Goal: Task Accomplishment & Management: Manage account settings

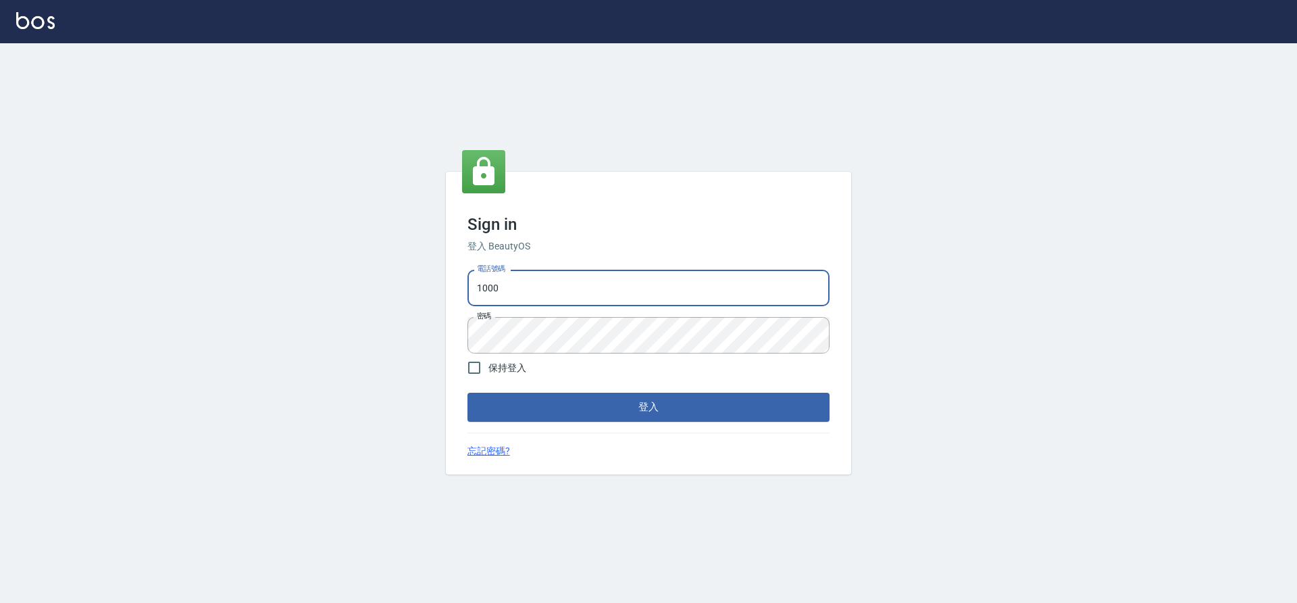
click at [526, 284] on input "1000" at bounding box center [648, 288] width 362 height 36
type input "1"
type input "0934195967"
click at [552, 424] on div "Sign in 登入 BeautyOS 電話號碼 [PHONE_NUMBER] 電話號碼 密碼 密碼 保持登入 登入 忘記密碼?" at bounding box center [648, 323] width 405 height 302
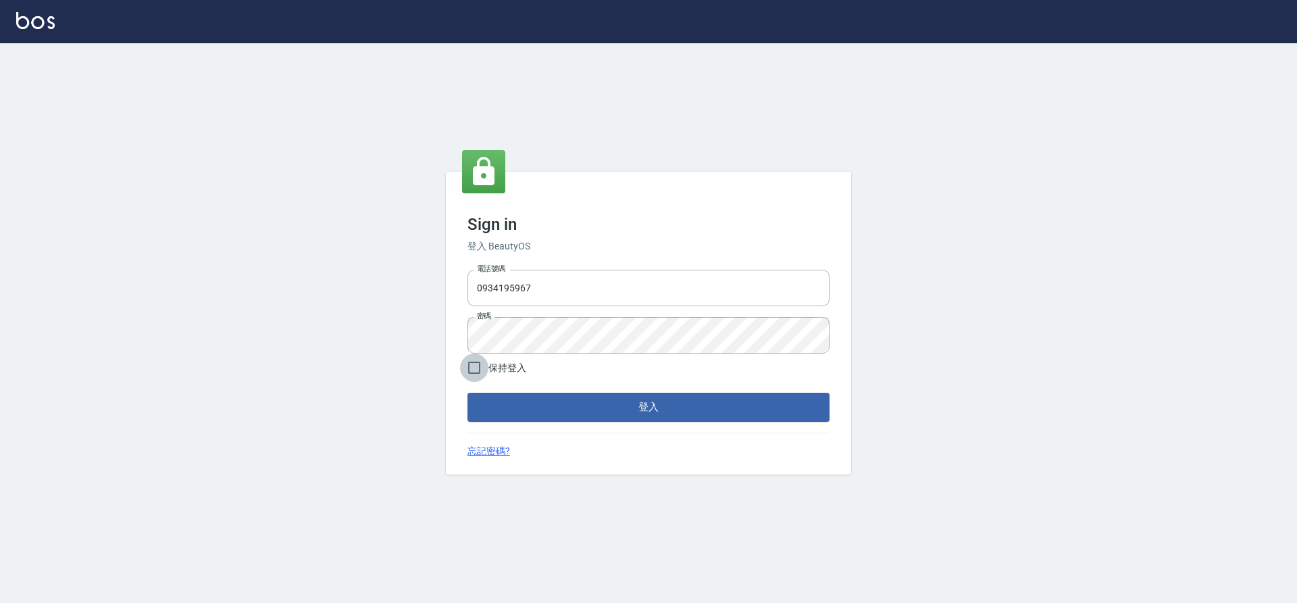
click at [477, 368] on input "保持登入" at bounding box center [474, 367] width 28 height 28
checkbox input "true"
click at [560, 417] on button "登入" at bounding box center [648, 406] width 362 height 28
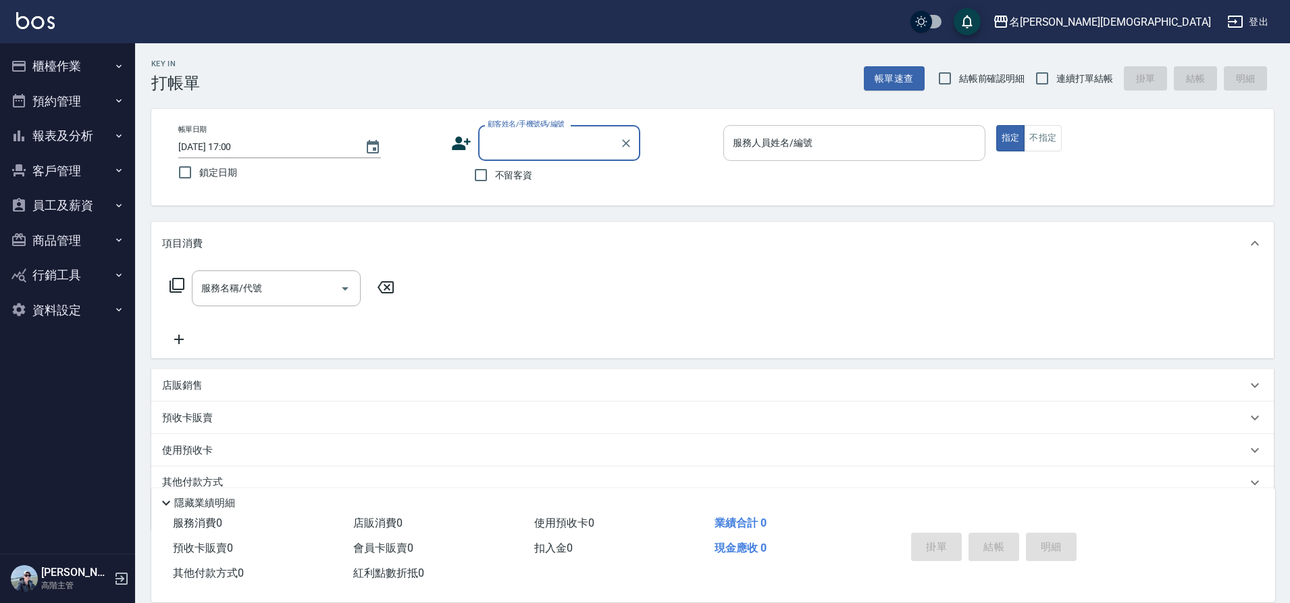
drag, startPoint x: 758, startPoint y: 128, endPoint x: 769, endPoint y: 155, distance: 29.4
click at [758, 129] on div "服務人員姓名/編號" at bounding box center [854, 143] width 262 height 36
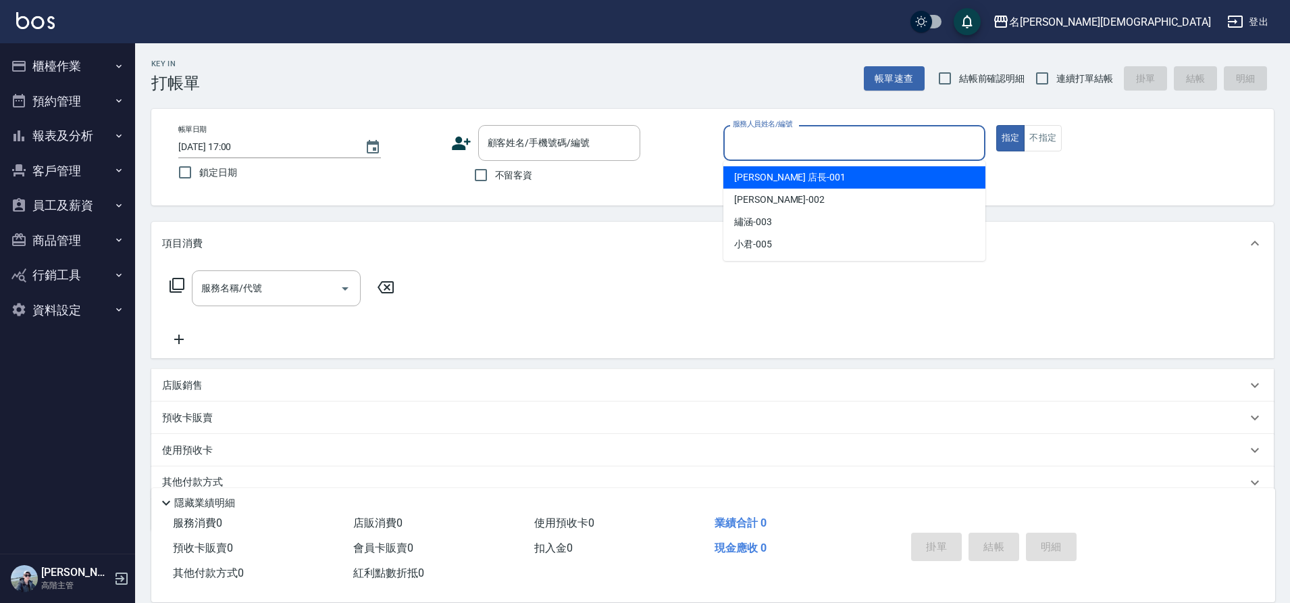
click at [771, 176] on span "[PERSON_NAME] 店長 -001" at bounding box center [789, 177] width 111 height 14
type input "[PERSON_NAME] 店長-001"
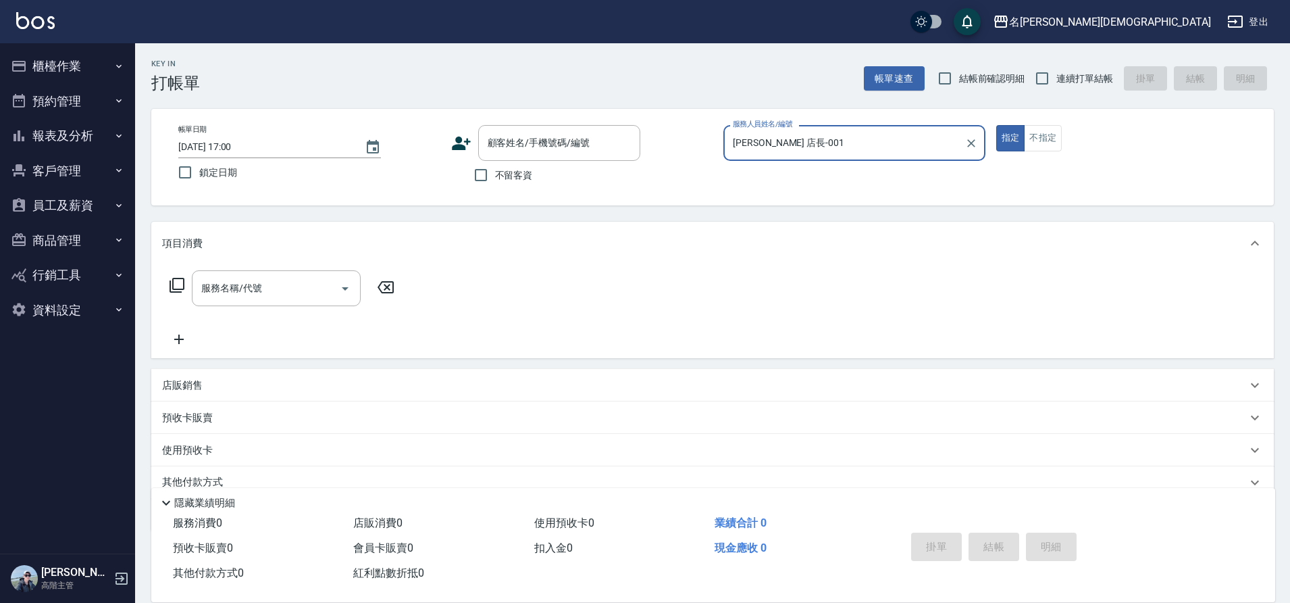
click at [178, 282] on icon at bounding box center [177, 285] width 16 height 16
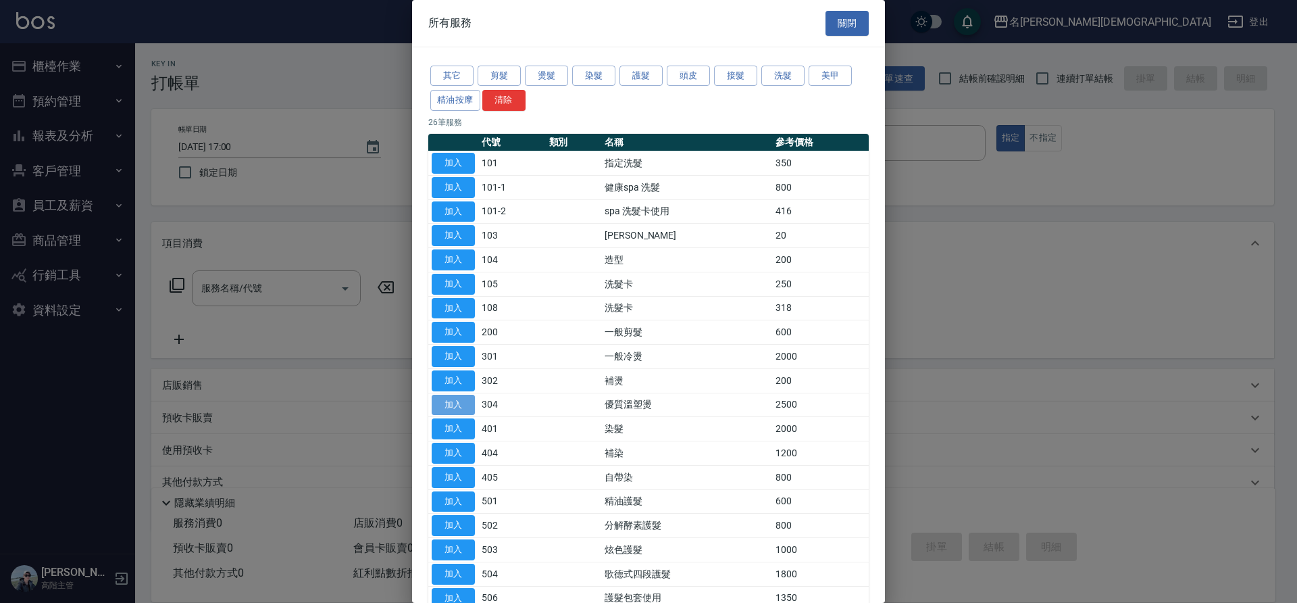
click at [457, 396] on button "加入" at bounding box center [453, 404] width 43 height 21
type input "優質溫塑燙(304)"
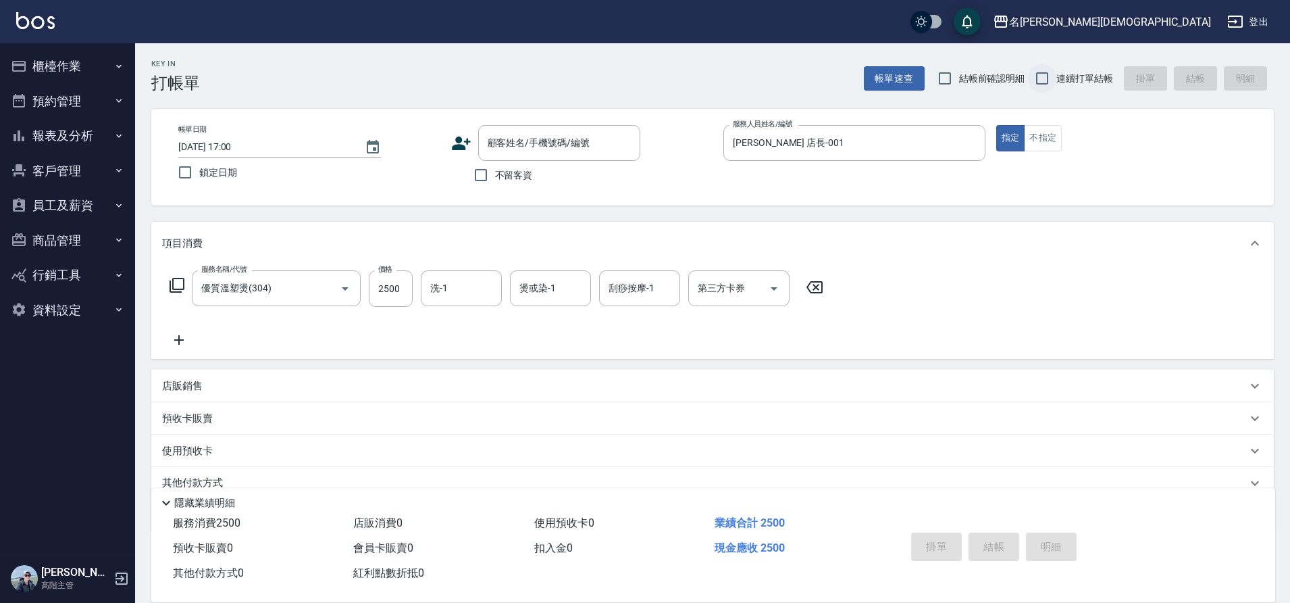
click at [1035, 76] on input "連續打單結帳" at bounding box center [1042, 78] width 28 height 28
checkbox input "true"
click at [488, 169] on input "不留客資" at bounding box center [481, 175] width 28 height 28
checkbox input "true"
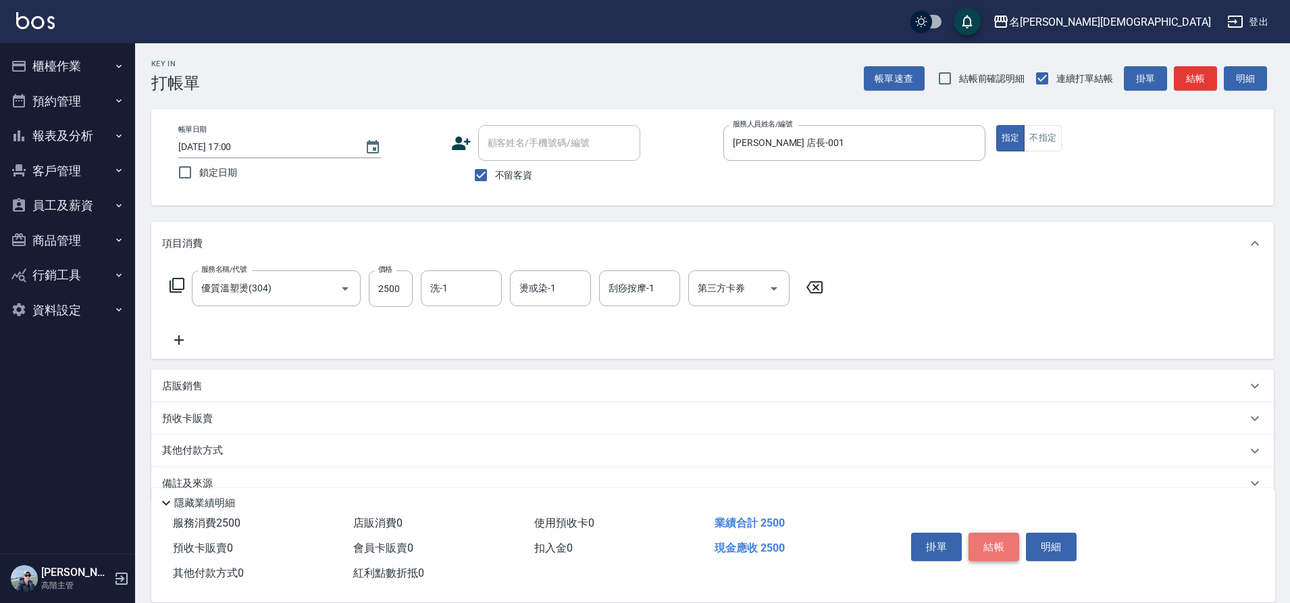
click at [999, 536] on button "結帳" at bounding box center [994, 546] width 51 height 28
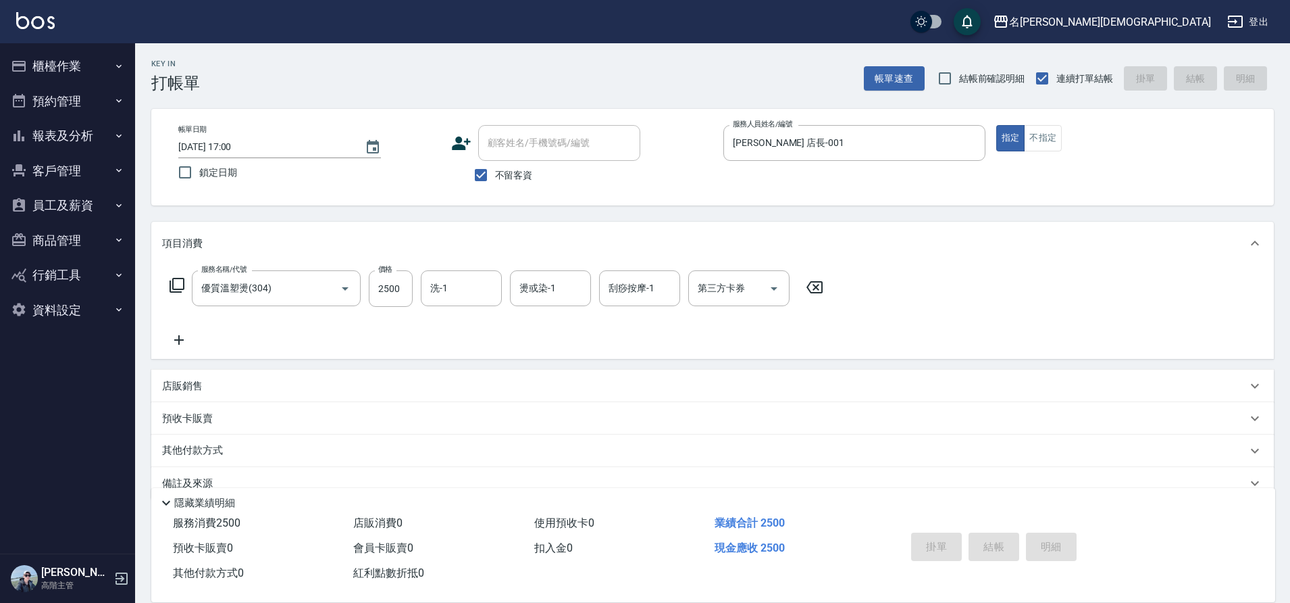
type input "[DATE] 17:01"
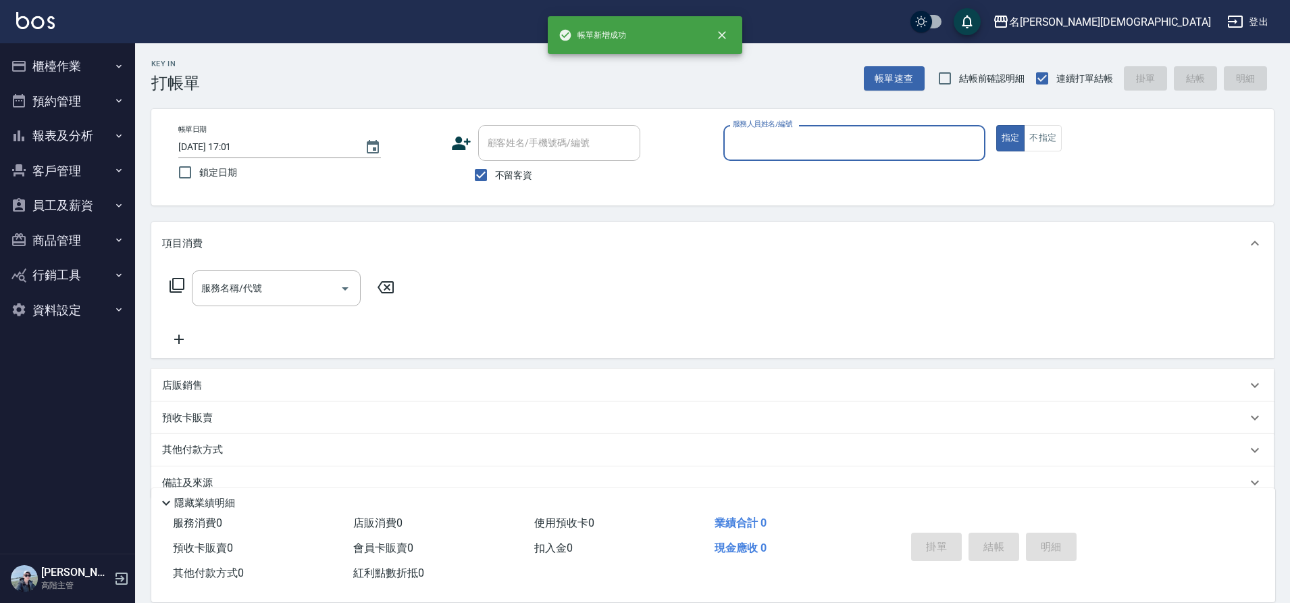
click at [786, 138] on input "服務人員姓名/編號" at bounding box center [854, 143] width 250 height 24
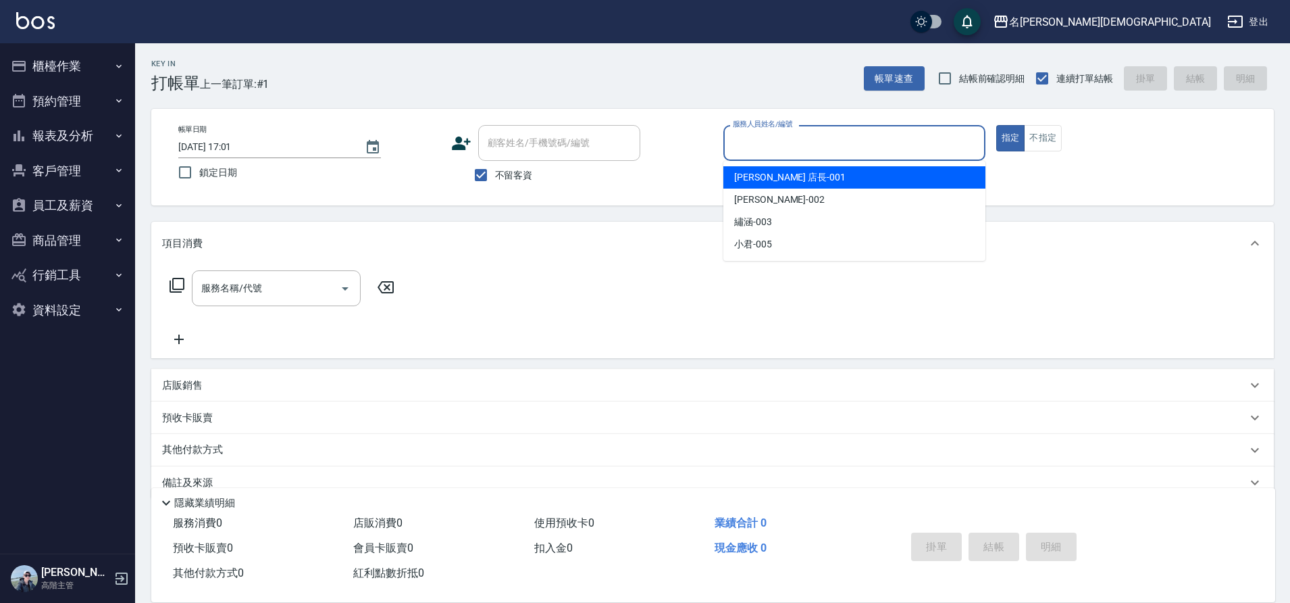
drag, startPoint x: 762, startPoint y: 185, endPoint x: 713, endPoint y: 189, distance: 48.8
click at [762, 186] on div "[PERSON_NAME] 店長 -001" at bounding box center [854, 177] width 262 height 22
type input "[PERSON_NAME] 店長-001"
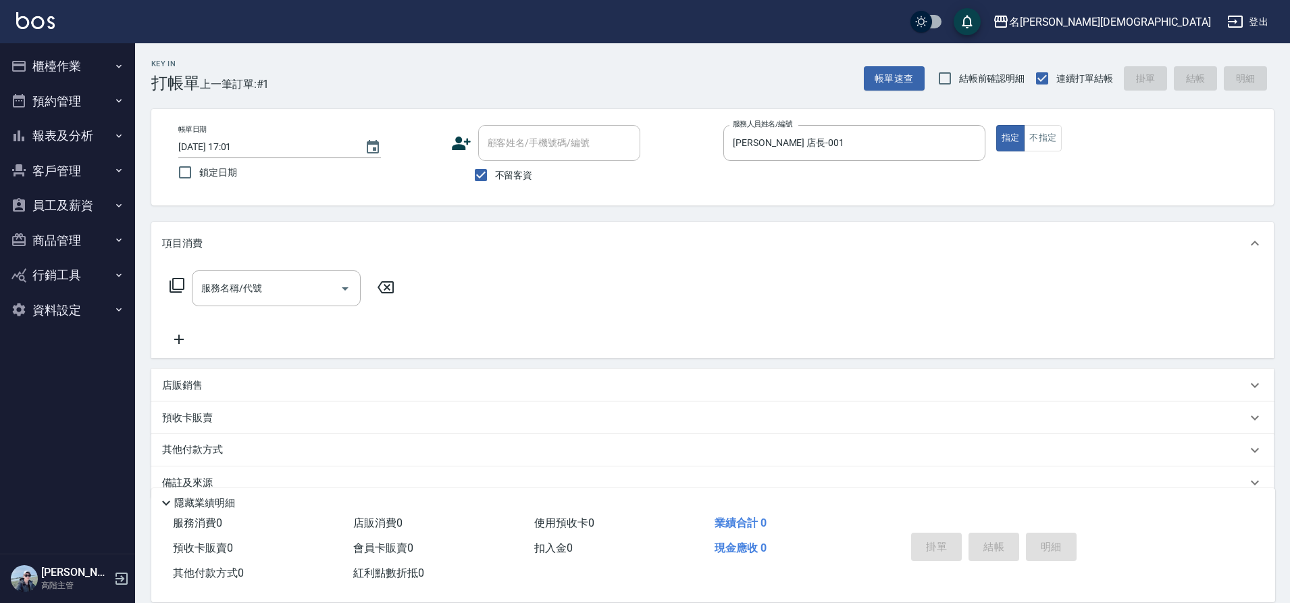
click at [166, 285] on div "服務名稱/代號 服務名稱/代號" at bounding box center [282, 288] width 240 height 36
click at [173, 285] on icon at bounding box center [177, 285] width 15 height 15
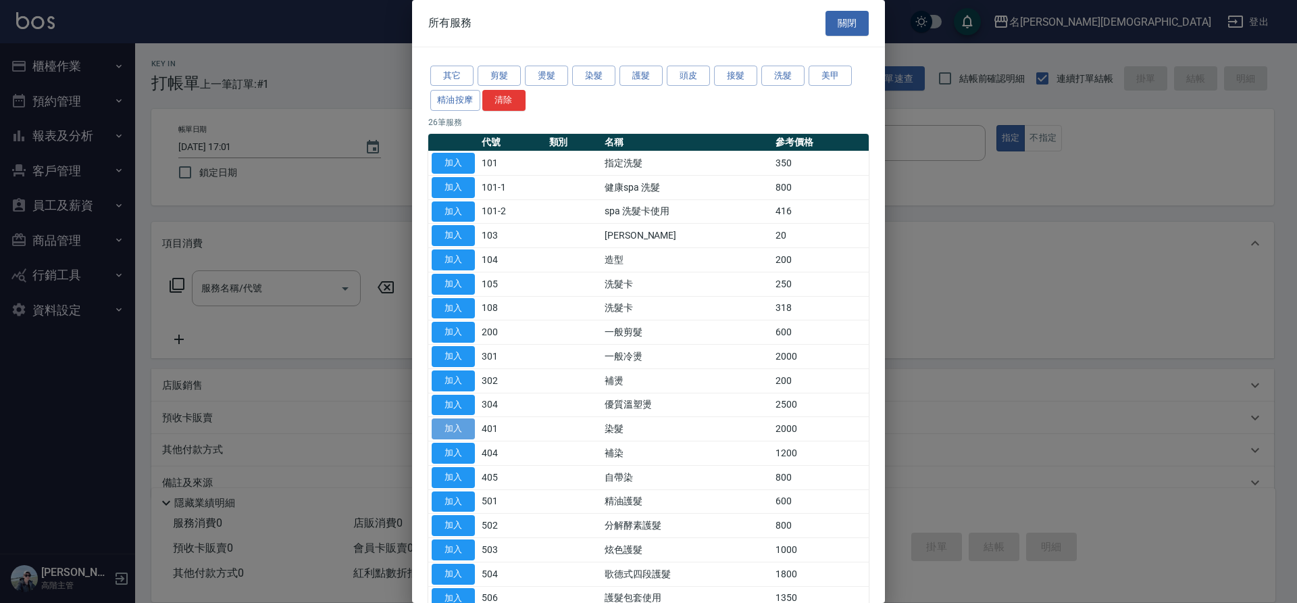
click at [458, 429] on button "加入" at bounding box center [453, 428] width 43 height 21
type input "染髮(401)"
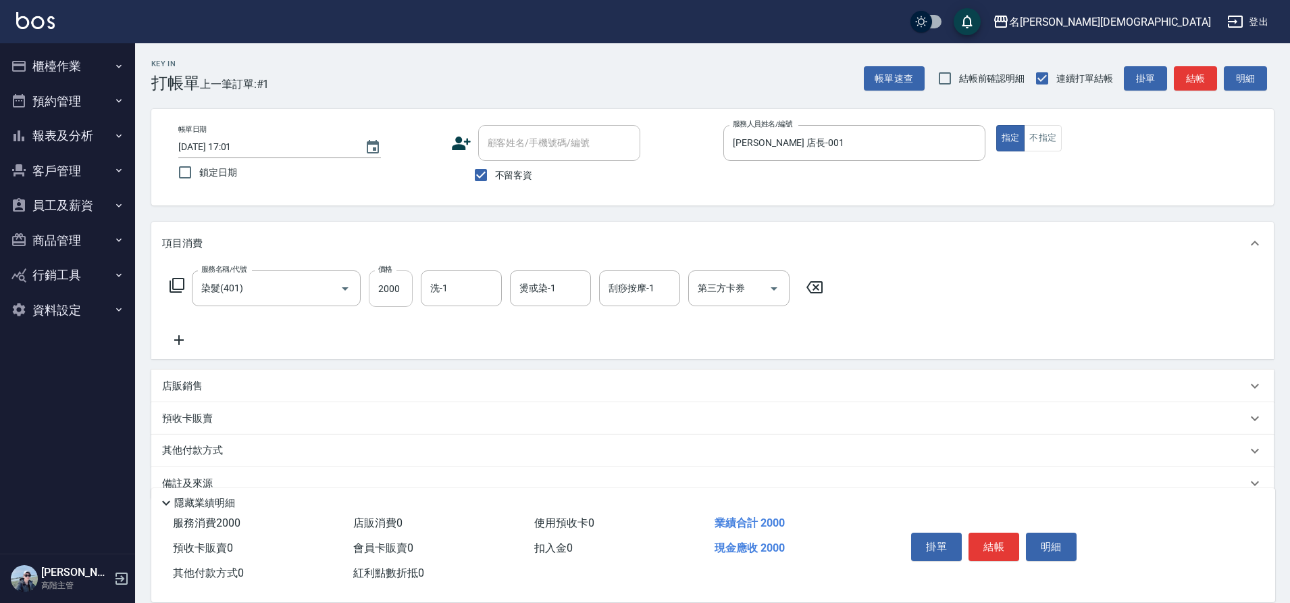
click at [390, 292] on input "2000" at bounding box center [391, 288] width 44 height 36
type input "2500"
click at [986, 544] on button "結帳" at bounding box center [994, 546] width 51 height 28
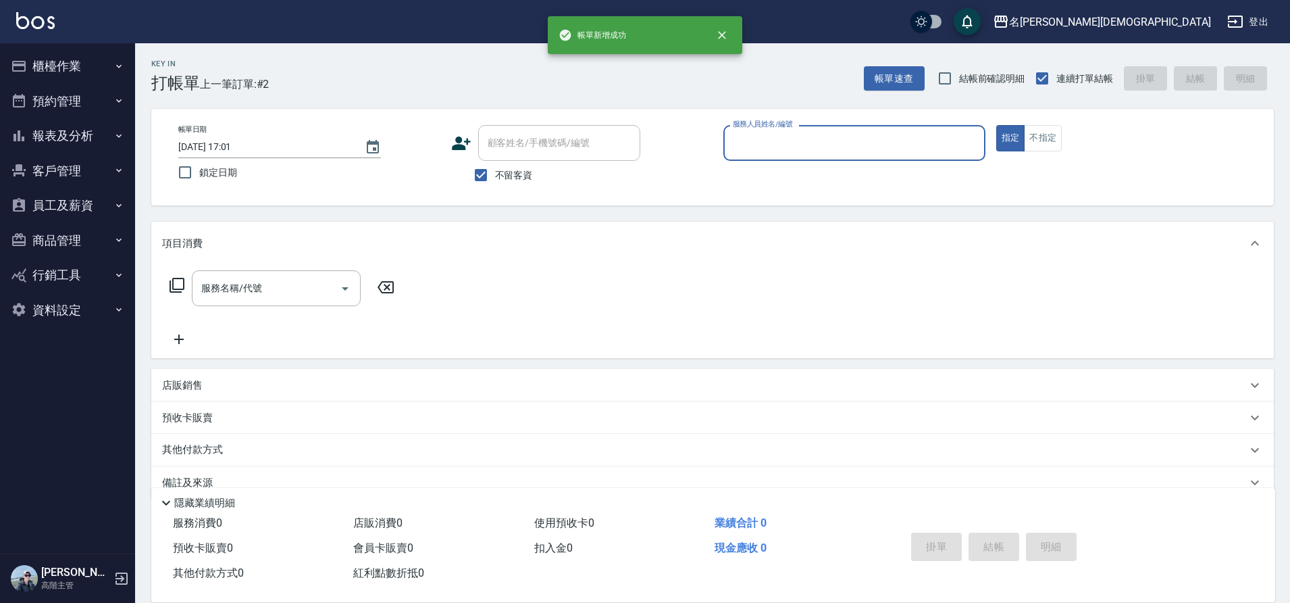
drag, startPoint x: 774, startPoint y: 143, endPoint x: 771, endPoint y: 159, distance: 15.9
click at [774, 144] on input "服務人員姓名/編號" at bounding box center [854, 143] width 250 height 24
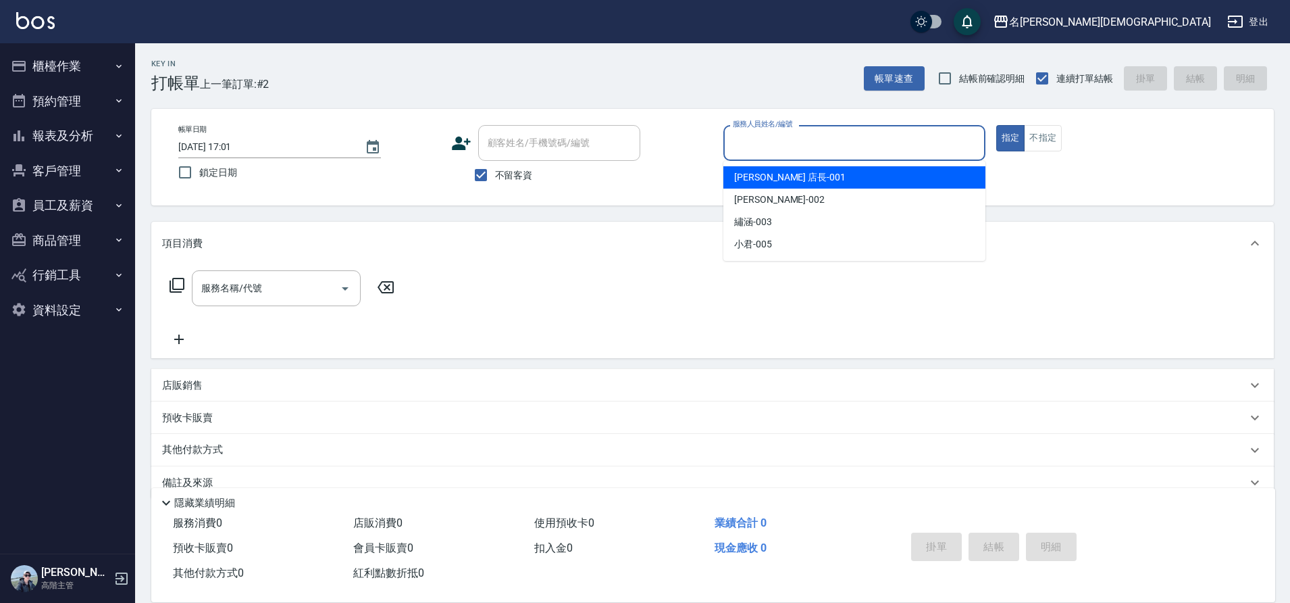
drag, startPoint x: 769, startPoint y: 170, endPoint x: 704, endPoint y: 178, distance: 66.0
click at [769, 170] on span "[PERSON_NAME] 店長 -001" at bounding box center [789, 177] width 111 height 14
type input "[PERSON_NAME] 店長-001"
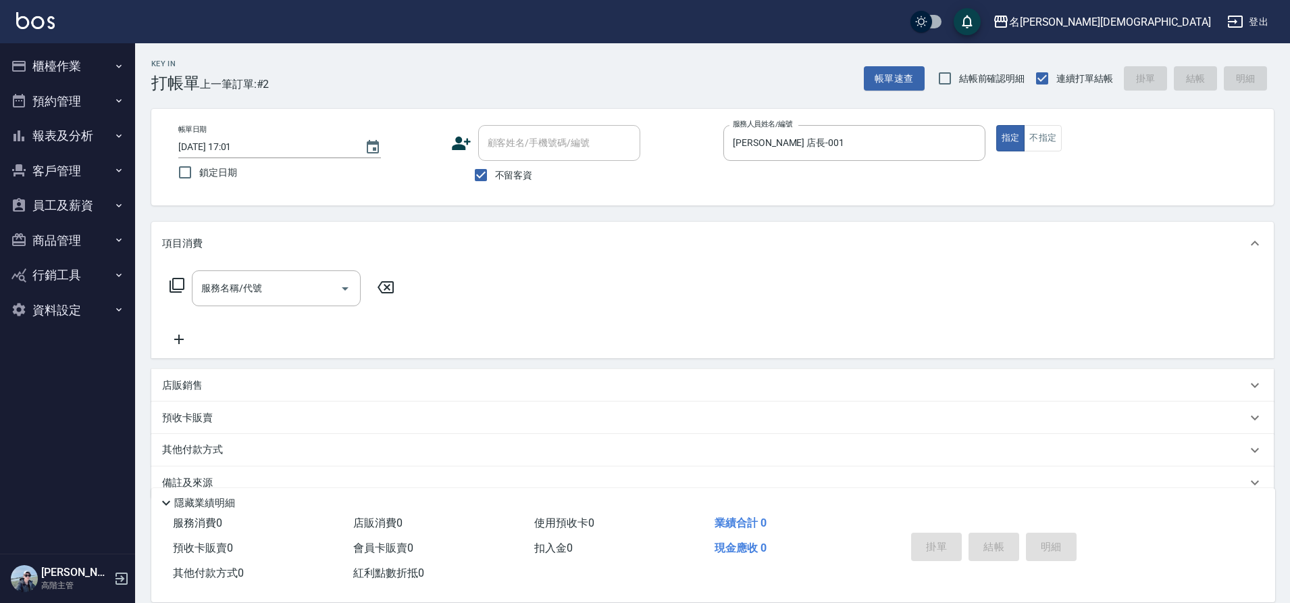
click at [175, 282] on icon at bounding box center [177, 285] width 16 height 16
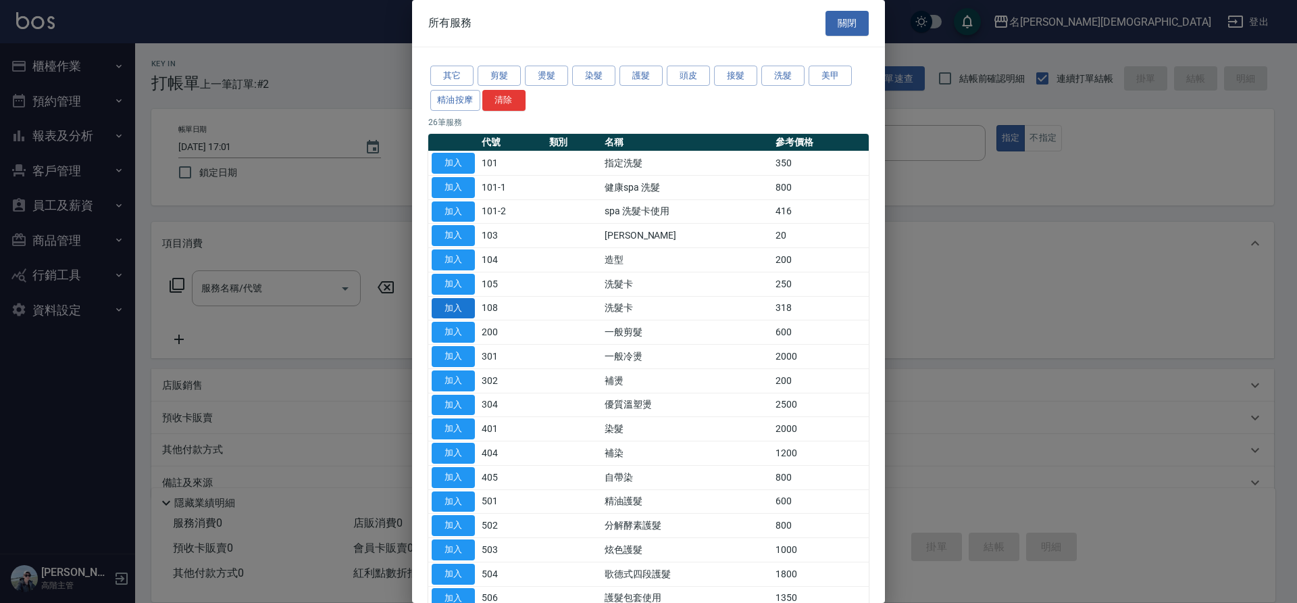
drag, startPoint x: 460, startPoint y: 310, endPoint x: 470, endPoint y: 298, distance: 15.8
click at [460, 309] on button "加入" at bounding box center [453, 308] width 43 height 21
type input "洗髮卡(108)"
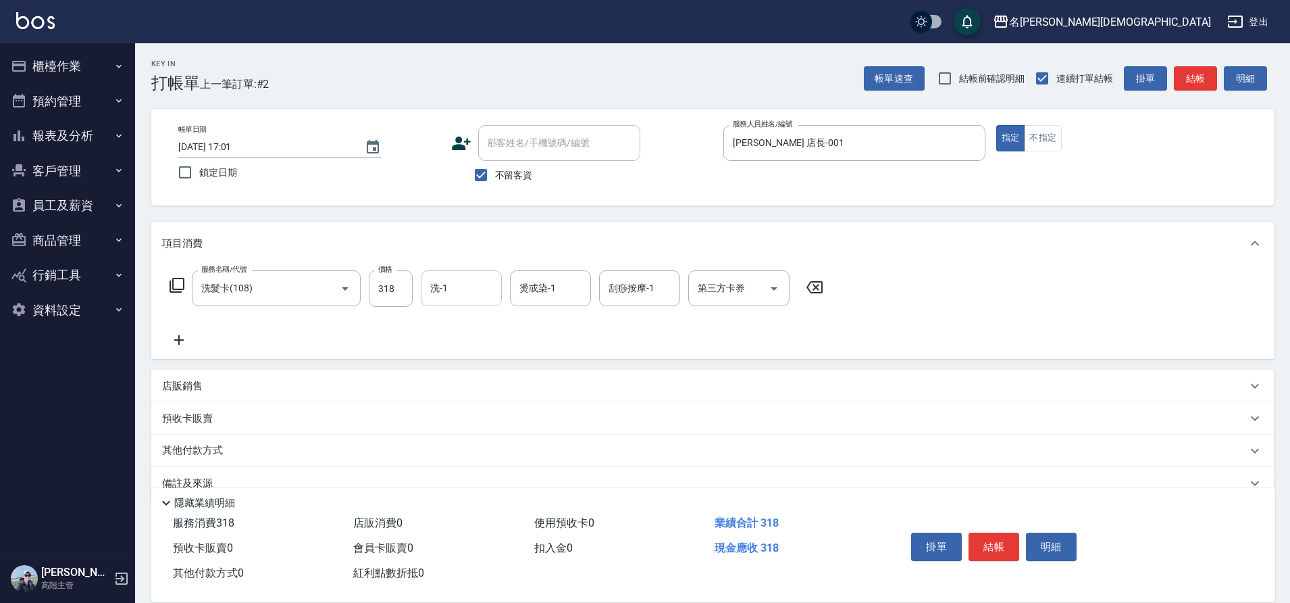
click at [469, 292] on input "洗-1" at bounding box center [461, 288] width 69 height 24
drag, startPoint x: 473, startPoint y: 340, endPoint x: 573, endPoint y: 310, distance: 104.5
click at [475, 348] on div "香香 -002" at bounding box center [461, 359] width 81 height 22
type input "香香-002"
click at [727, 292] on div "第三方卡券 第三方卡券" at bounding box center [738, 288] width 101 height 36
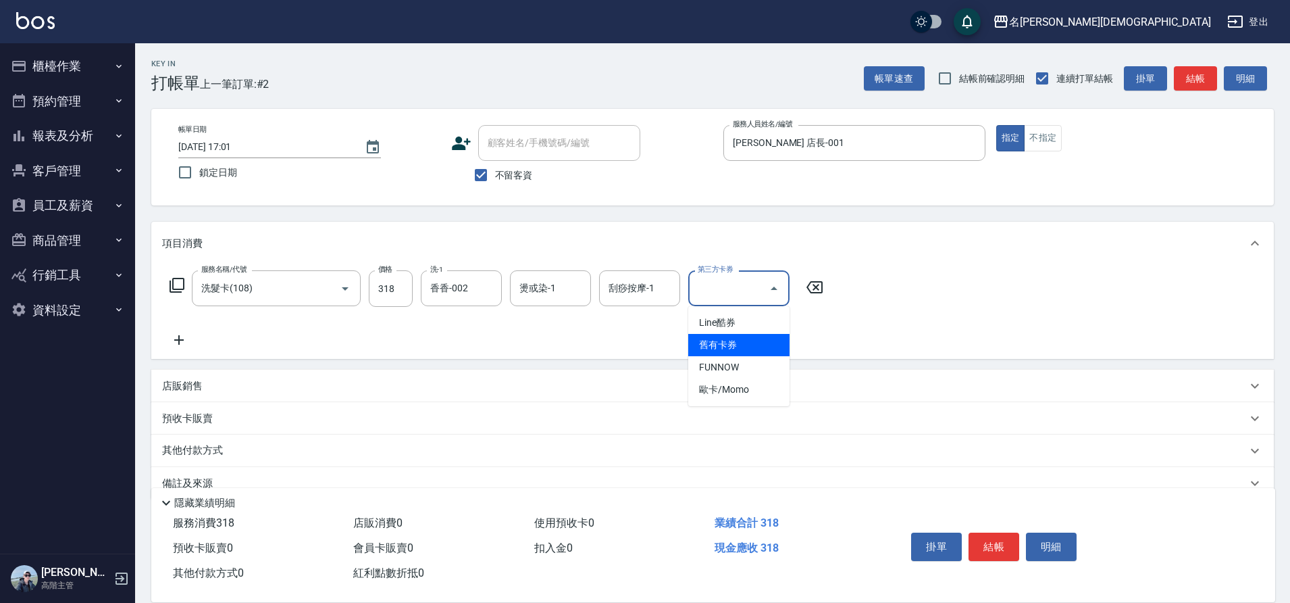
click at [722, 344] on span "舊有卡券" at bounding box center [738, 345] width 101 height 22
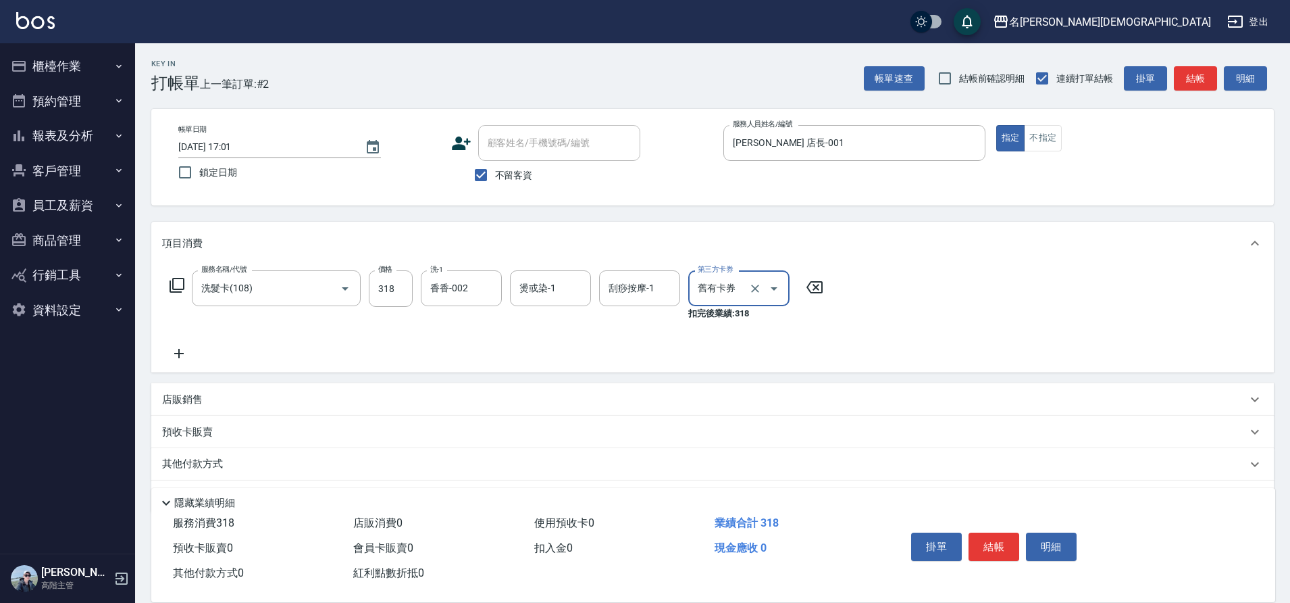
type input "舊有卡券"
click at [992, 539] on button "結帳" at bounding box center [994, 546] width 51 height 28
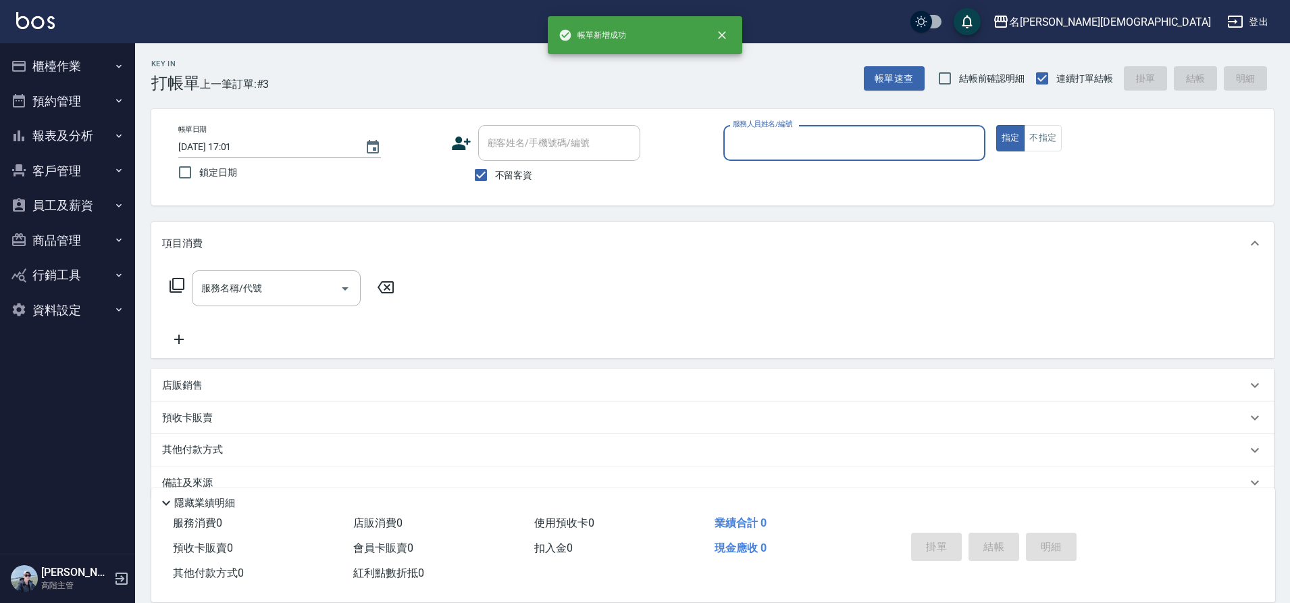
click at [766, 136] on input "服務人員姓名/編號" at bounding box center [854, 143] width 250 height 24
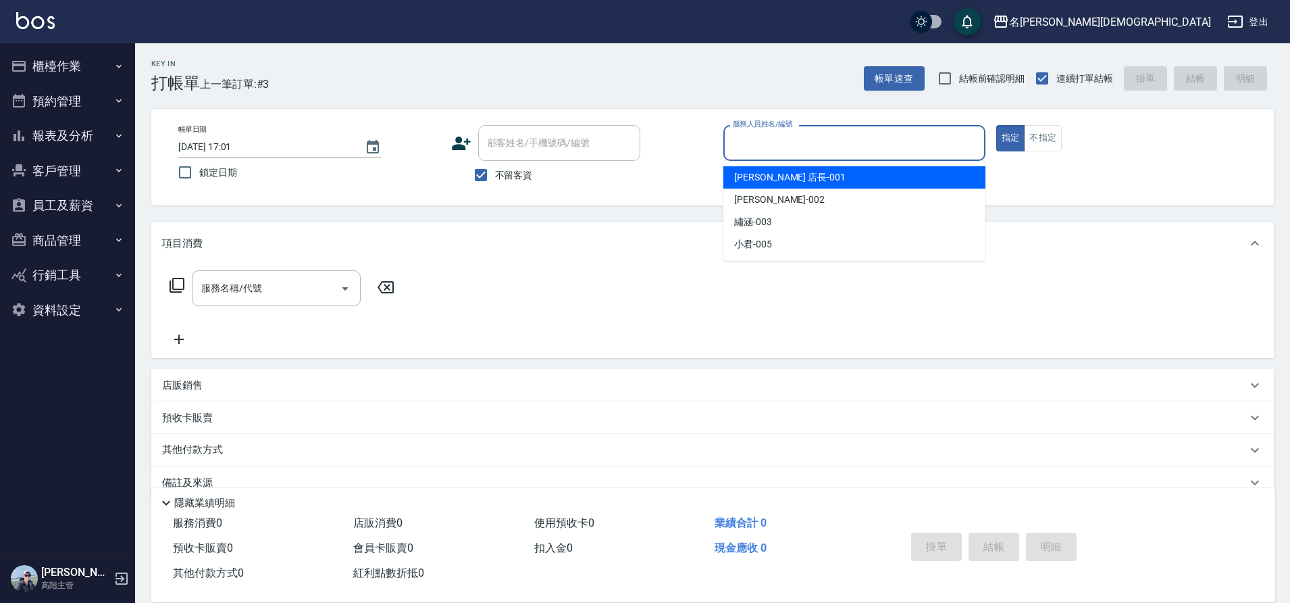
click at [751, 178] on span "[PERSON_NAME] 店長 -001" at bounding box center [789, 177] width 111 height 14
type input "[PERSON_NAME] 店長-001"
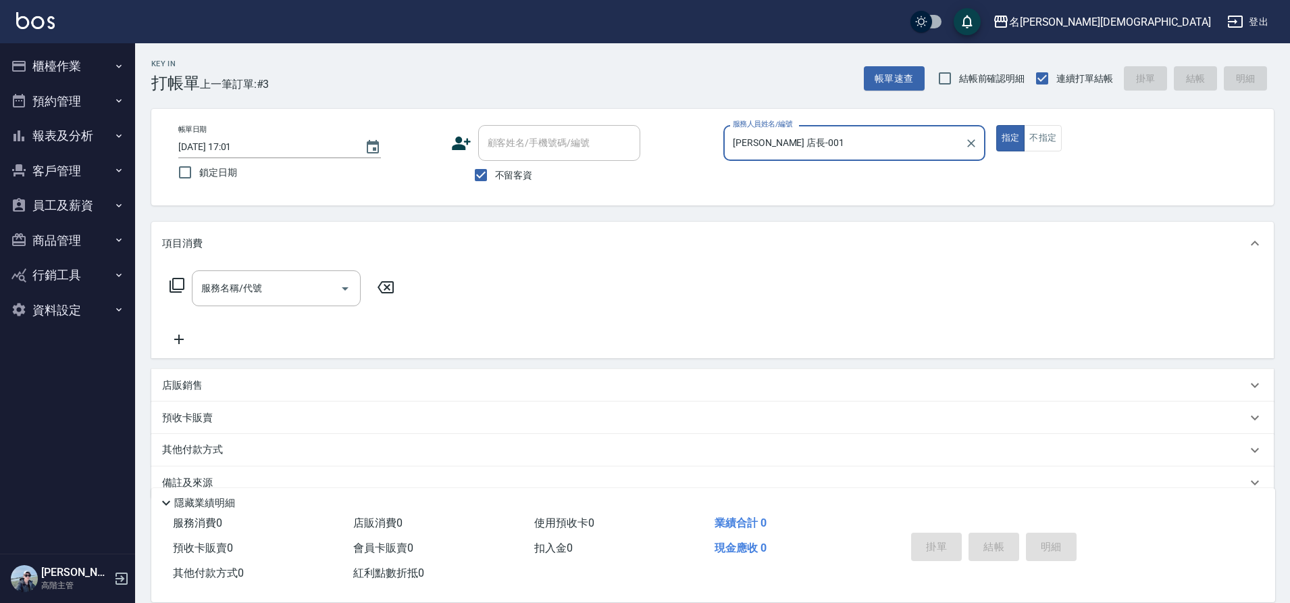
click at [178, 284] on icon at bounding box center [177, 285] width 16 height 16
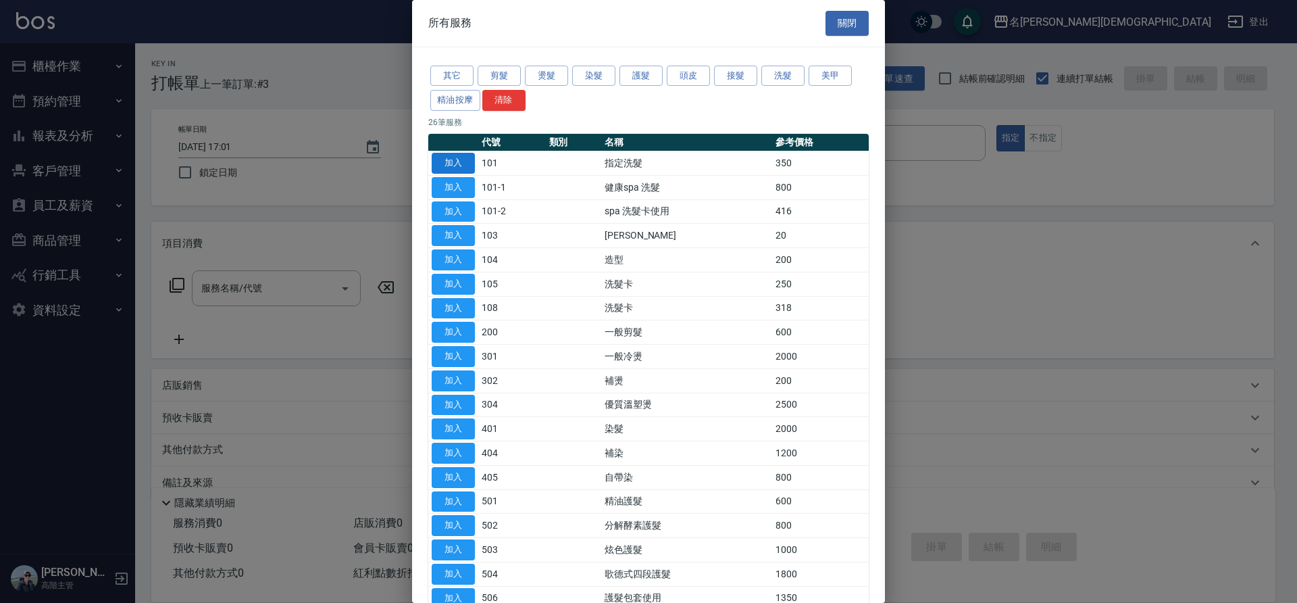
click at [456, 161] on button "加入" at bounding box center [453, 163] width 43 height 21
type input "指定洗髮(101)"
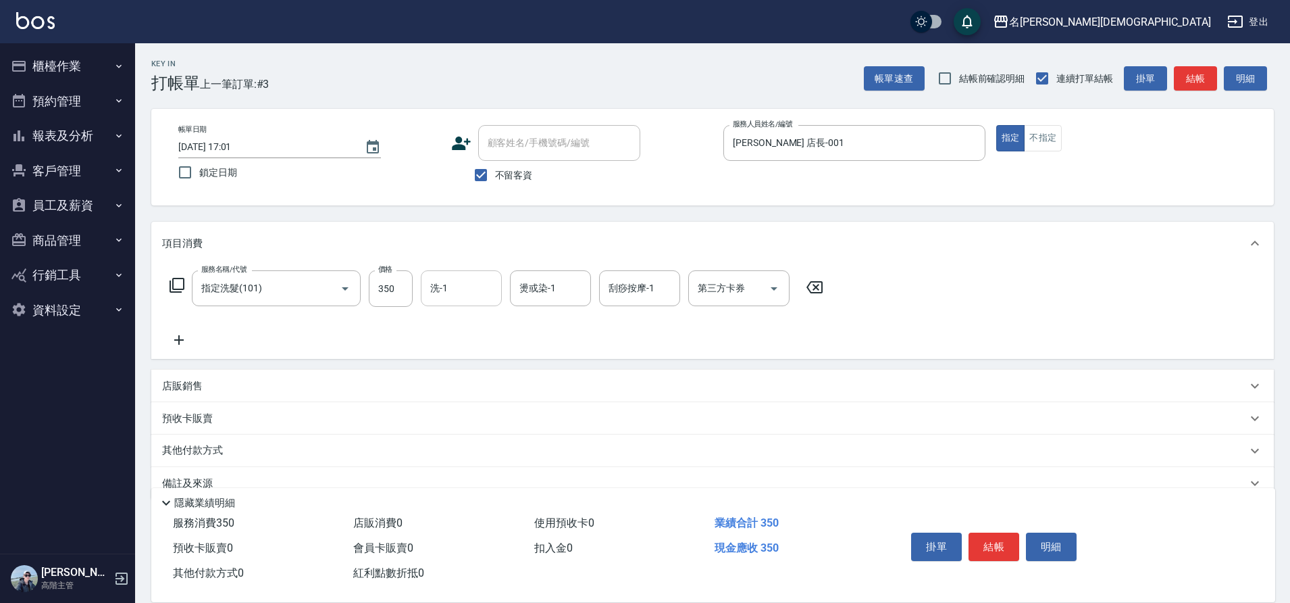
click at [462, 286] on input "洗-1" at bounding box center [461, 288] width 69 height 24
click at [457, 374] on span "繡涵 -003" at bounding box center [451, 381] width 38 height 14
type input "繡涵-003"
drag, startPoint x: 991, startPoint y: 548, endPoint x: 973, endPoint y: 536, distance: 21.6
click at [991, 548] on button "結帳" at bounding box center [994, 546] width 51 height 28
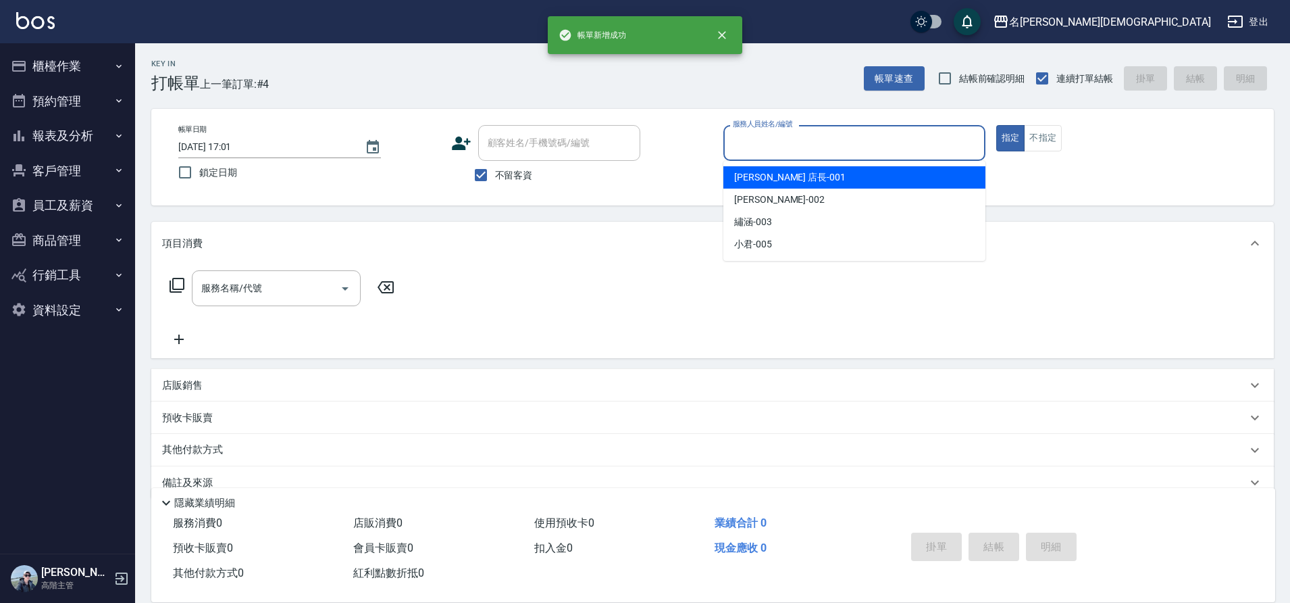
drag, startPoint x: 754, startPoint y: 138, endPoint x: 749, endPoint y: 165, distance: 27.4
click at [754, 138] on input "服務人員姓名/編號" at bounding box center [854, 143] width 250 height 24
click at [744, 174] on span "[PERSON_NAME] 店長 -001" at bounding box center [789, 177] width 111 height 14
type input "[PERSON_NAME] 店長-001"
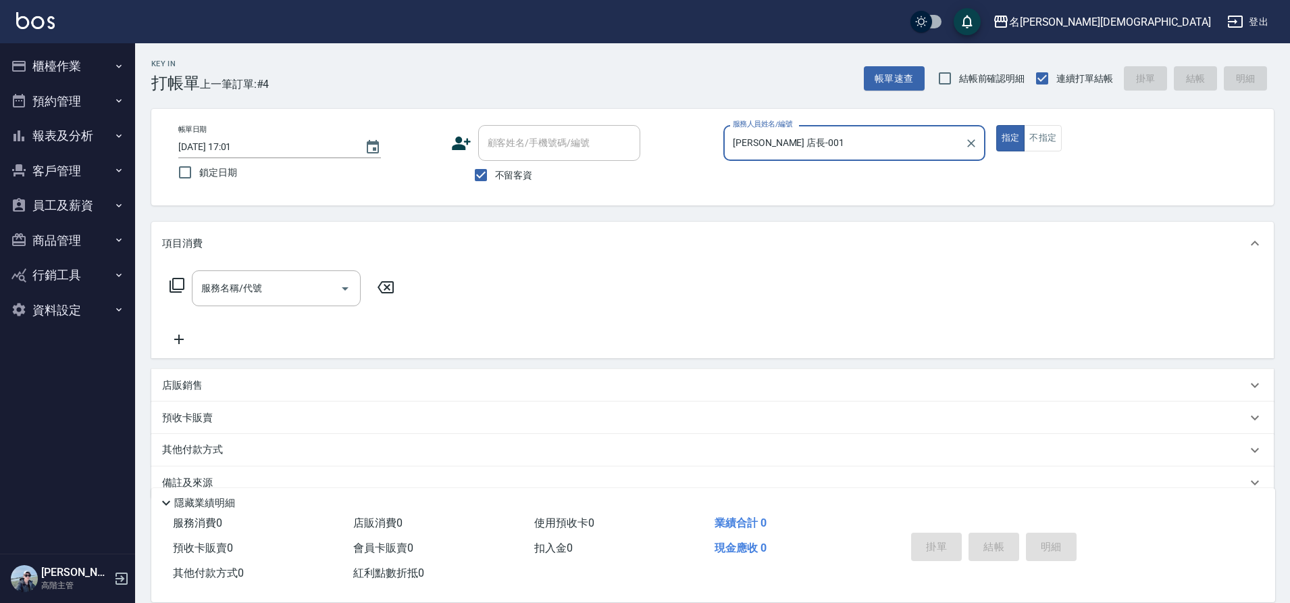
click at [175, 282] on icon at bounding box center [177, 285] width 16 height 16
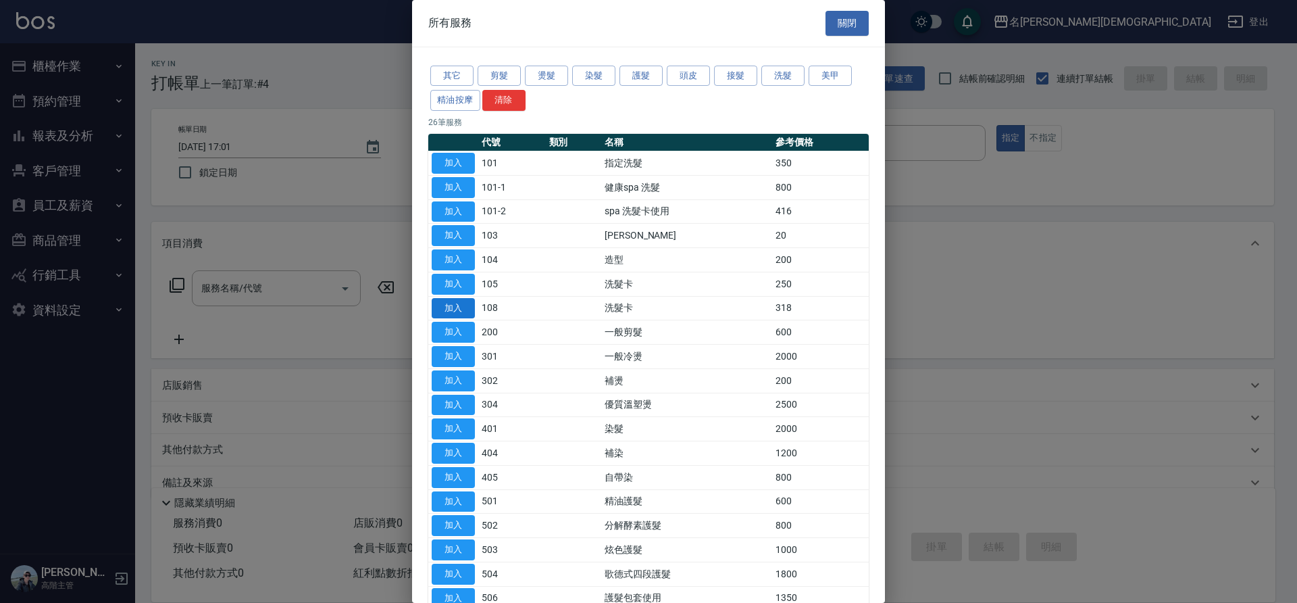
click at [459, 311] on button "加入" at bounding box center [453, 308] width 43 height 21
type input "洗髮卡(108)"
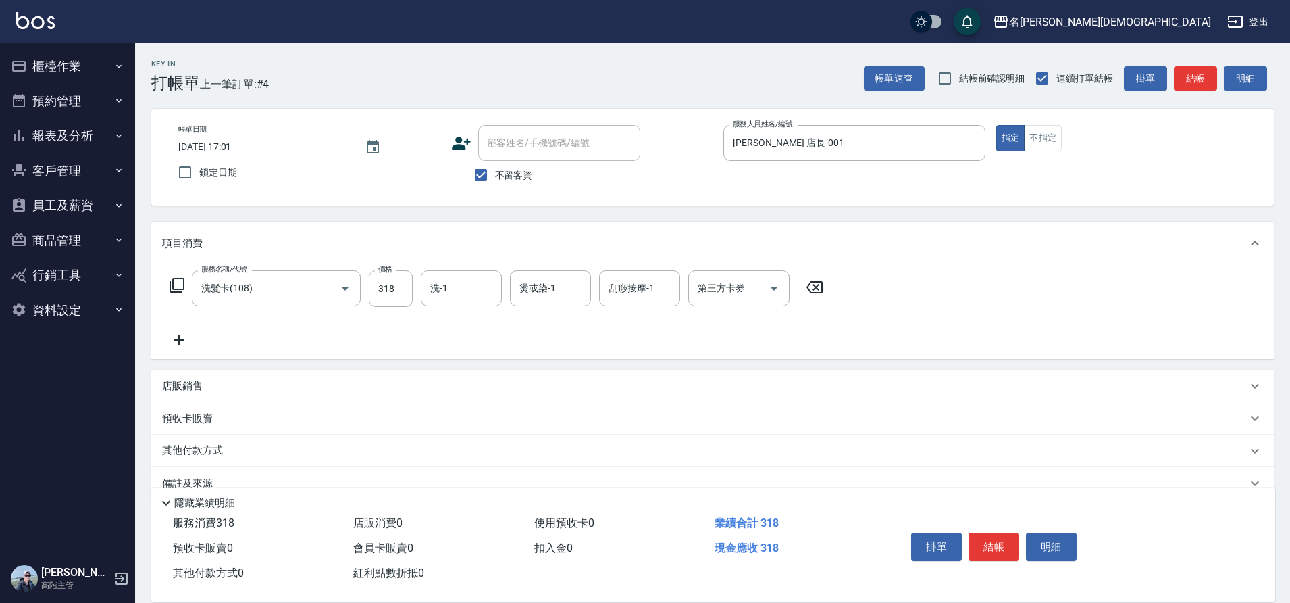
click at [173, 284] on icon at bounding box center [177, 285] width 15 height 15
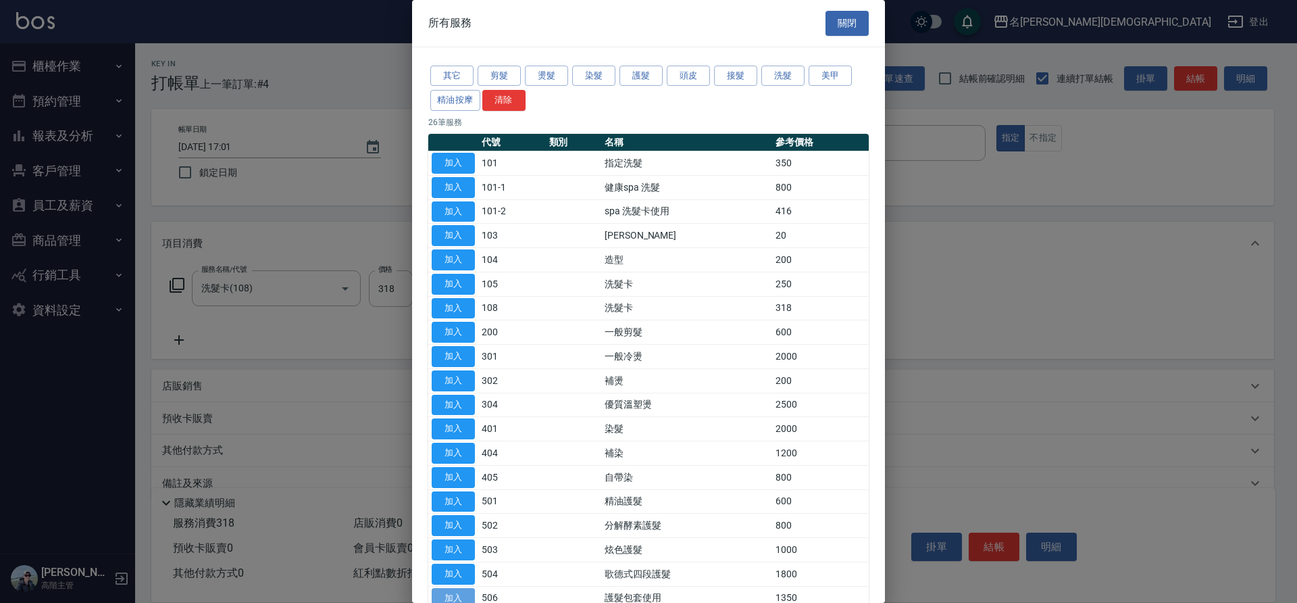
click at [462, 592] on button "加入" at bounding box center [453, 598] width 43 height 21
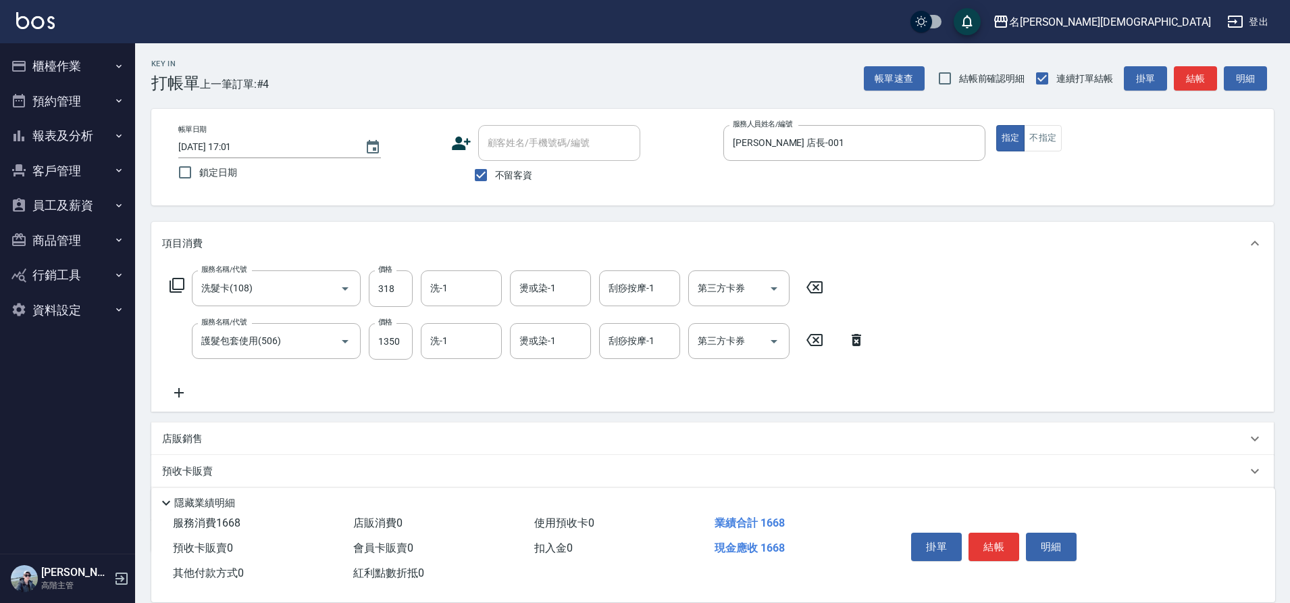
click at [170, 284] on icon at bounding box center [177, 285] width 15 height 15
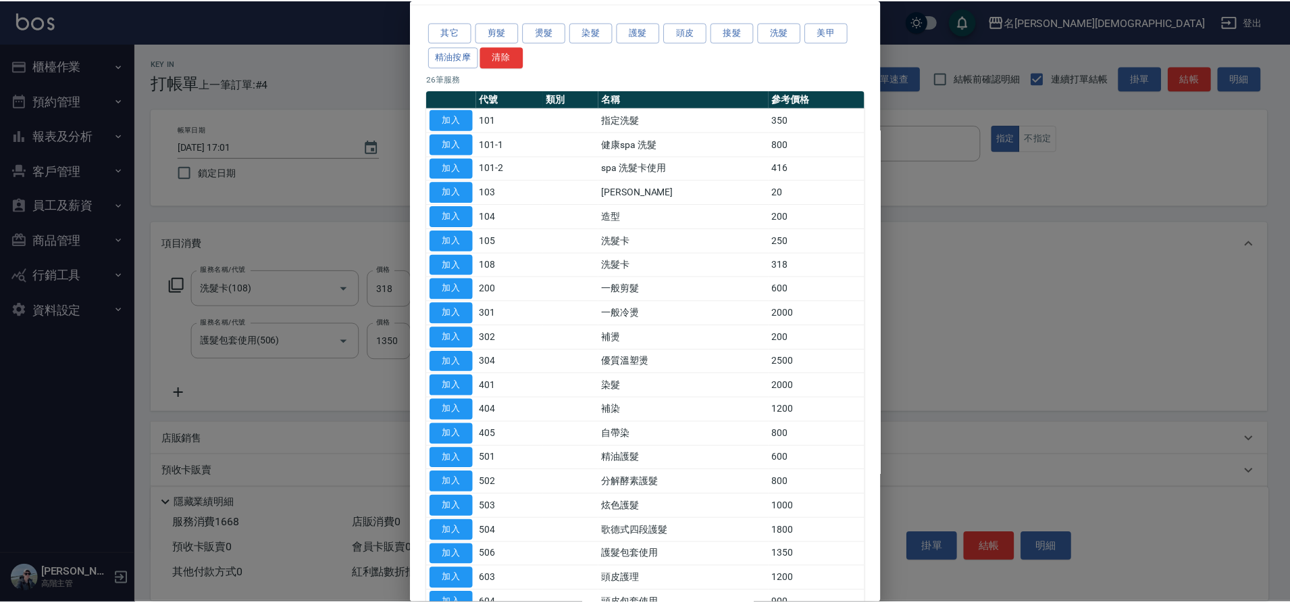
scroll to position [68, 0]
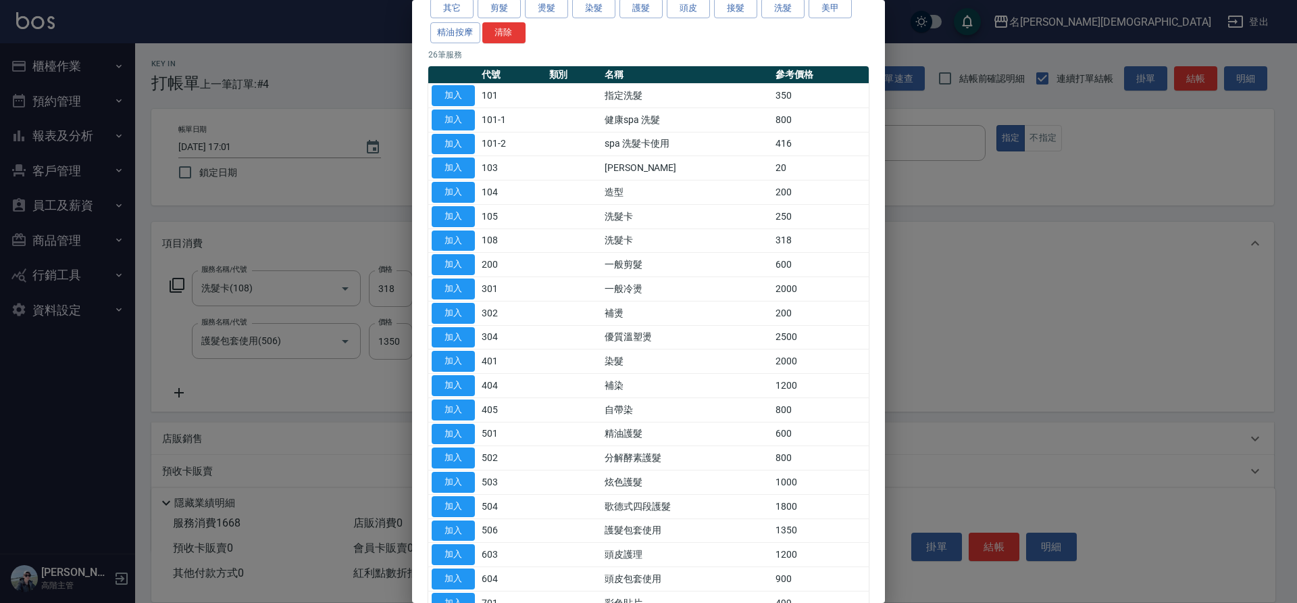
click at [450, 574] on button "加入" at bounding box center [453, 578] width 43 height 21
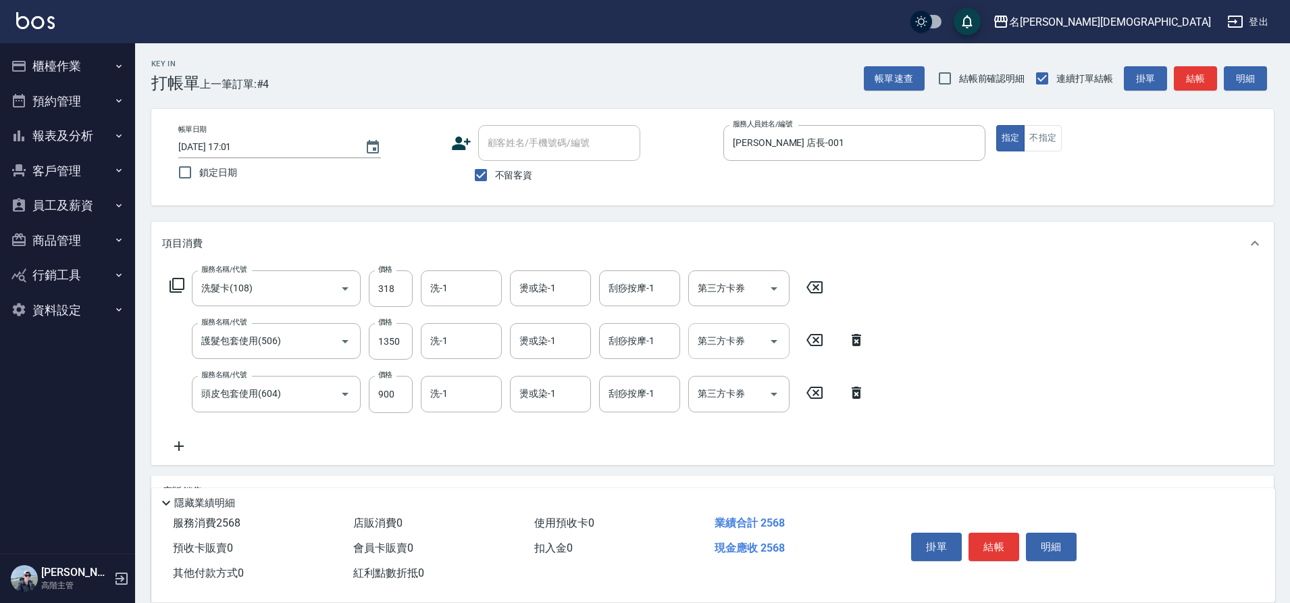
click at [721, 344] on div "第三方卡券 第三方卡券" at bounding box center [738, 341] width 101 height 36
click at [720, 398] on span "舊有卡券" at bounding box center [738, 397] width 101 height 22
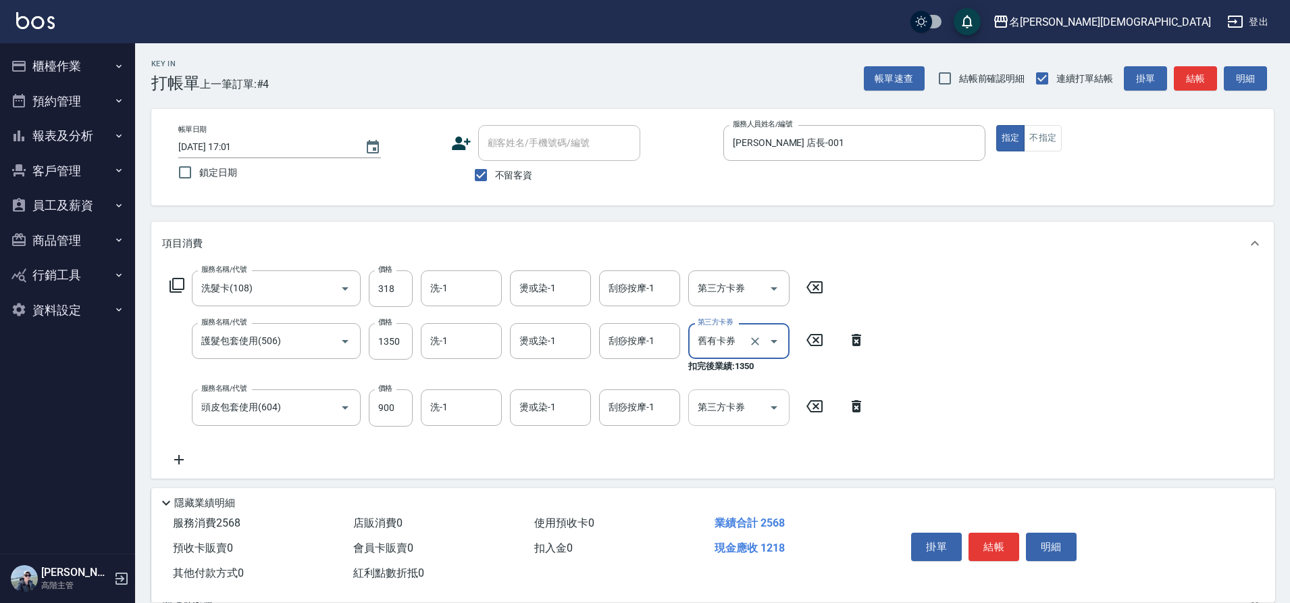
type input "舊有卡券"
click at [717, 399] on input "第三方卡券" at bounding box center [728, 407] width 69 height 24
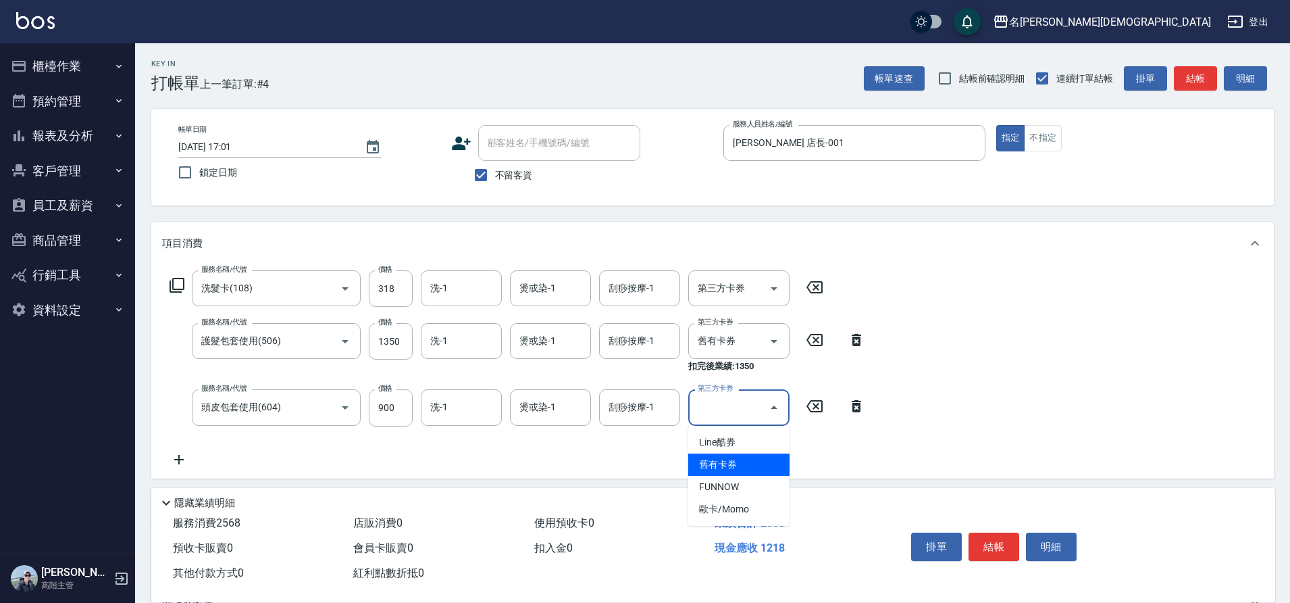
drag, startPoint x: 702, startPoint y: 469, endPoint x: 686, endPoint y: 370, distance: 100.6
click at [702, 467] on span "舊有卡券" at bounding box center [738, 464] width 101 height 22
type input "舊有卡券"
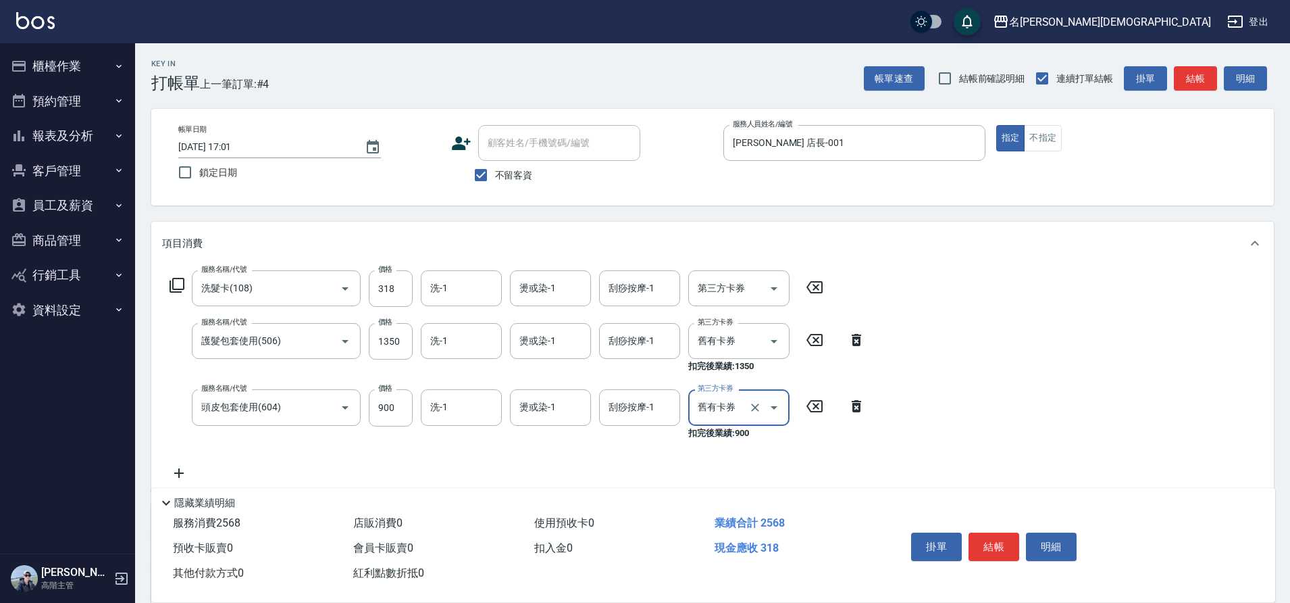
click at [715, 292] on div "第三方卡券 第三方卡券" at bounding box center [738, 288] width 101 height 36
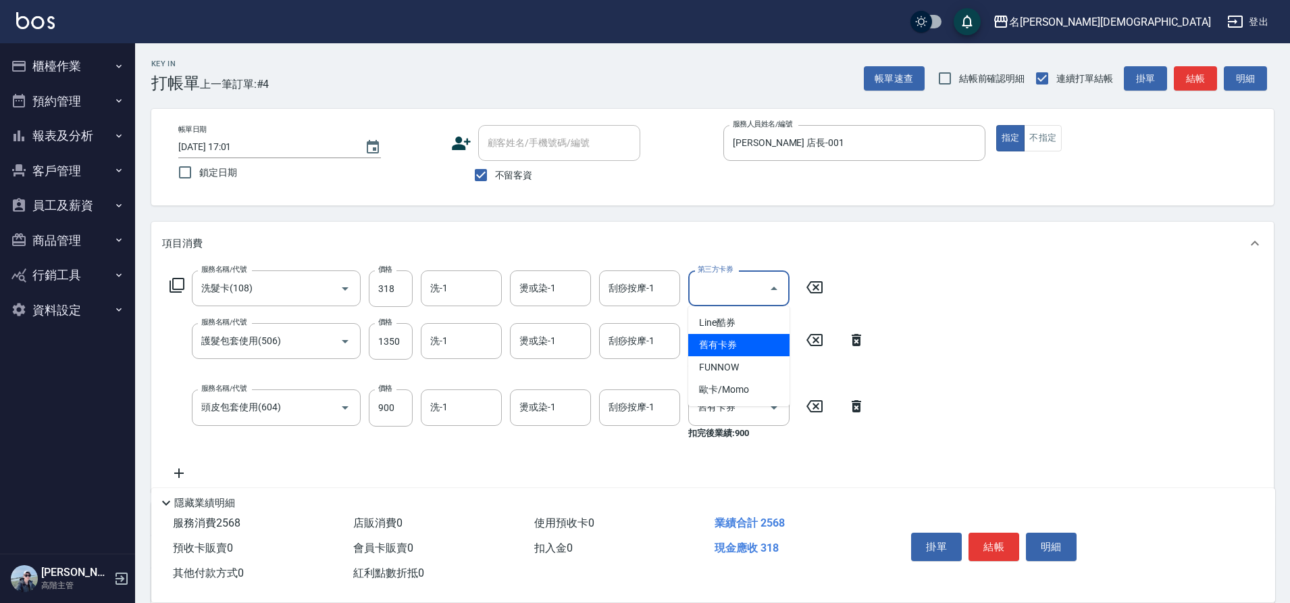
click at [713, 346] on span "舊有卡券" at bounding box center [738, 345] width 101 height 22
type input "舊有卡券"
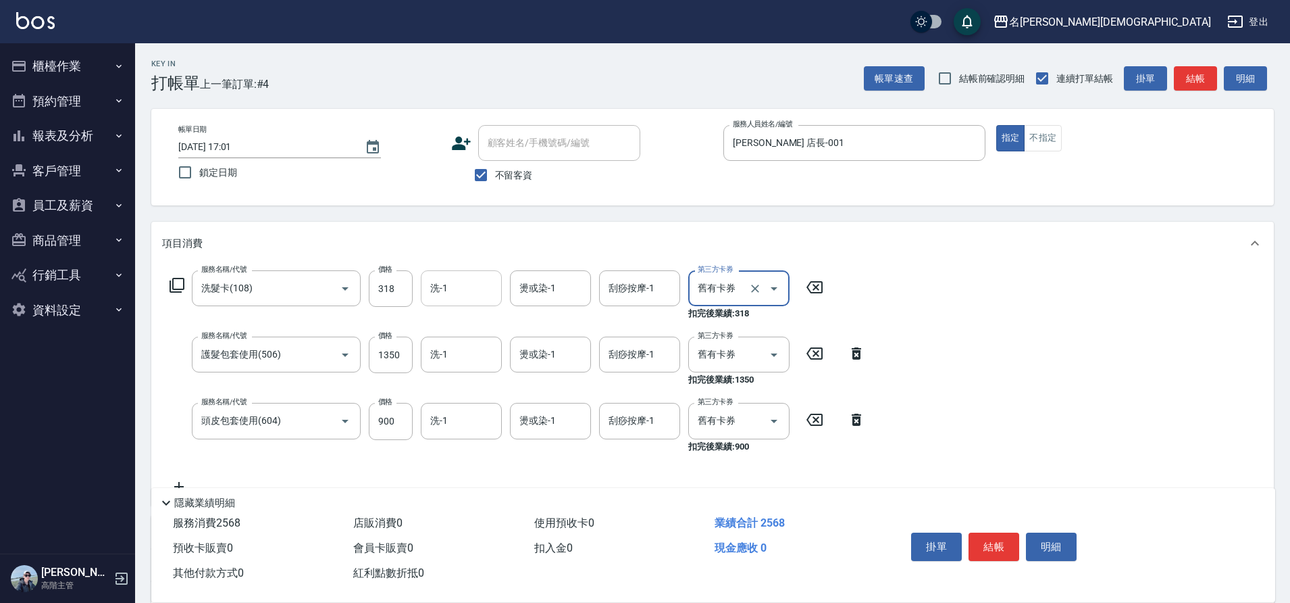
click at [442, 292] on div "洗-1 洗-1" at bounding box center [461, 288] width 81 height 36
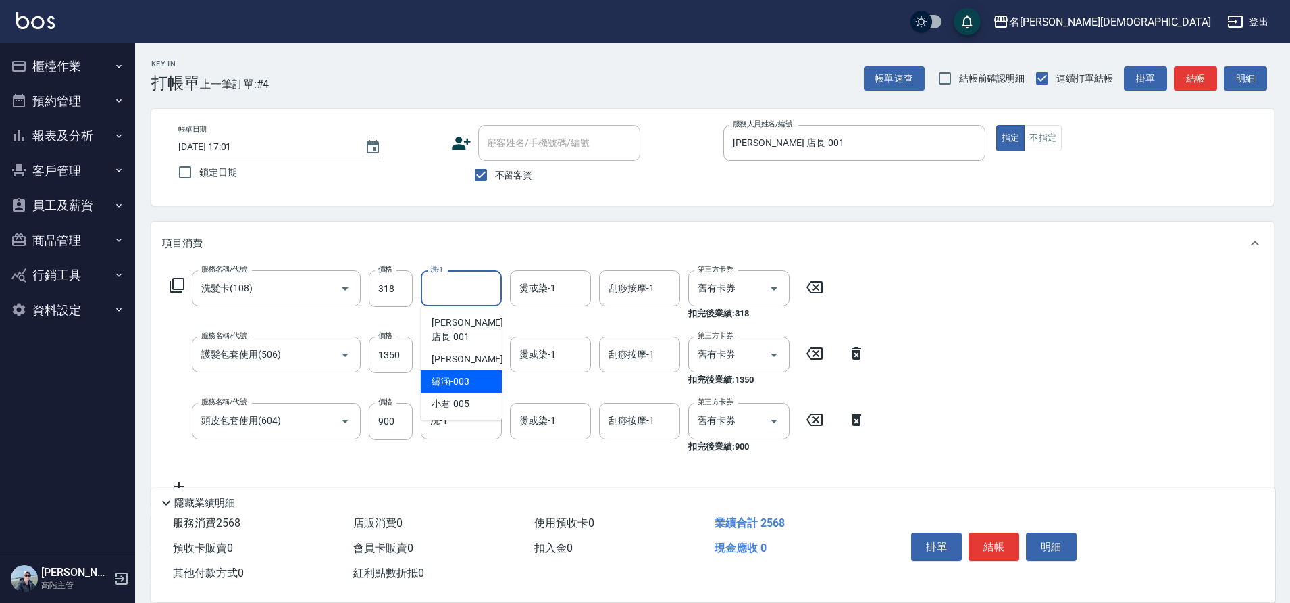
click at [449, 374] on span "繡涵 -003" at bounding box center [451, 381] width 38 height 14
type input "繡涵-003"
click at [449, 351] on input "洗-1" at bounding box center [461, 354] width 69 height 24
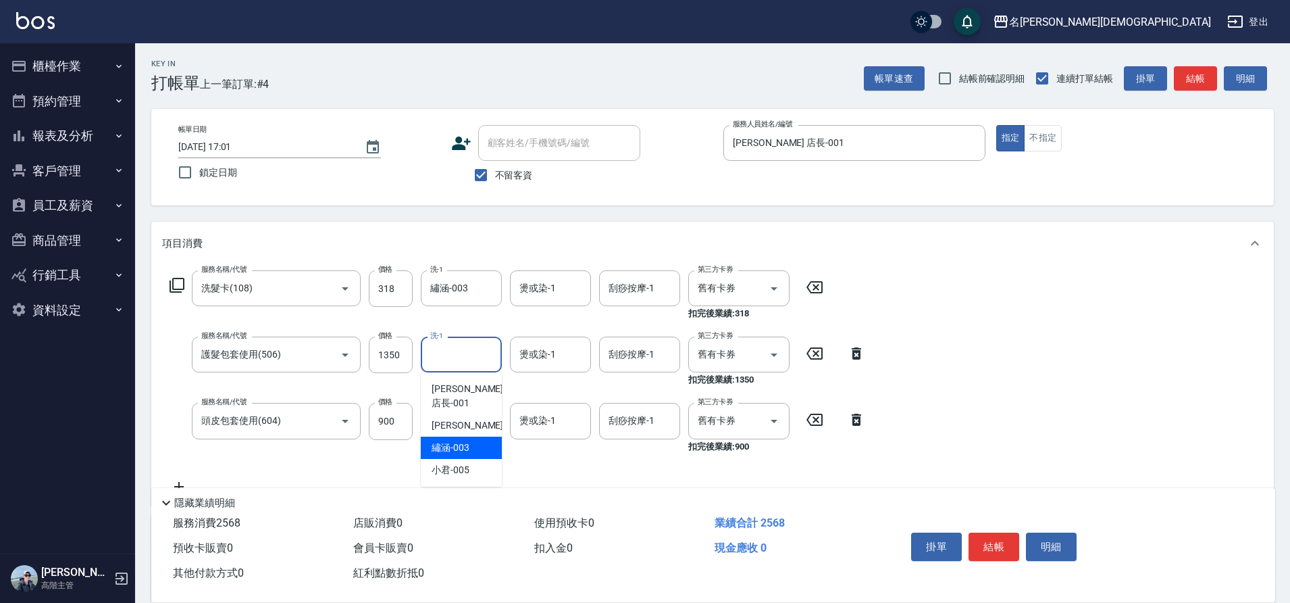
click at [456, 440] on span "繡涵 -003" at bounding box center [451, 447] width 38 height 14
type input "繡涵-003"
click at [456, 421] on input "洗-1" at bounding box center [461, 421] width 69 height 24
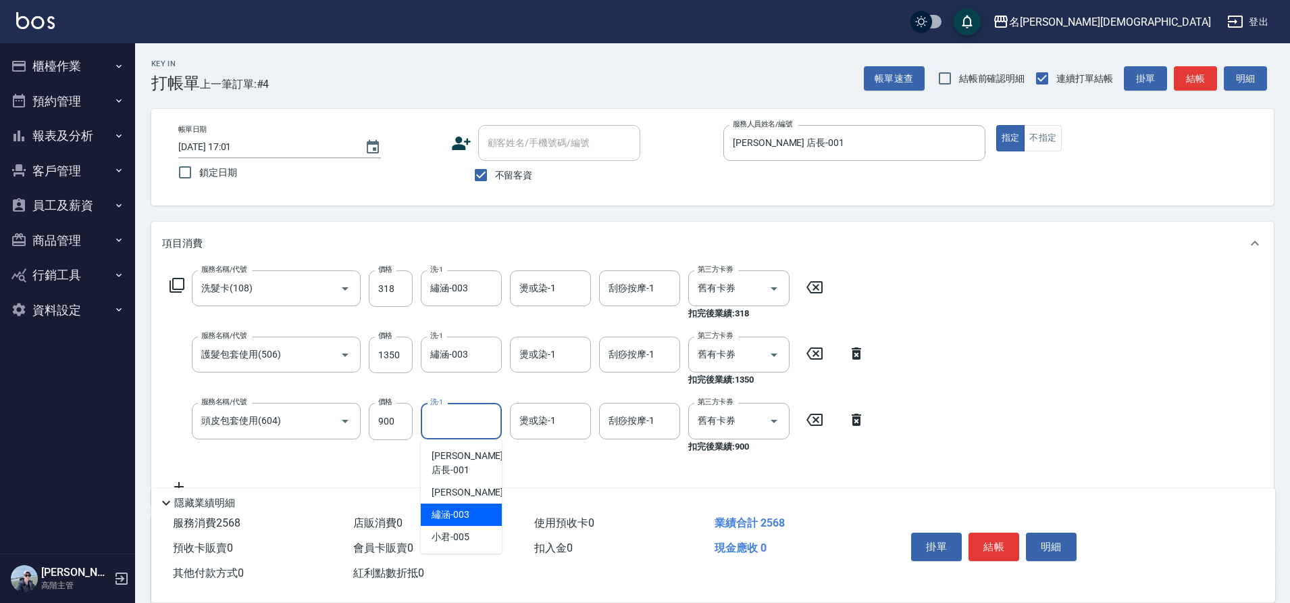
click at [469, 503] on div "繡涵 -003" at bounding box center [461, 514] width 81 height 22
type input "繡涵-003"
click at [994, 542] on button "結帳" at bounding box center [994, 546] width 51 height 28
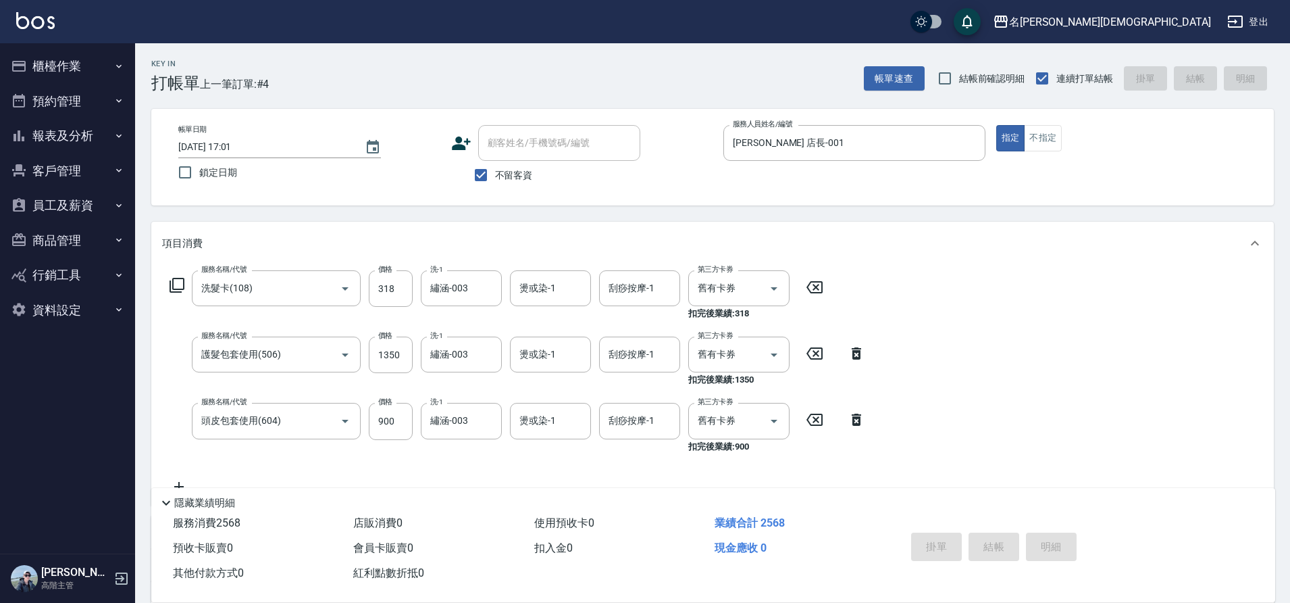
type input "[DATE] 17:02"
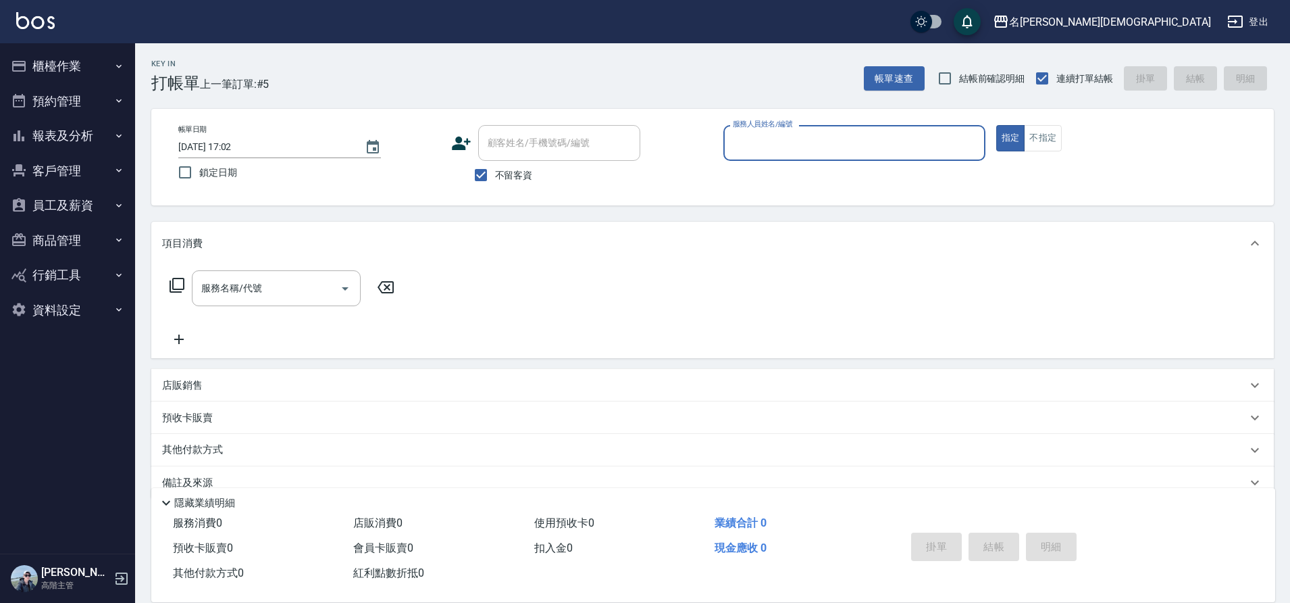
click at [783, 156] on div "服務人員姓名/編號" at bounding box center [854, 143] width 262 height 36
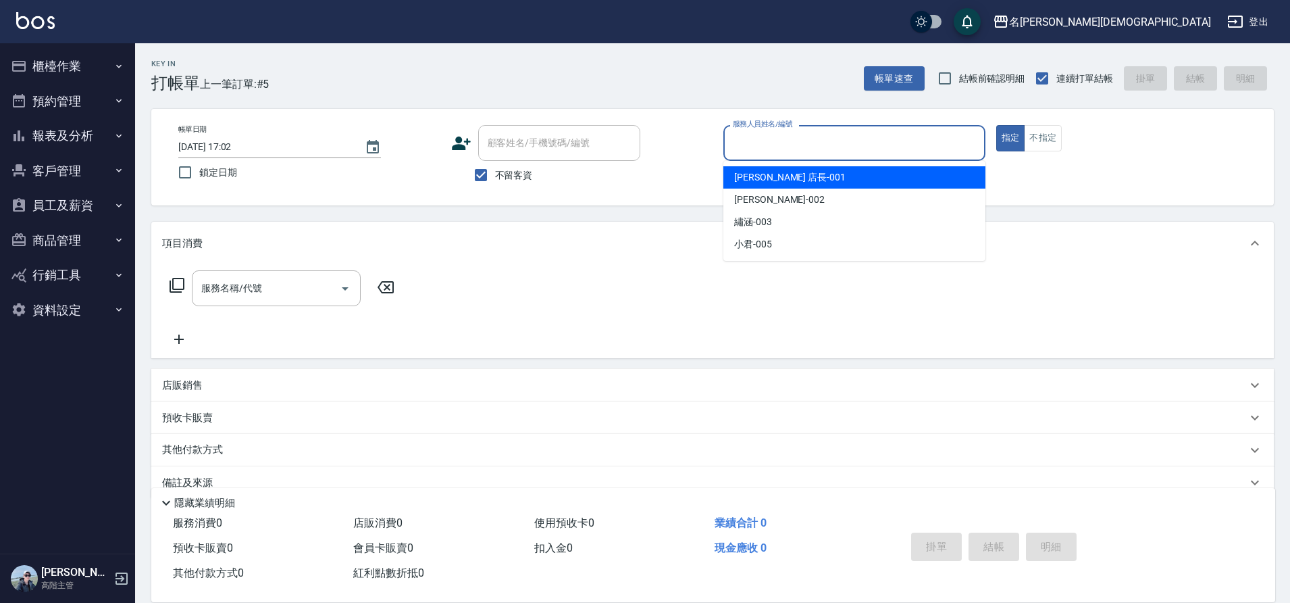
drag, startPoint x: 781, startPoint y: 178, endPoint x: 753, endPoint y: 174, distance: 28.0
click at [781, 178] on span "[PERSON_NAME] 店長 -001" at bounding box center [789, 177] width 111 height 14
type input "[PERSON_NAME] 店長-001"
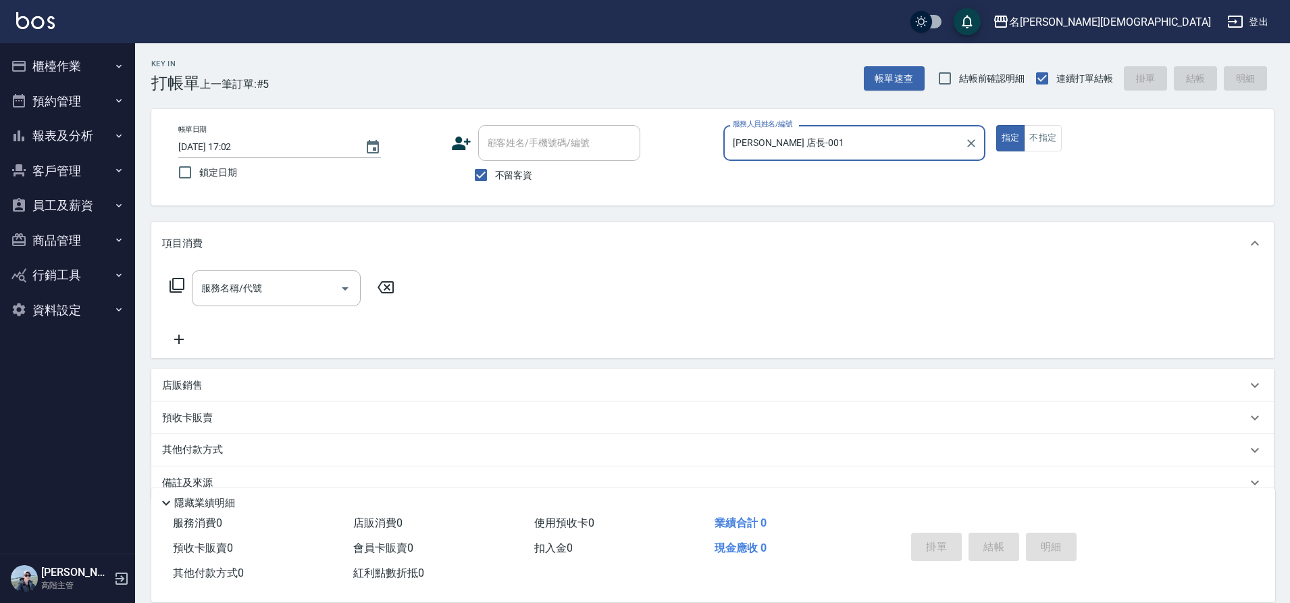
click at [180, 282] on icon at bounding box center [177, 285] width 16 height 16
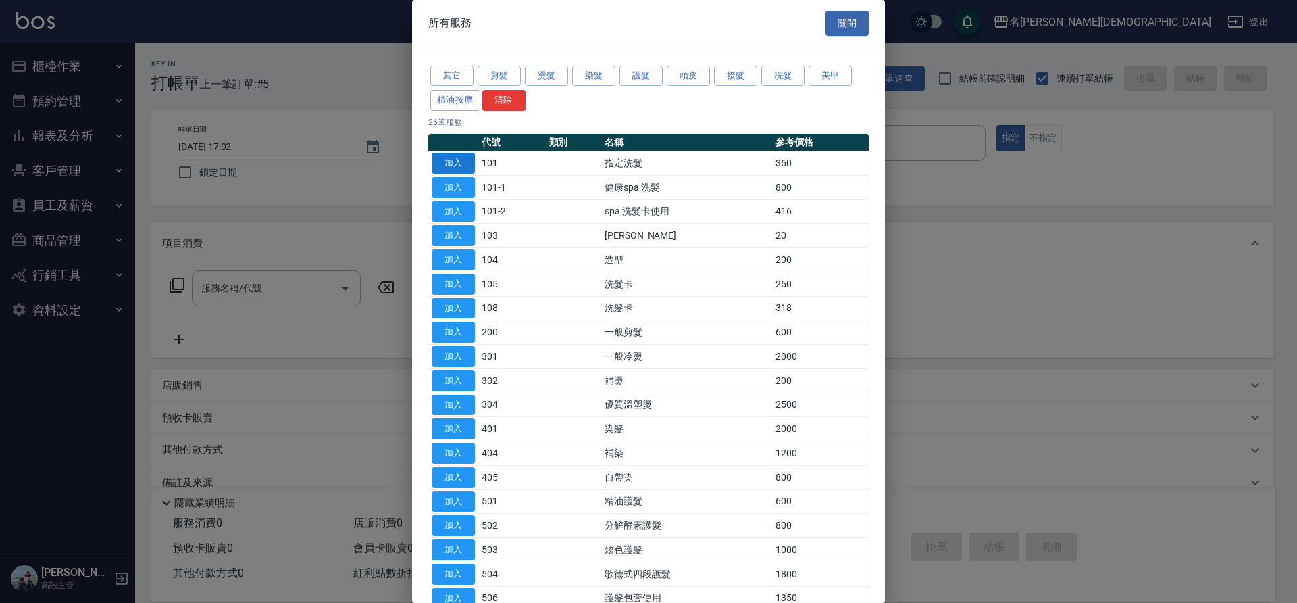
click at [442, 163] on button "加入" at bounding box center [453, 163] width 43 height 21
type input "指定洗髮(101)"
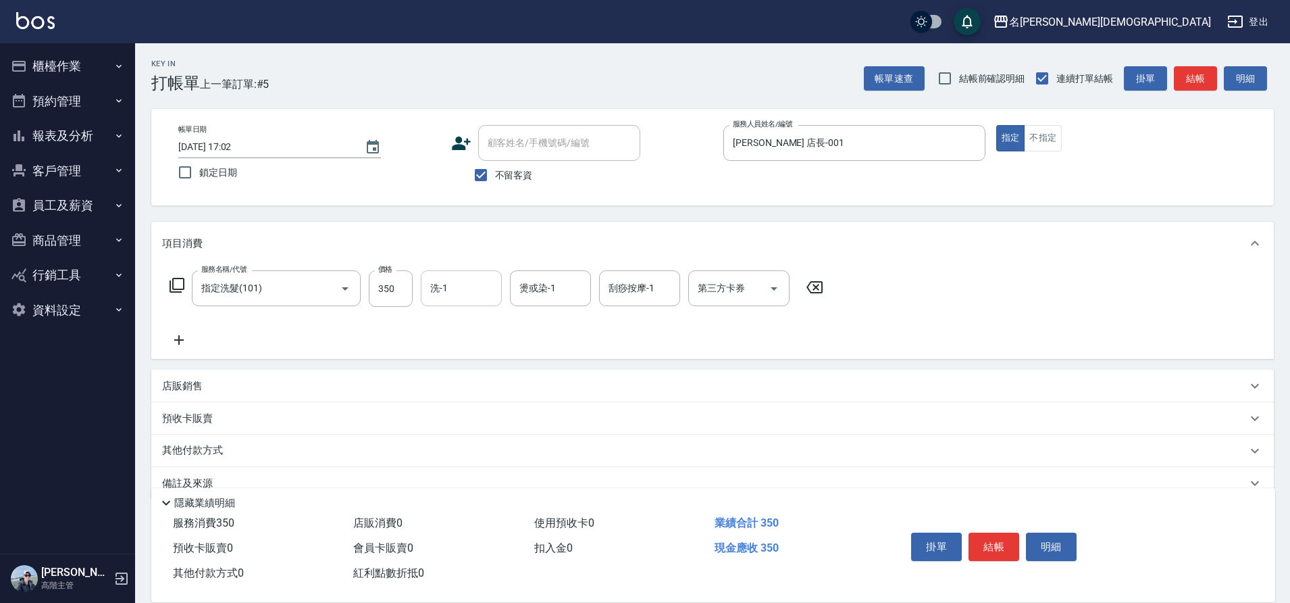
click at [459, 284] on input "洗-1" at bounding box center [461, 288] width 69 height 24
click at [486, 370] on div "繡涵 -003" at bounding box center [461, 381] width 81 height 22
type input "繡涵-003"
click at [1003, 542] on button "結帳" at bounding box center [994, 546] width 51 height 28
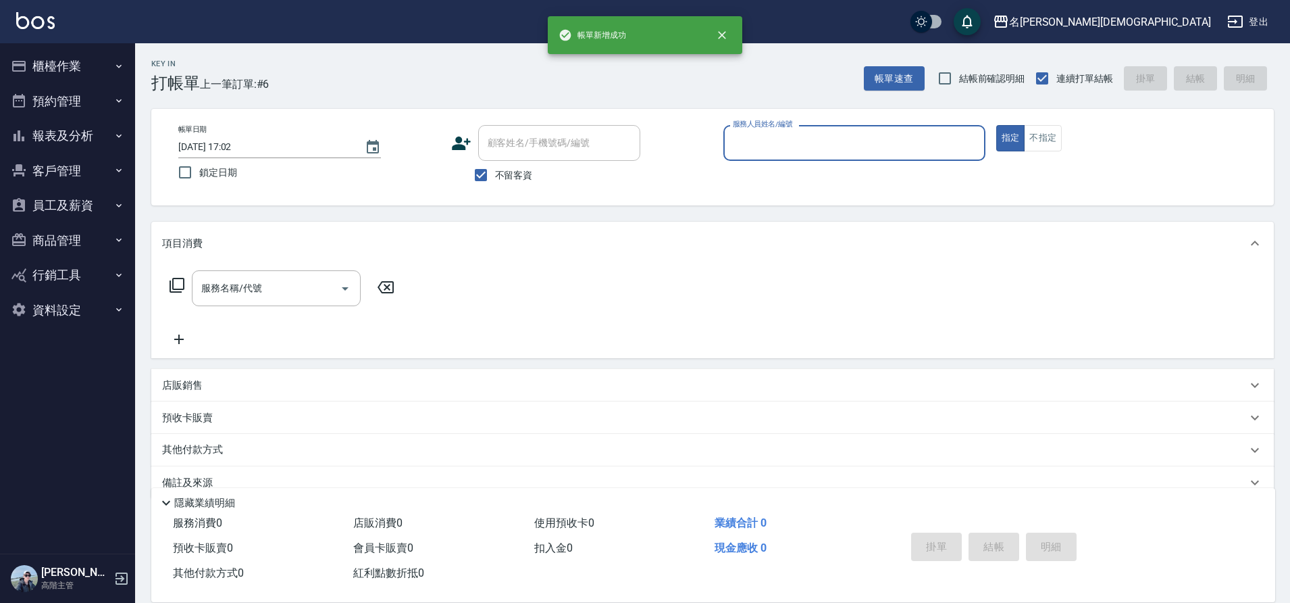
click at [759, 145] on input "服務人員姓名/編號" at bounding box center [854, 143] width 250 height 24
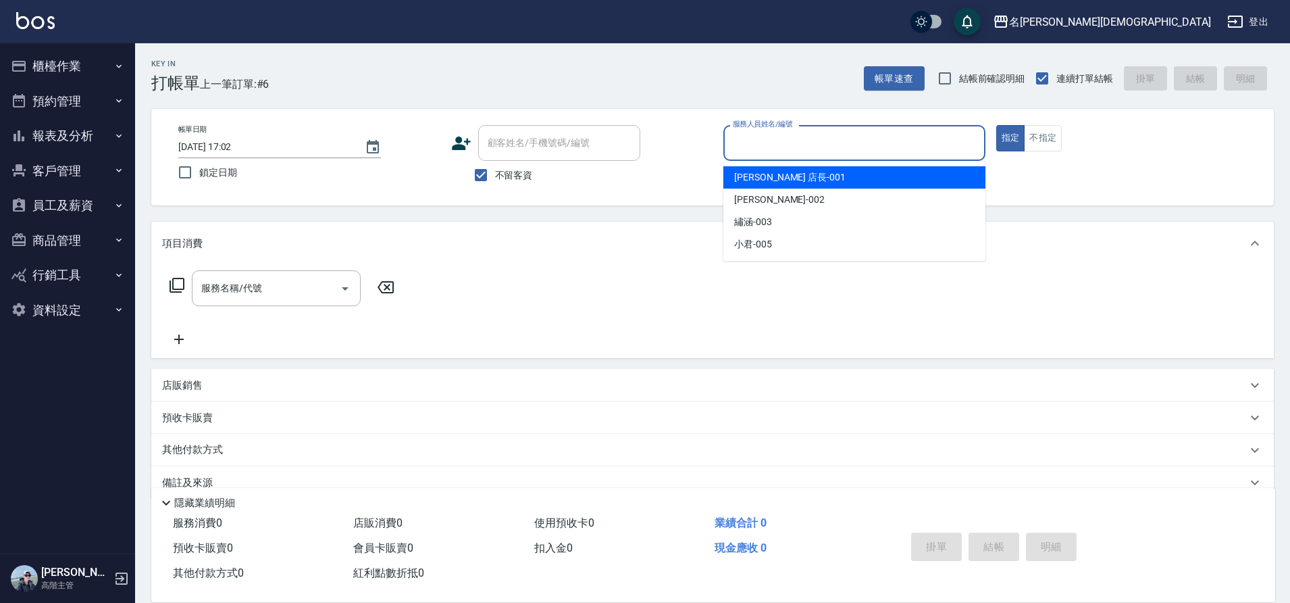
click at [767, 178] on span "[PERSON_NAME] 店長 -001" at bounding box center [789, 177] width 111 height 14
type input "[PERSON_NAME] 店長-001"
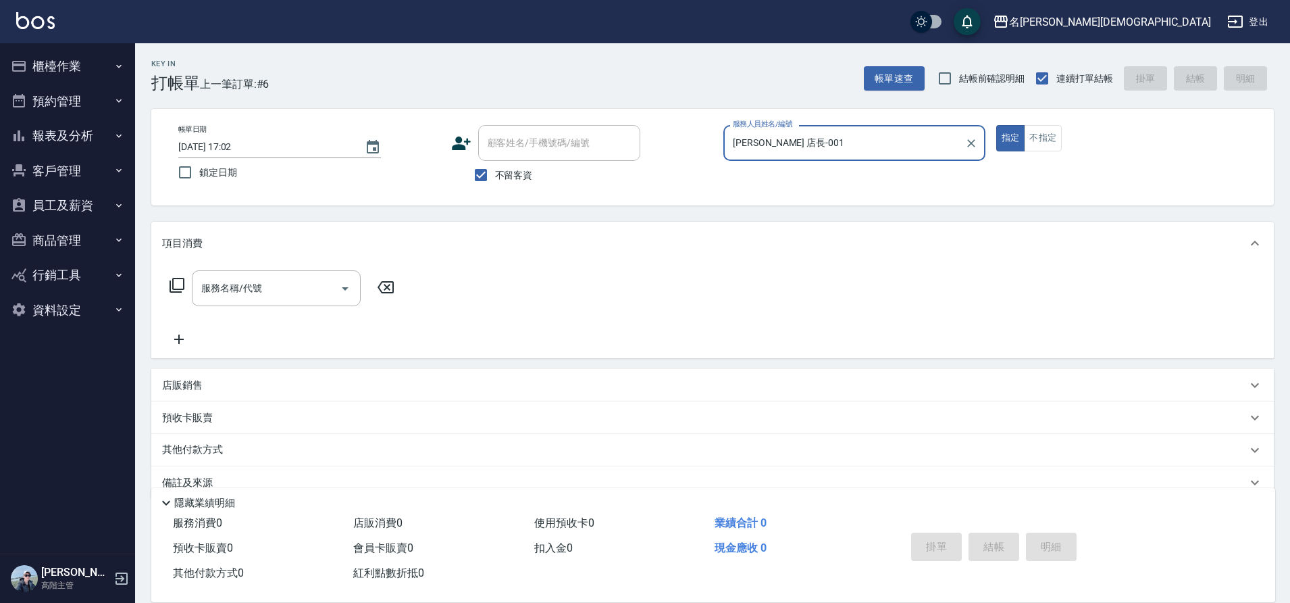
click at [175, 286] on icon at bounding box center [177, 285] width 16 height 16
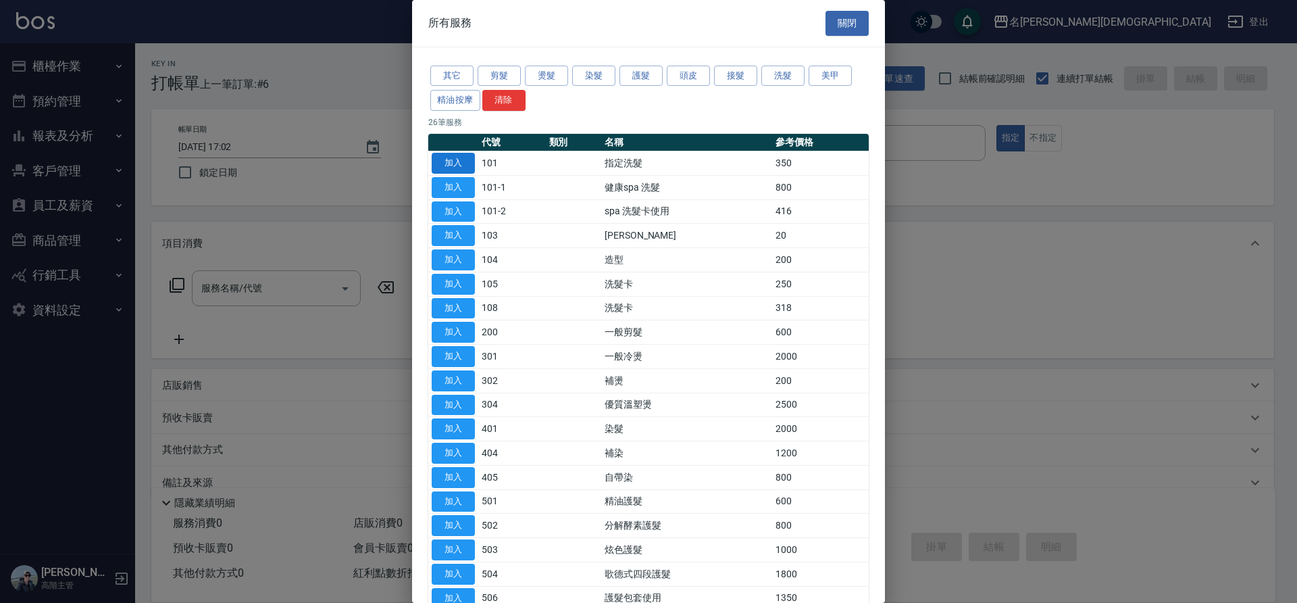
click at [453, 164] on button "加入" at bounding box center [453, 163] width 43 height 21
type input "指定洗髮(101)"
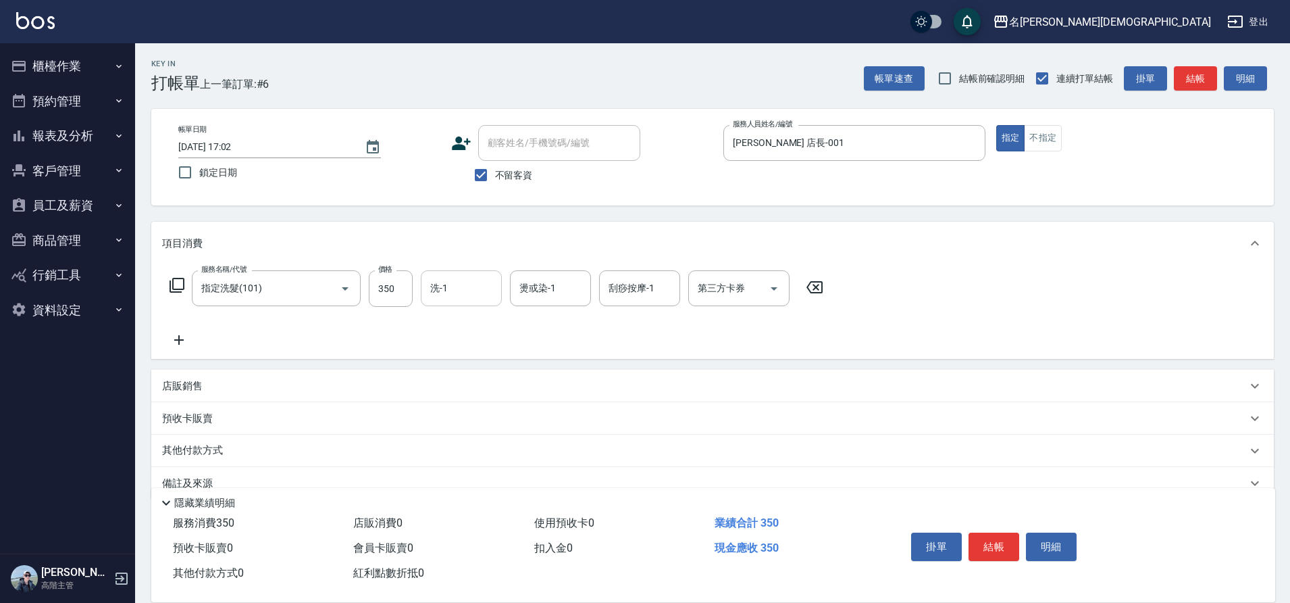
click at [452, 291] on input "洗-1" at bounding box center [461, 288] width 69 height 24
drag, startPoint x: 465, startPoint y: 340, endPoint x: 472, endPoint y: 349, distance: 11.6
click at [465, 352] on span "香香 -002" at bounding box center [477, 359] width 91 height 14
type input "香香-002"
click at [998, 537] on button "結帳" at bounding box center [994, 546] width 51 height 28
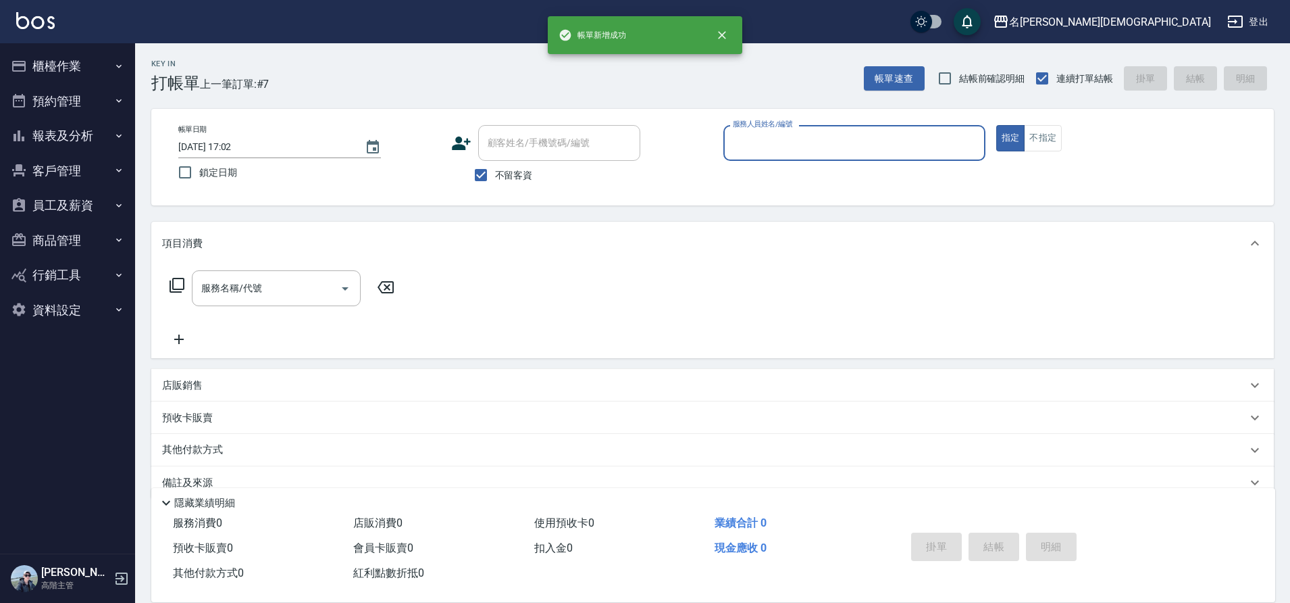
click at [776, 133] on input "服務人員姓名/編號" at bounding box center [854, 143] width 250 height 24
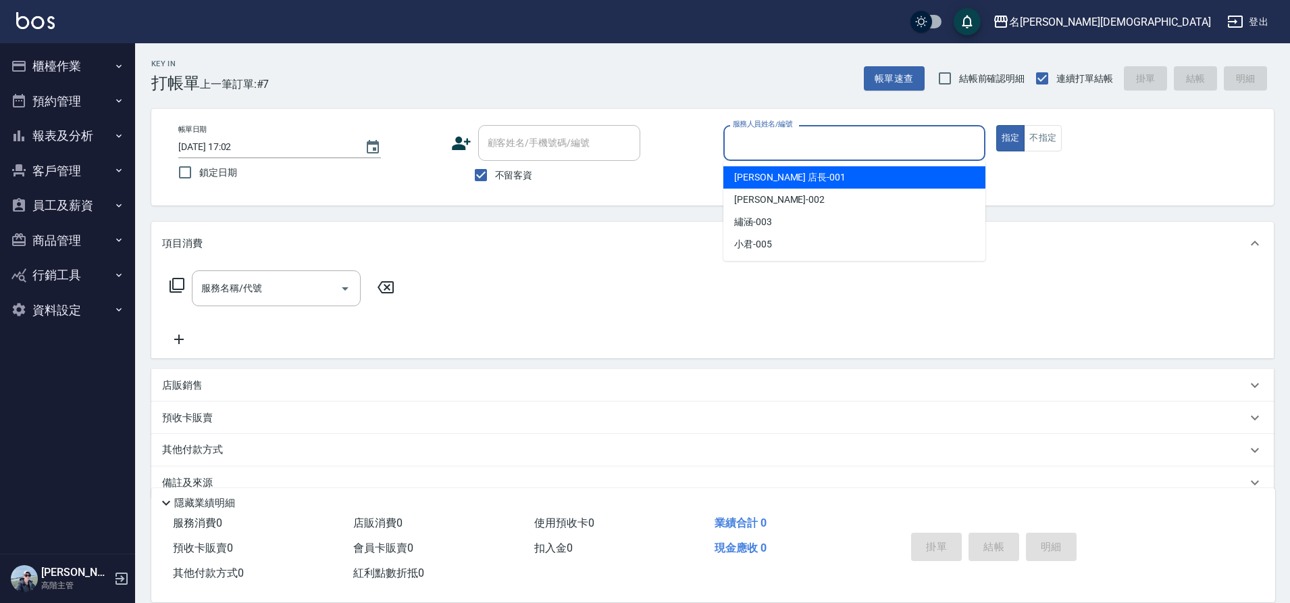
click at [762, 180] on span "[PERSON_NAME] 店長 -001" at bounding box center [789, 177] width 111 height 14
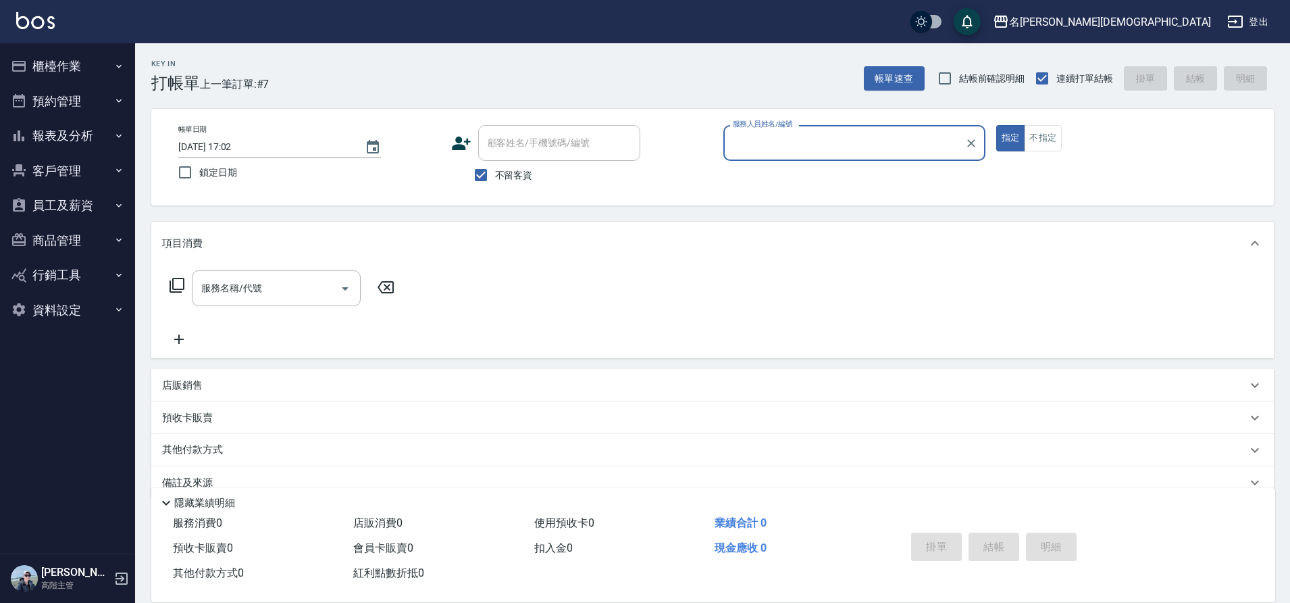
type input "[PERSON_NAME] 店長-001"
click at [174, 284] on icon at bounding box center [177, 285] width 16 height 16
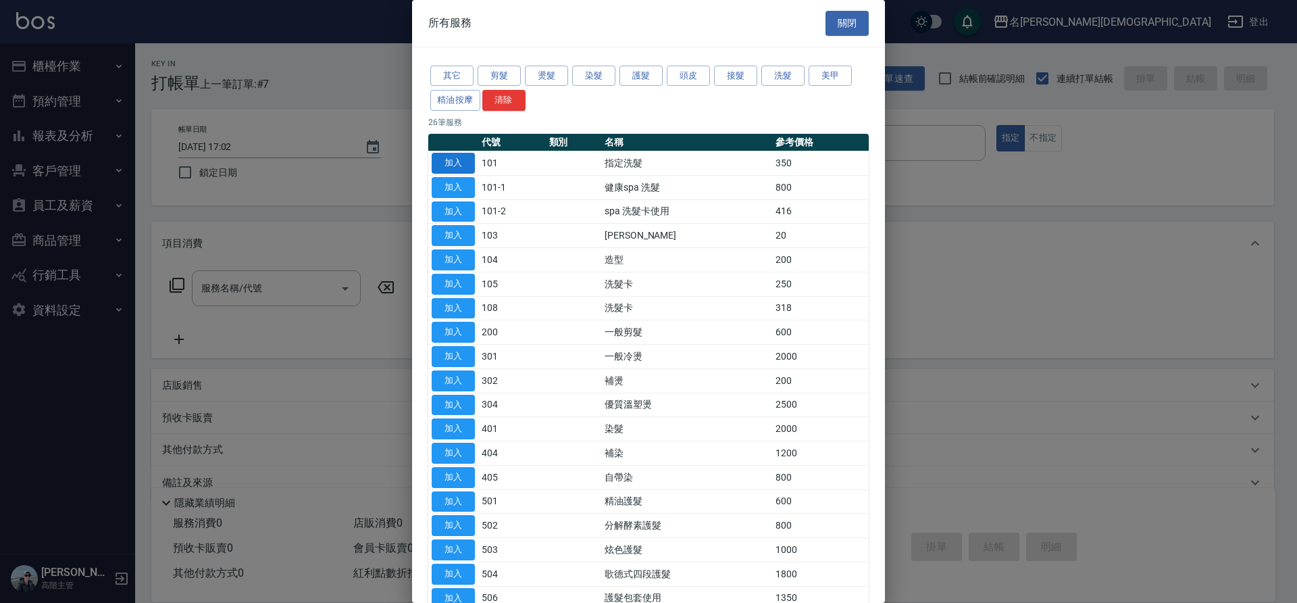
click at [470, 162] on button "加入" at bounding box center [453, 163] width 43 height 21
type input "指定洗髮(101)"
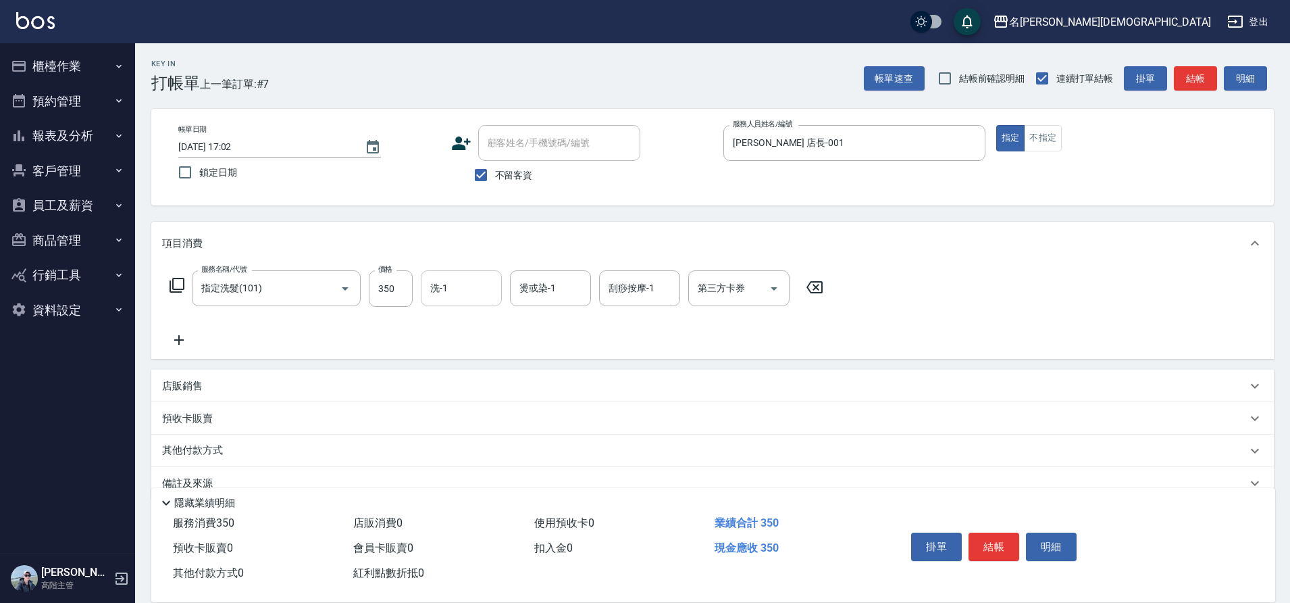
click at [449, 278] on input "洗-1" at bounding box center [461, 288] width 69 height 24
click at [485, 392] on div "小君 -005" at bounding box center [461, 403] width 81 height 22
type input "小君-005"
click at [980, 540] on button "結帳" at bounding box center [994, 546] width 51 height 28
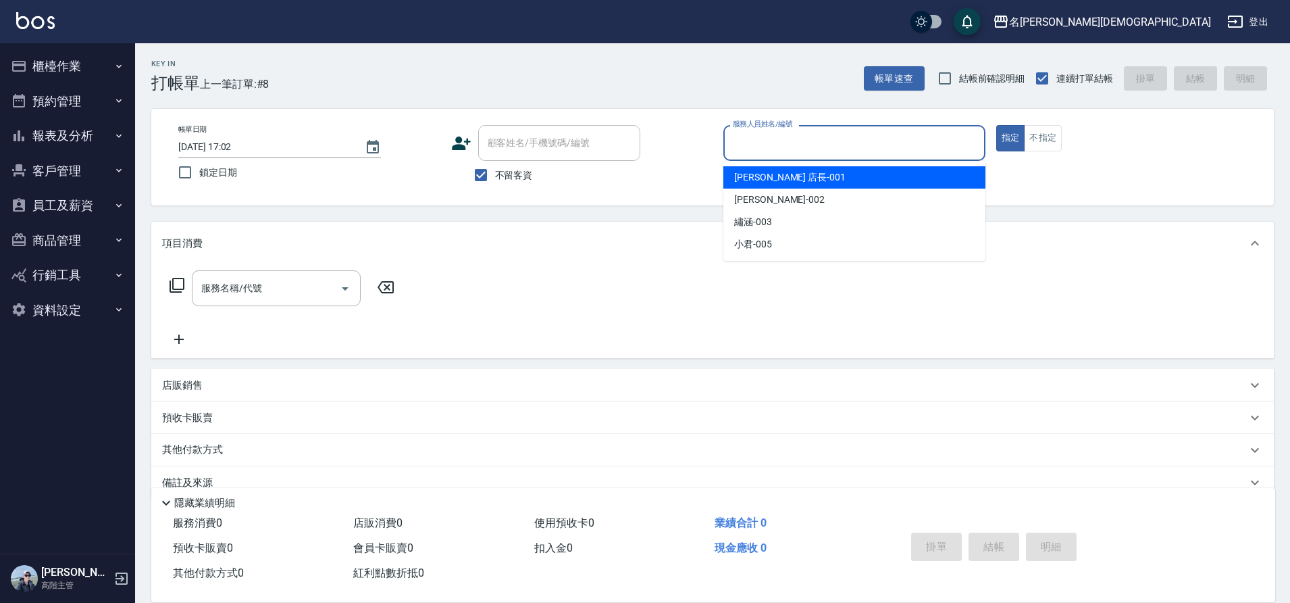
click at [775, 134] on input "服務人員姓名/編號" at bounding box center [854, 143] width 250 height 24
click at [738, 176] on span "[PERSON_NAME] 店長 -001" at bounding box center [789, 177] width 111 height 14
type input "[PERSON_NAME] 店長-001"
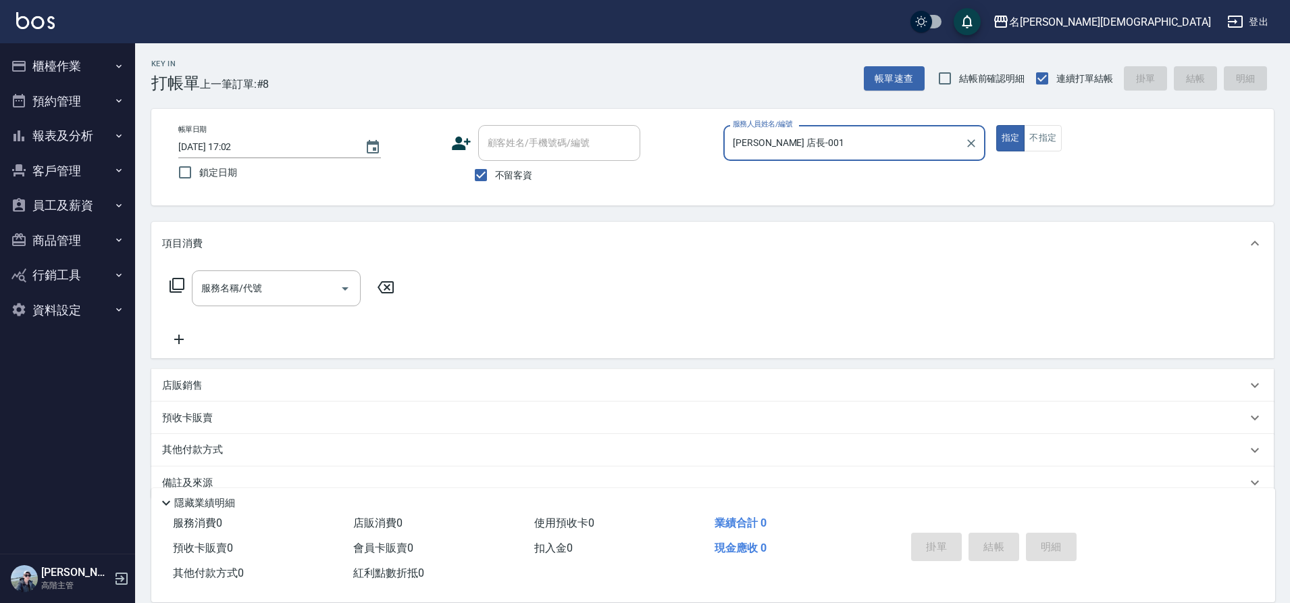
click at [177, 284] on icon at bounding box center [177, 285] width 16 height 16
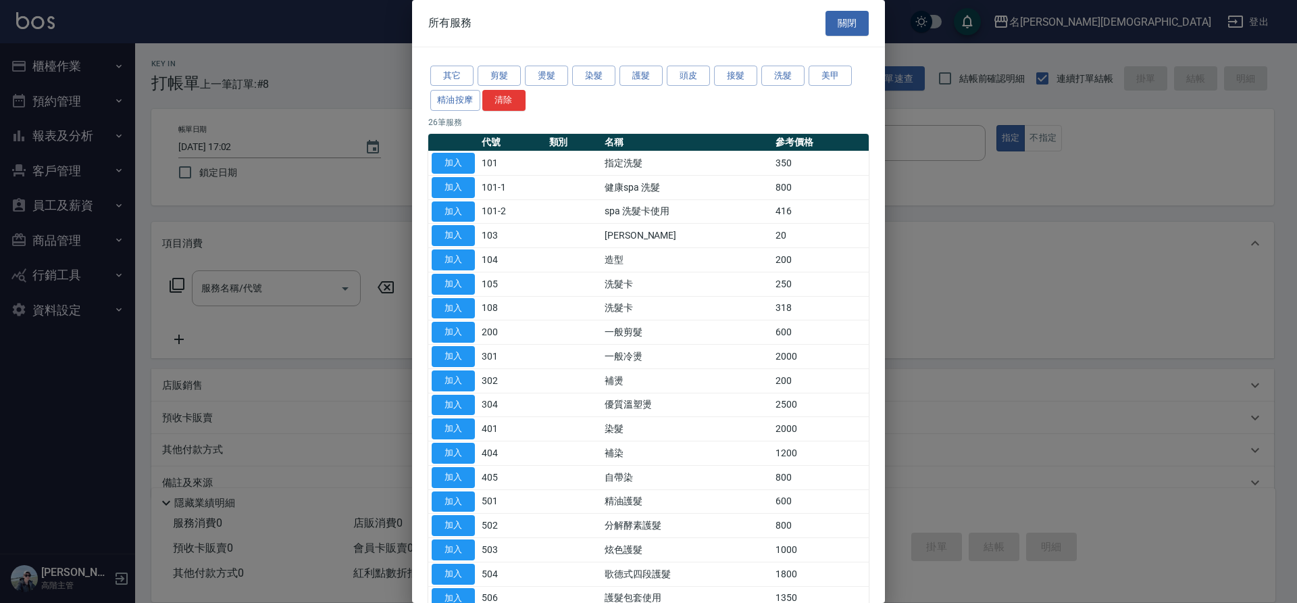
drag, startPoint x: 444, startPoint y: 161, endPoint x: 330, endPoint y: 184, distance: 117.1
click at [444, 161] on button "加入" at bounding box center [453, 163] width 43 height 21
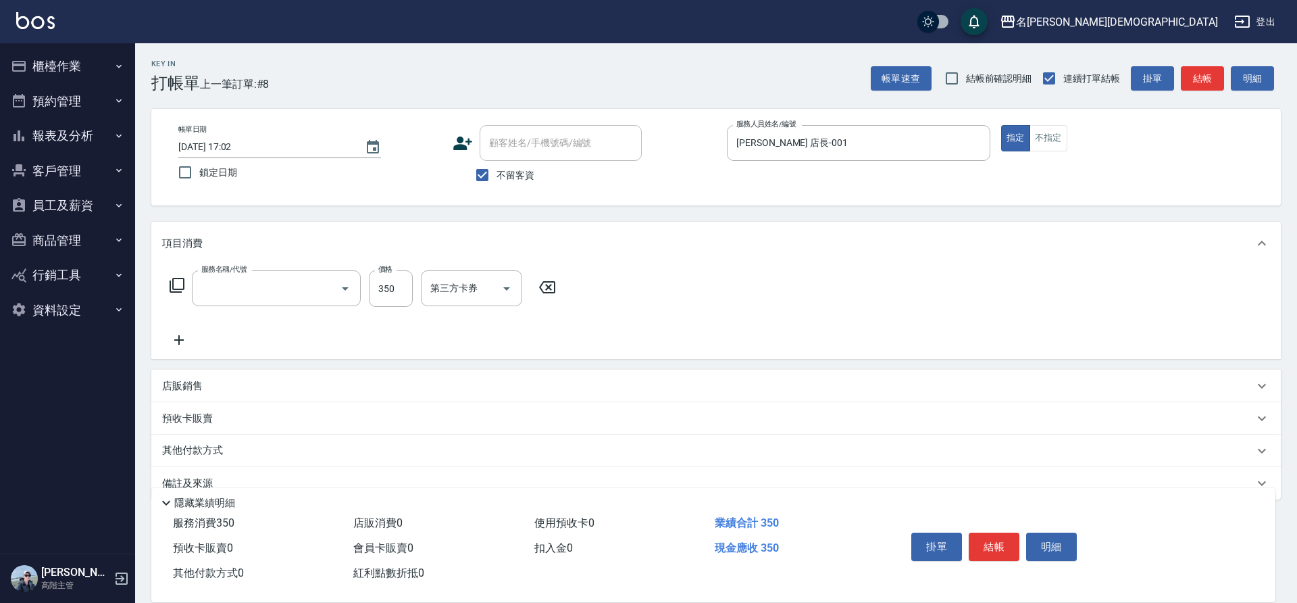
type input "指定洗髮(101)"
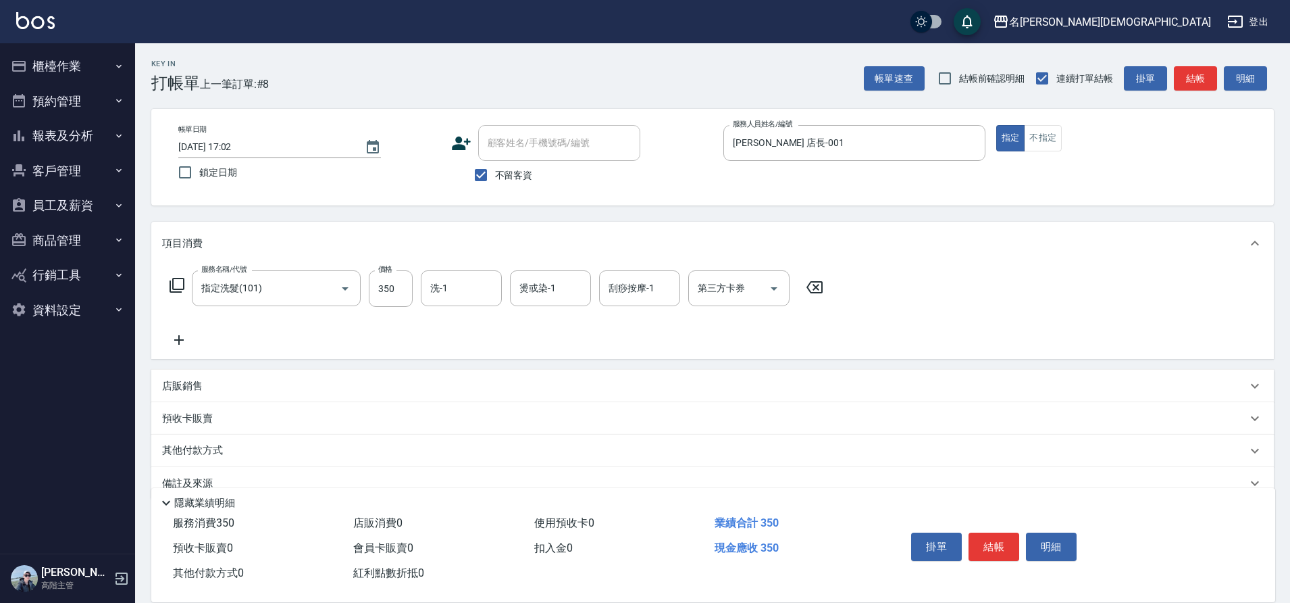
click at [178, 283] on icon at bounding box center [177, 285] width 16 height 16
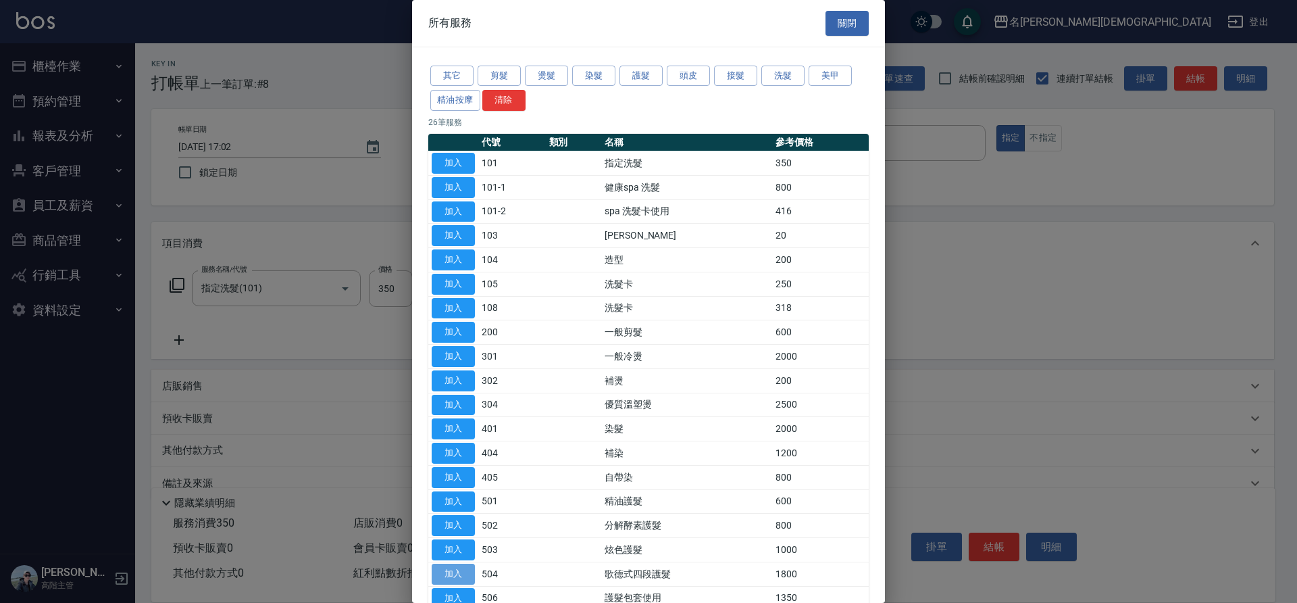
drag, startPoint x: 446, startPoint y: 573, endPoint x: 462, endPoint y: 517, distance: 57.7
click at [446, 571] on button "加入" at bounding box center [453, 573] width 43 height 21
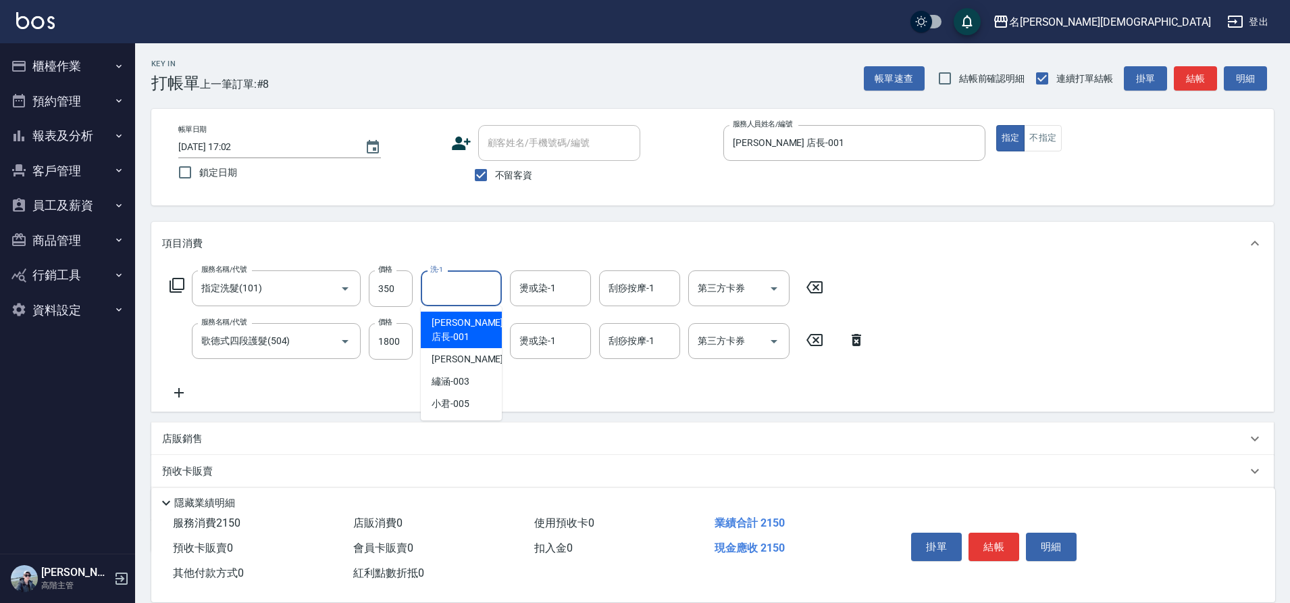
drag, startPoint x: 459, startPoint y: 284, endPoint x: 461, endPoint y: 327, distance: 42.6
click at [459, 285] on input "洗-1" at bounding box center [461, 288] width 69 height 24
click at [460, 370] on div "繡涵 -003" at bounding box center [461, 381] width 81 height 22
type input "繡涵-003"
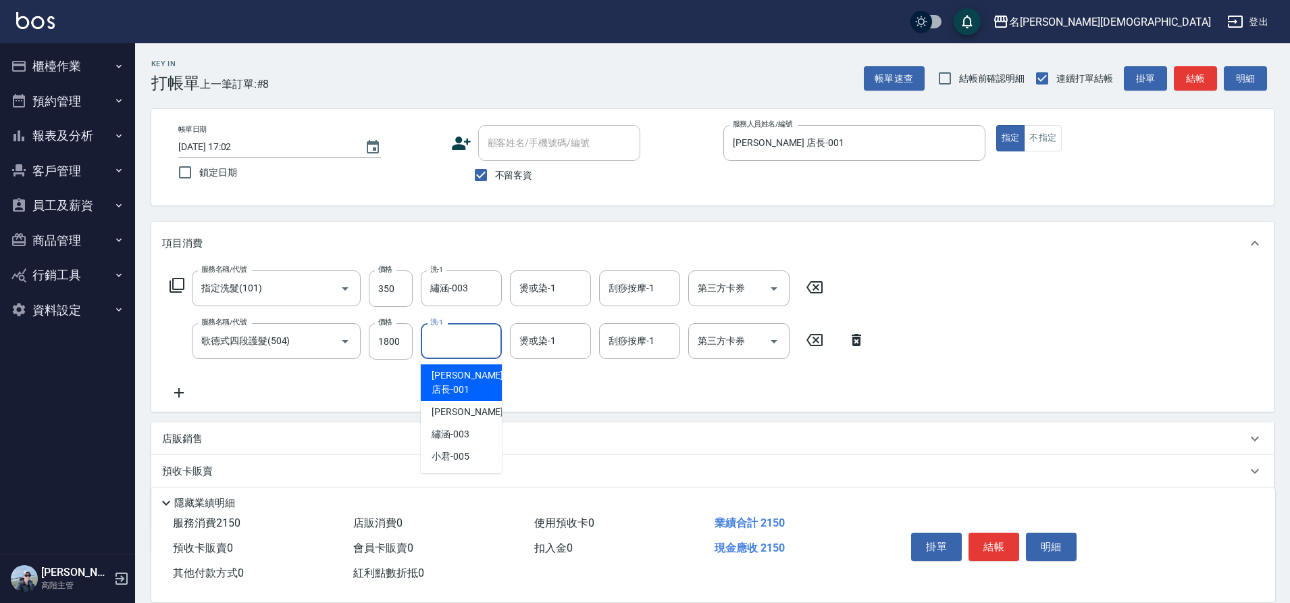
click at [446, 336] on input "洗-1" at bounding box center [461, 341] width 69 height 24
drag, startPoint x: 468, startPoint y: 413, endPoint x: 698, endPoint y: 453, distance: 233.9
click at [470, 423] on div "繡涵 -003" at bounding box center [461, 434] width 81 height 22
type input "繡涵-003"
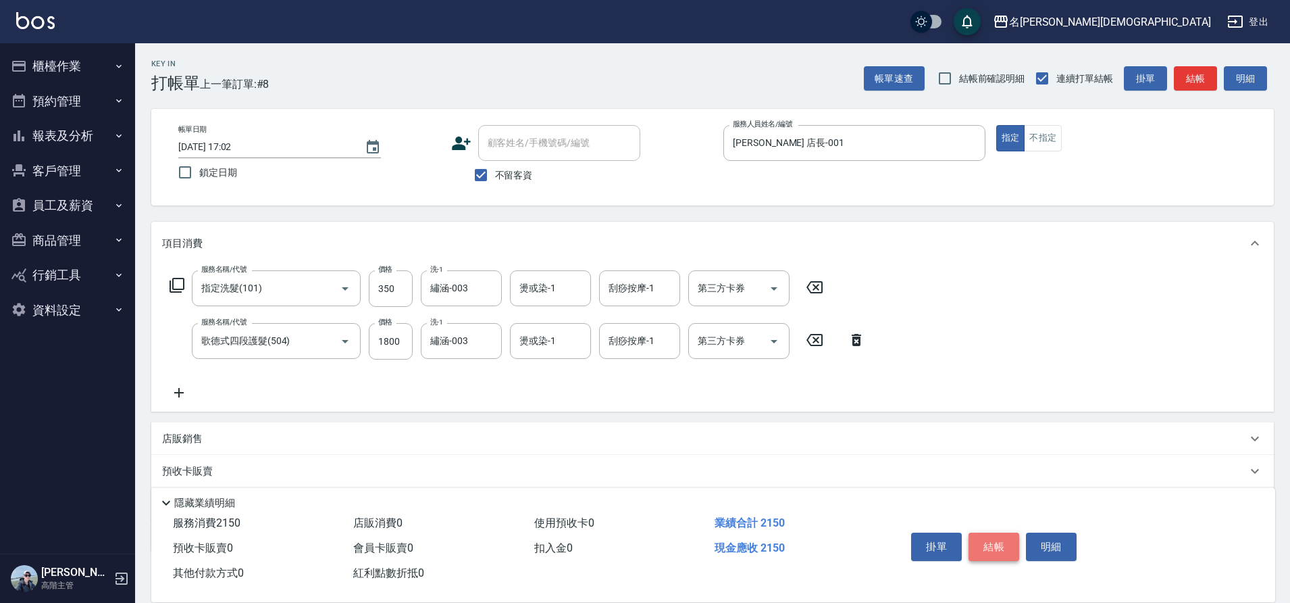
click at [982, 540] on button "結帳" at bounding box center [994, 546] width 51 height 28
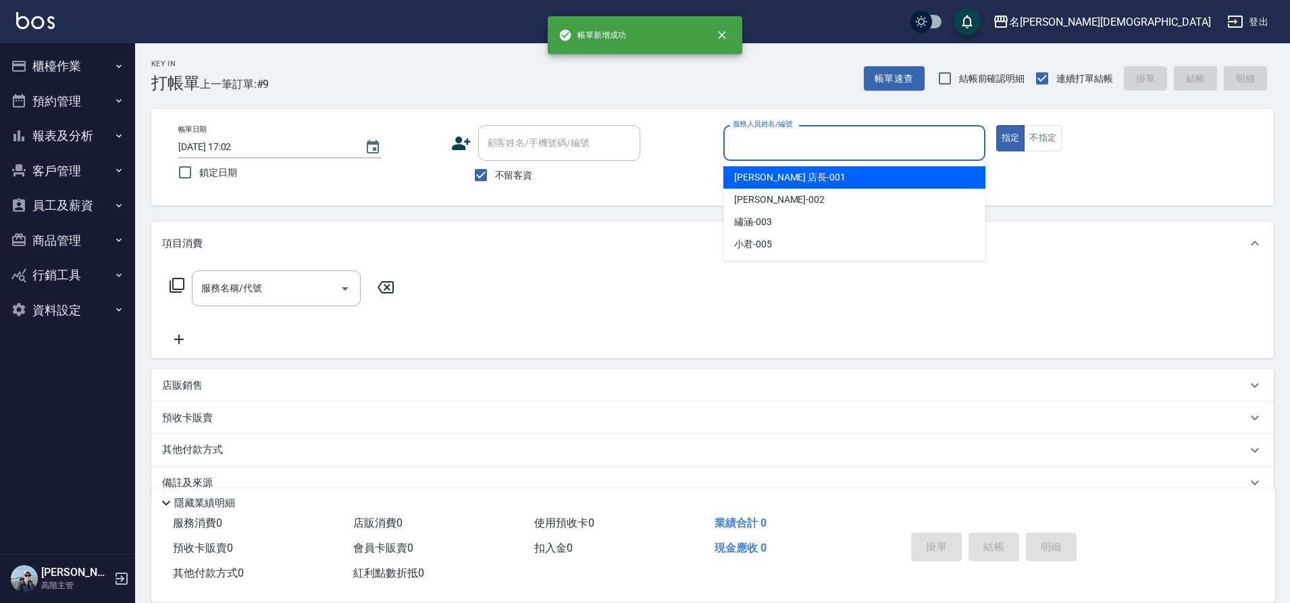
drag, startPoint x: 757, startPoint y: 147, endPoint x: 739, endPoint y: 179, distance: 36.6
click at [752, 150] on input "服務人員姓名/編號" at bounding box center [854, 143] width 250 height 24
click at [748, 178] on span "[PERSON_NAME] 店長 -001" at bounding box center [789, 177] width 111 height 14
type input "[PERSON_NAME] 店長-001"
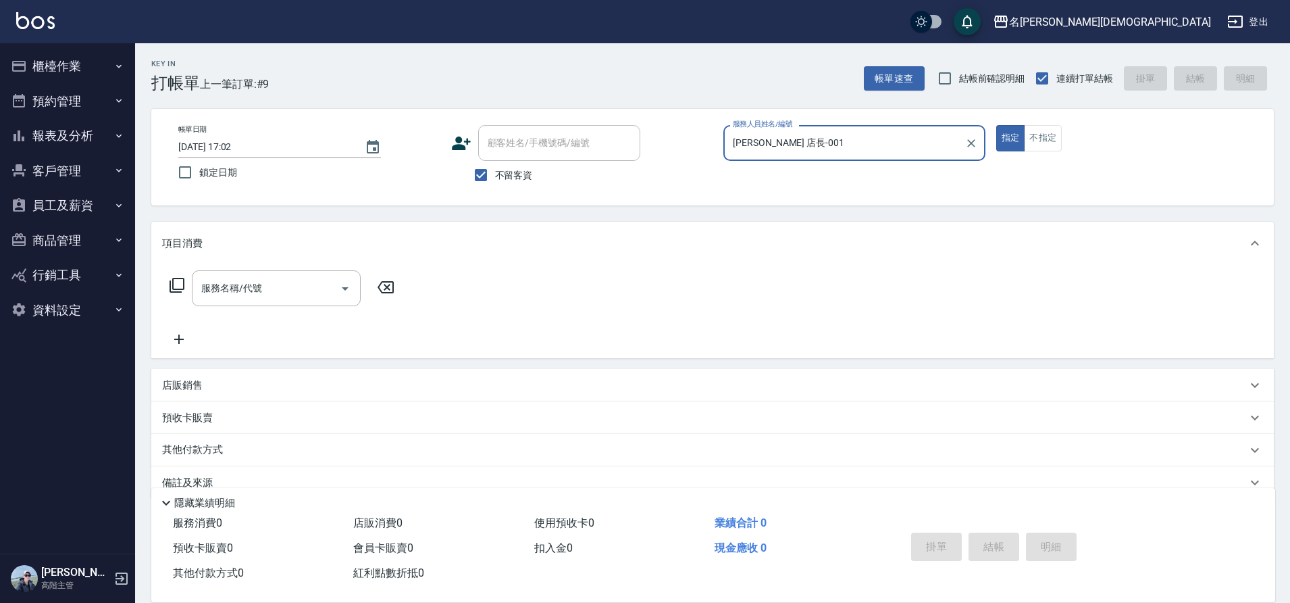
click at [175, 284] on icon at bounding box center [177, 285] width 16 height 16
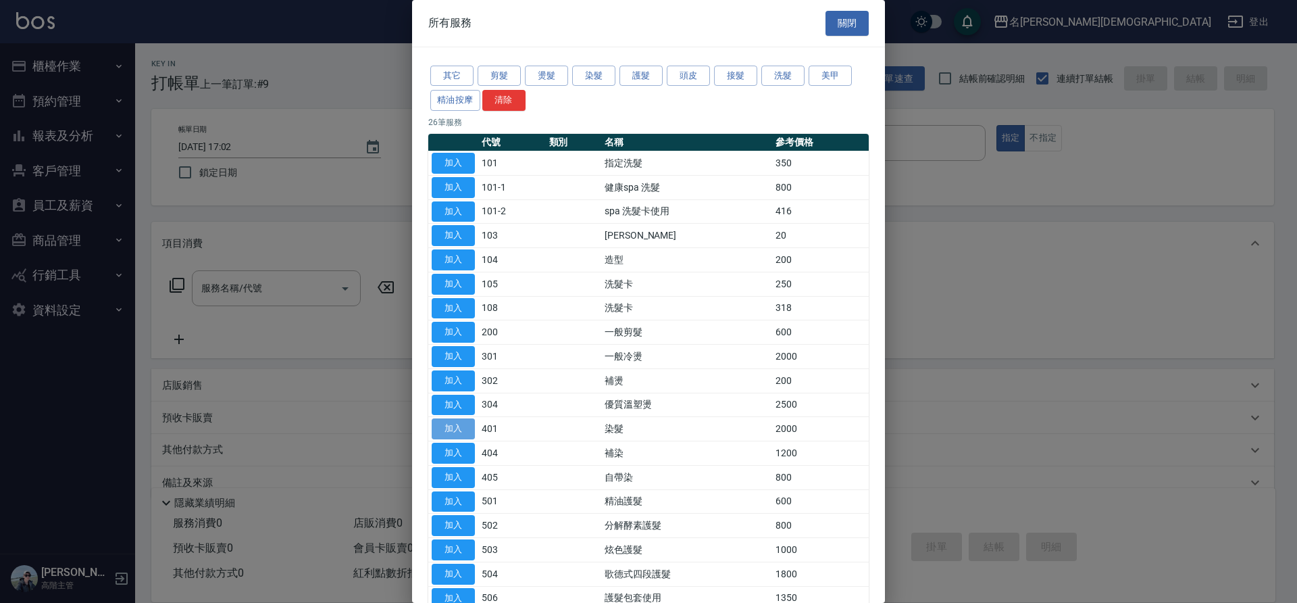
click at [445, 422] on button "加入" at bounding box center [453, 428] width 43 height 21
type input "染髮(401)"
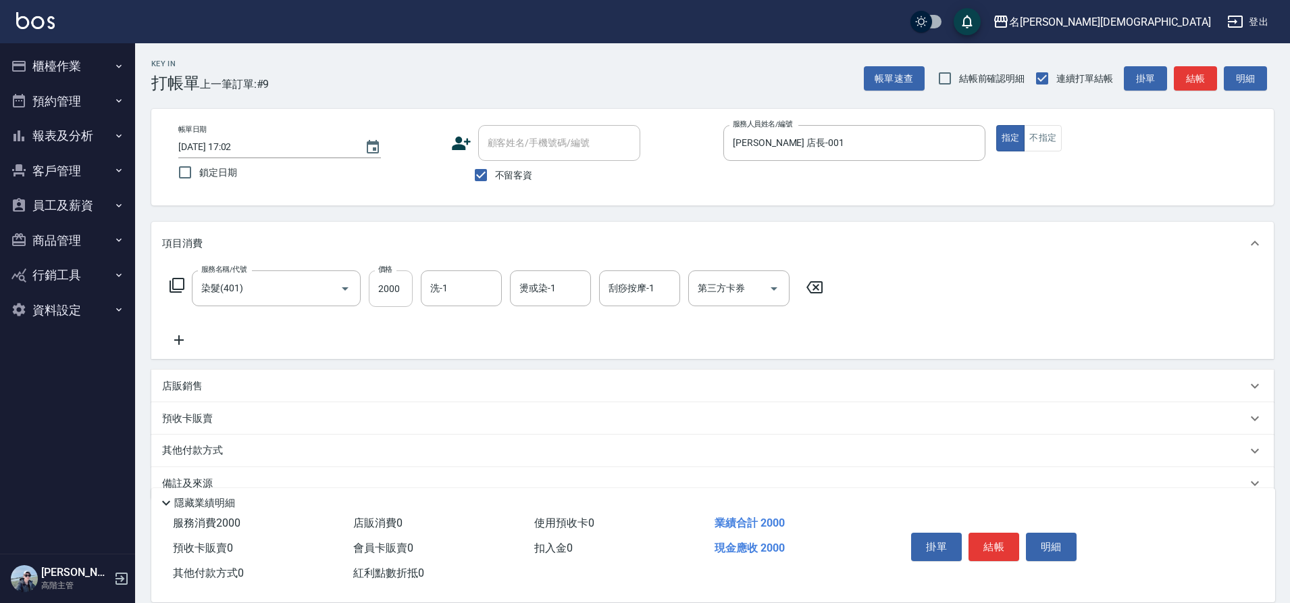
click at [393, 298] on input "2000" at bounding box center [391, 288] width 44 height 36
type input "4400"
click at [985, 541] on button "結帳" at bounding box center [994, 546] width 51 height 28
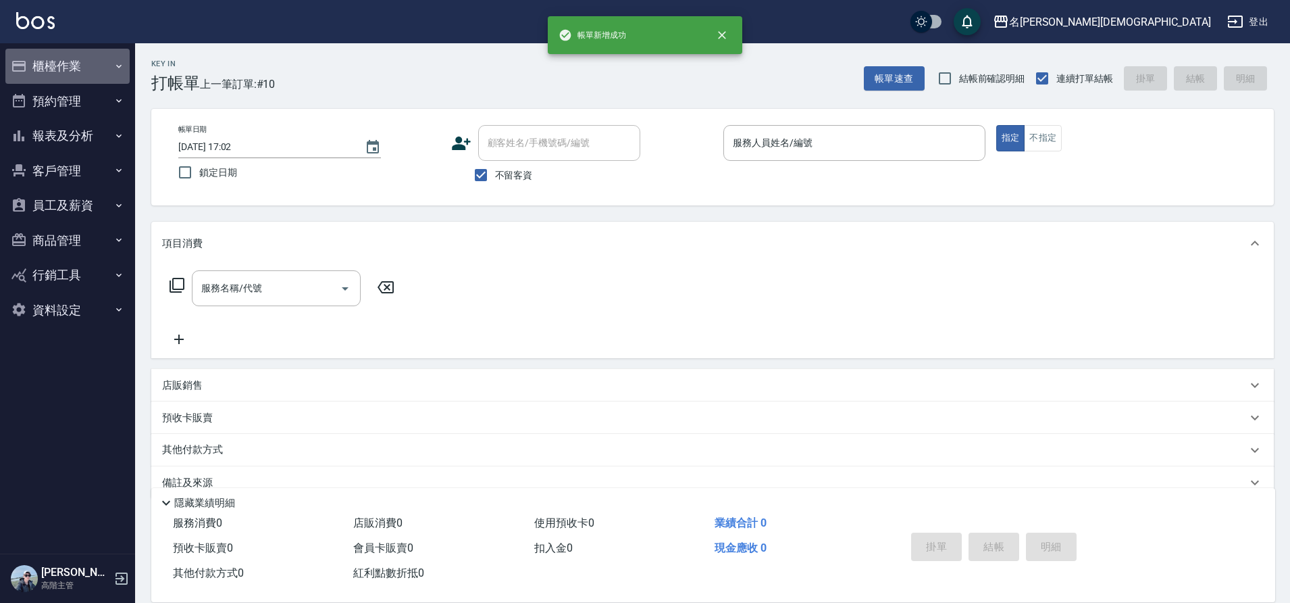
drag, startPoint x: 28, startPoint y: 66, endPoint x: 93, endPoint y: 76, distance: 64.9
click at [31, 66] on button "櫃檯作業" at bounding box center [67, 66] width 124 height 35
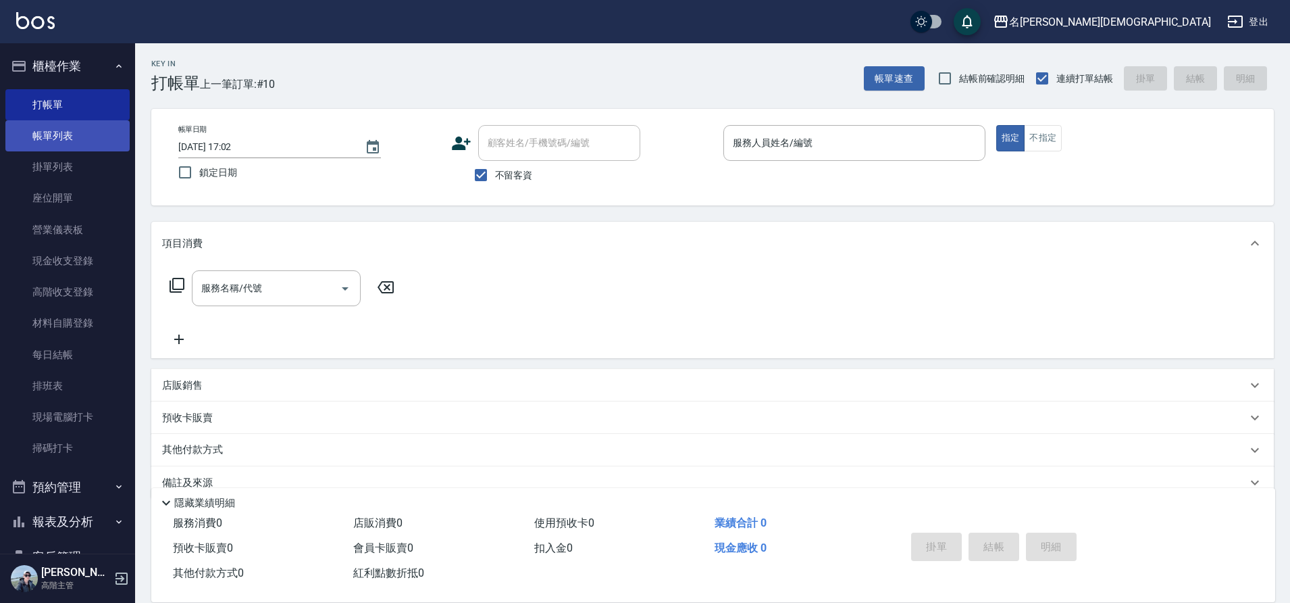
click at [72, 132] on link "帳單列表" at bounding box center [67, 135] width 124 height 31
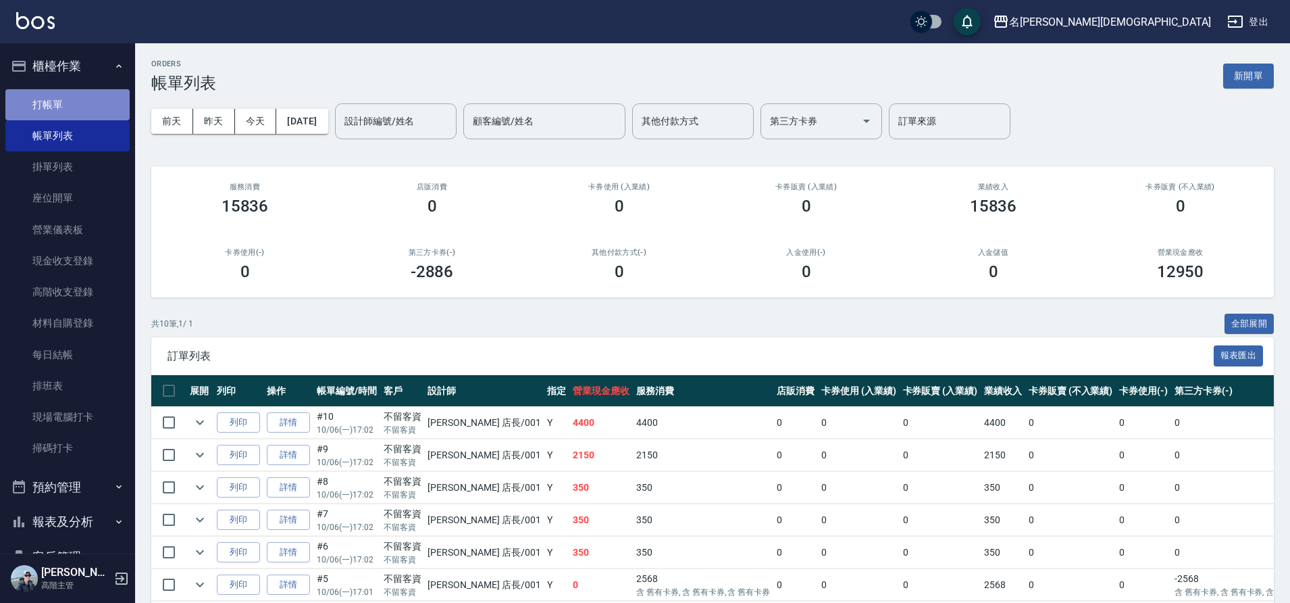
click at [82, 104] on link "打帳單" at bounding box center [67, 104] width 124 height 31
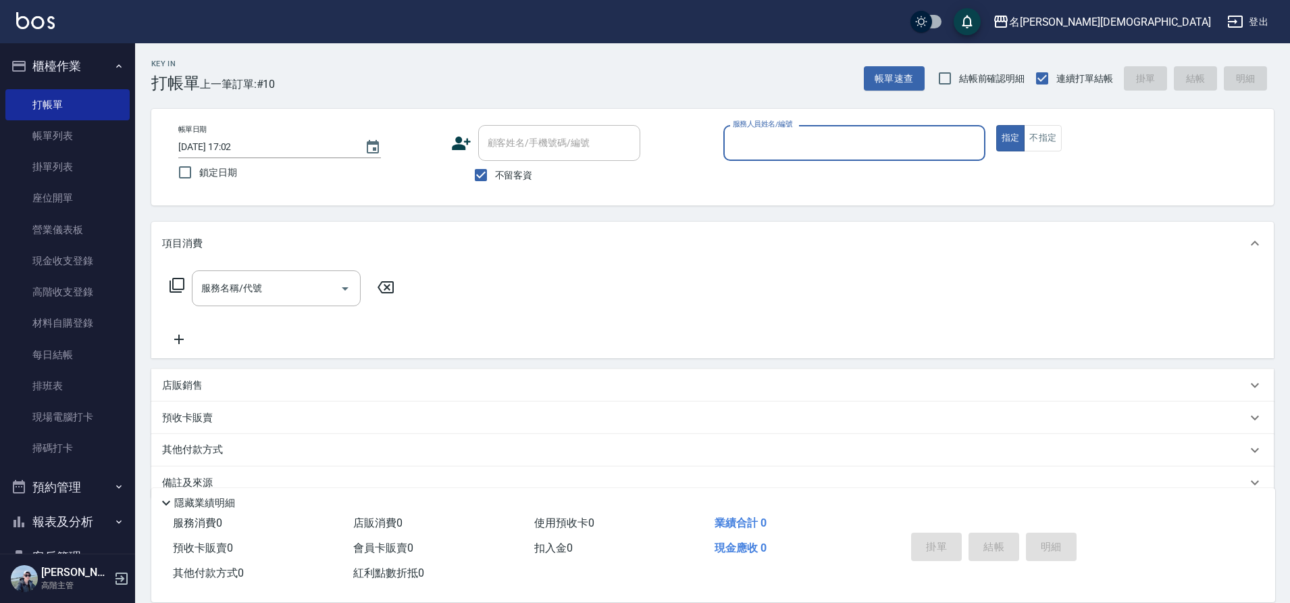
click at [787, 151] on input "服務人員姓名/編號" at bounding box center [854, 143] width 250 height 24
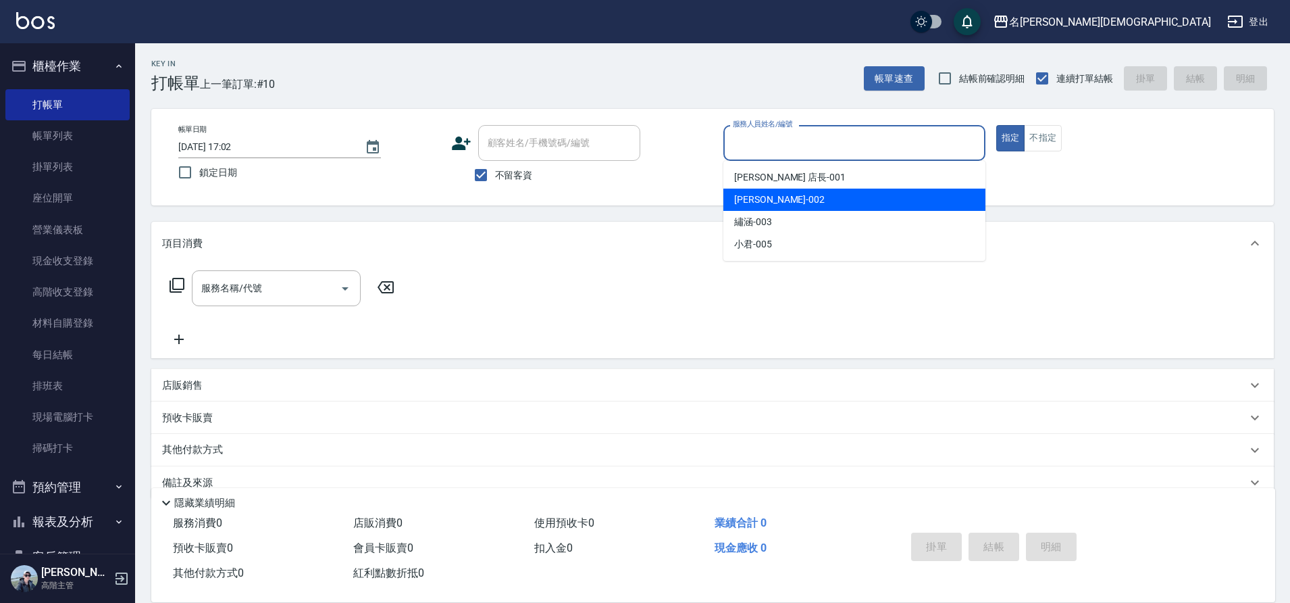
click at [769, 201] on span "香香 -002" at bounding box center [779, 200] width 91 height 14
type input "香香-002"
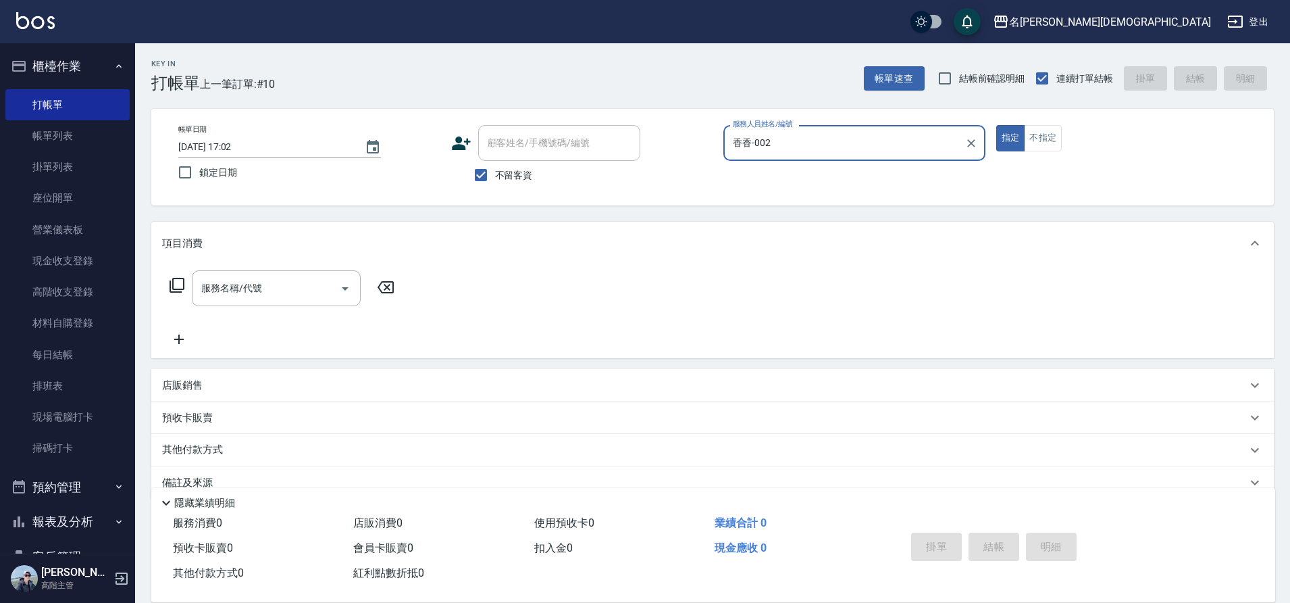
click at [176, 284] on icon at bounding box center [177, 285] width 16 height 16
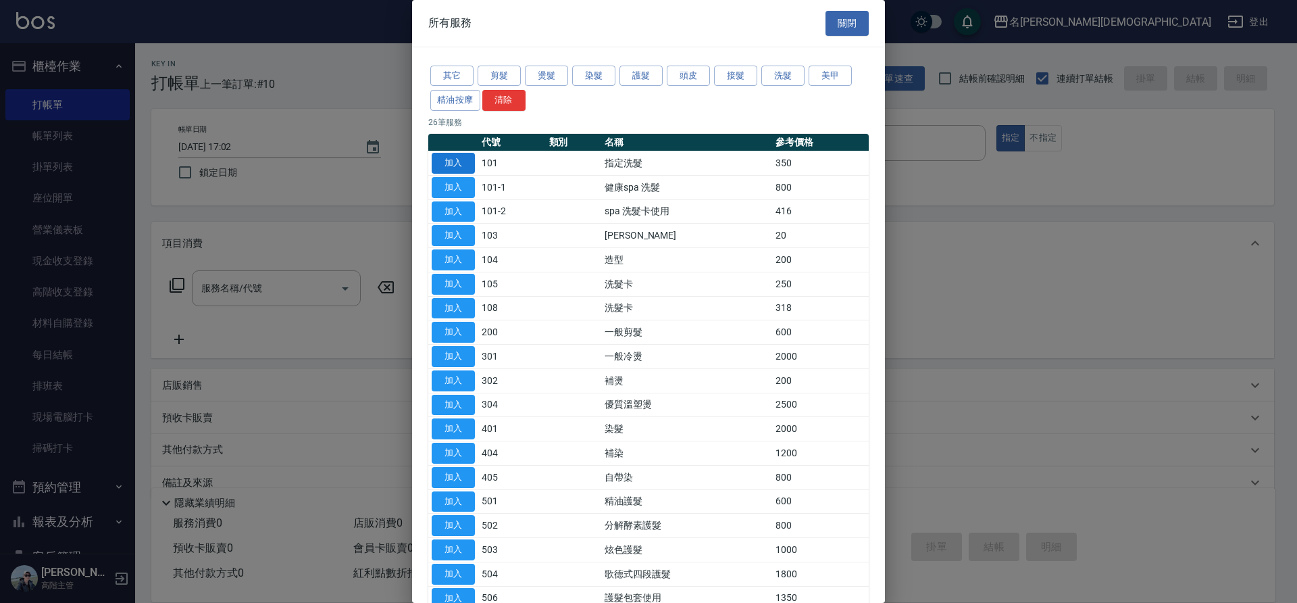
click at [446, 164] on button "加入" at bounding box center [453, 163] width 43 height 21
type input "指定洗髮(101)"
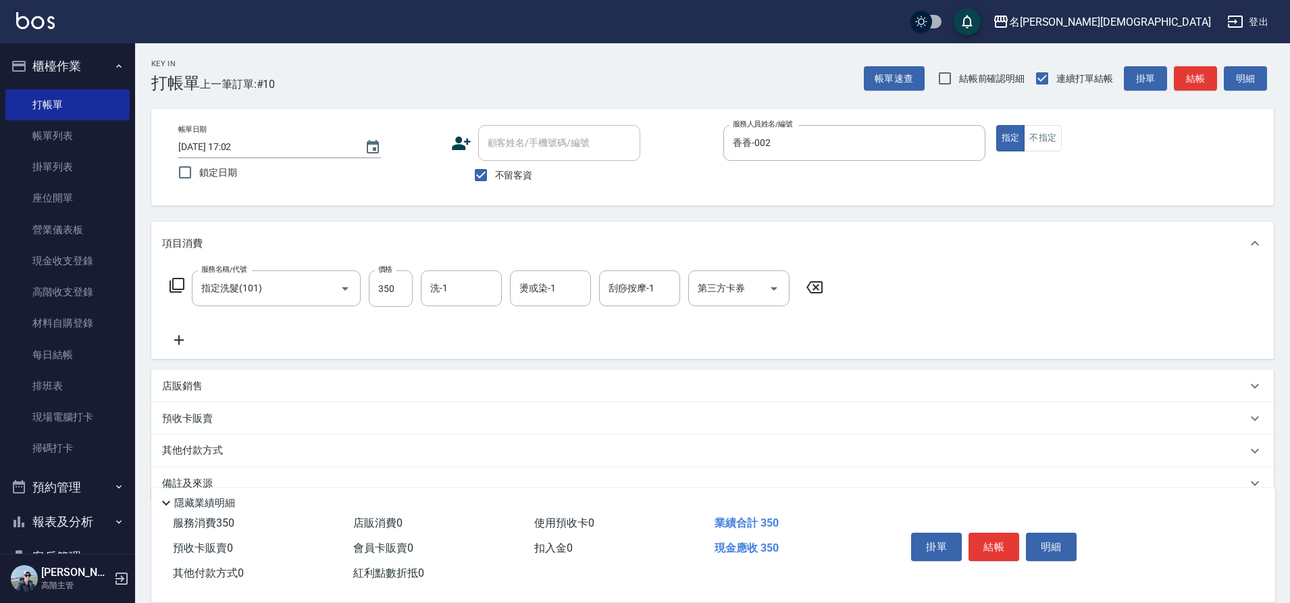
click at [986, 547] on button "結帳" at bounding box center [994, 546] width 51 height 28
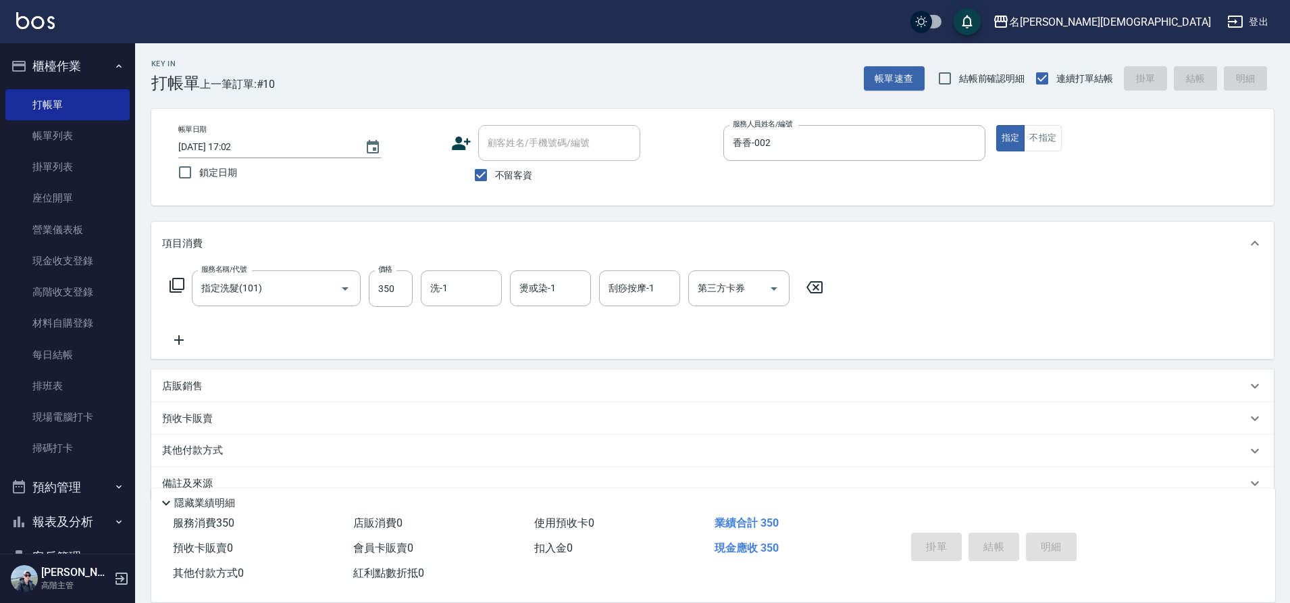
type input "[DATE] 17:27"
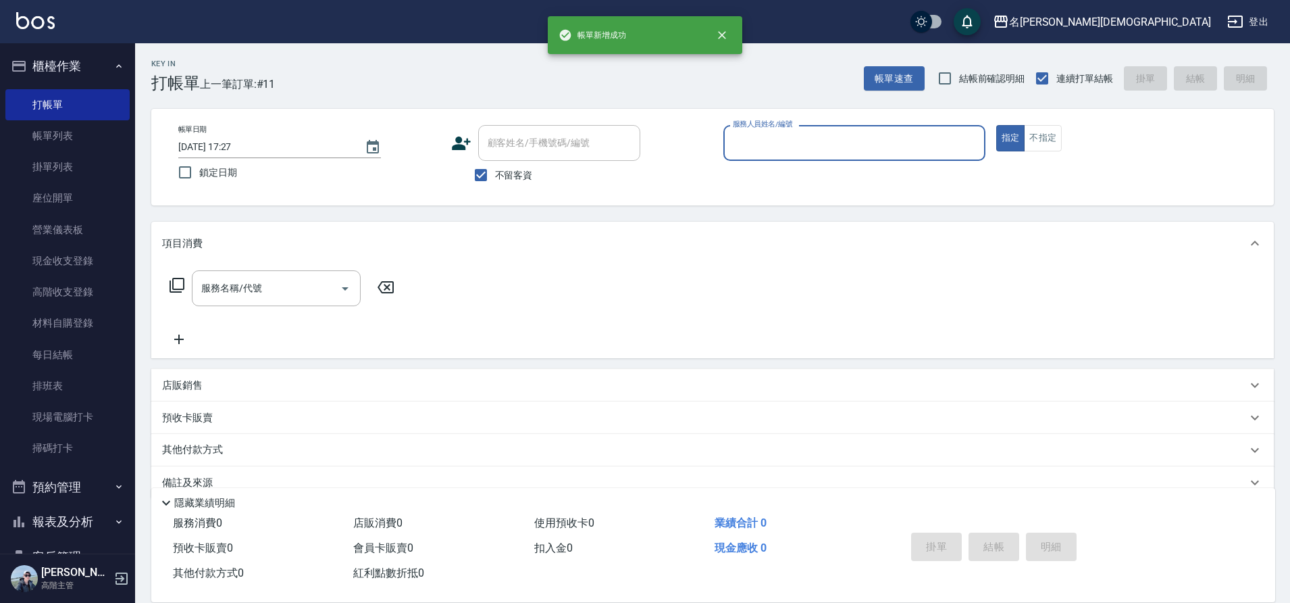
click at [759, 141] on input "服務人員姓名/編號" at bounding box center [854, 143] width 250 height 24
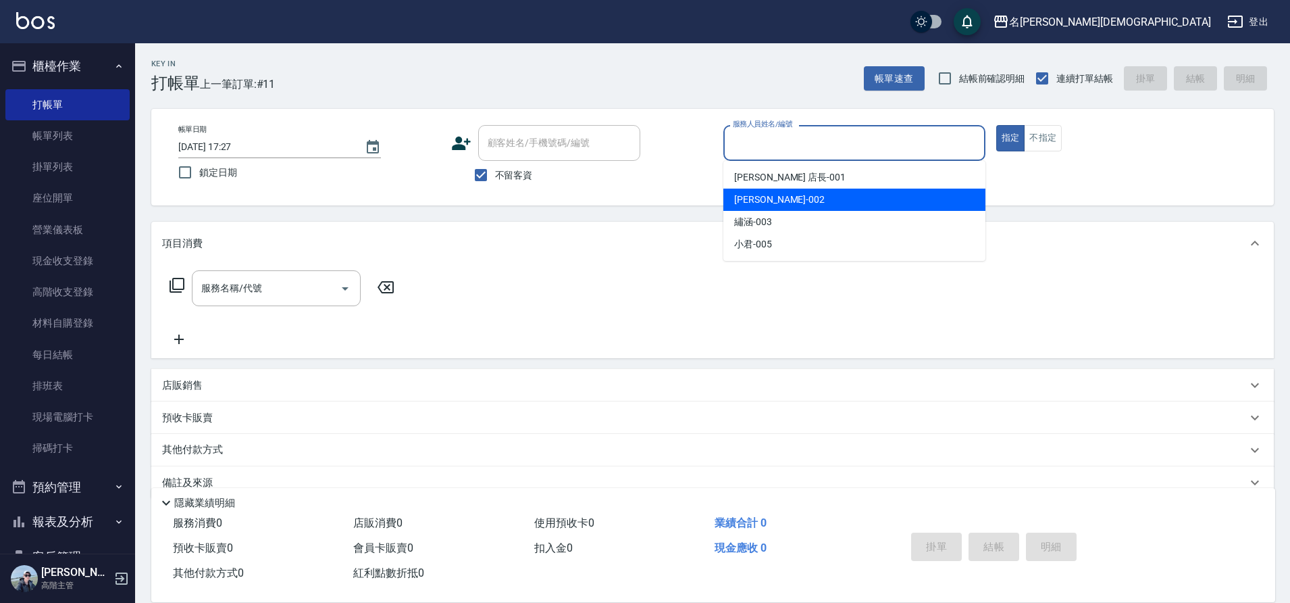
click at [749, 208] on div "香香 -002" at bounding box center [854, 199] width 262 height 22
type input "香香-002"
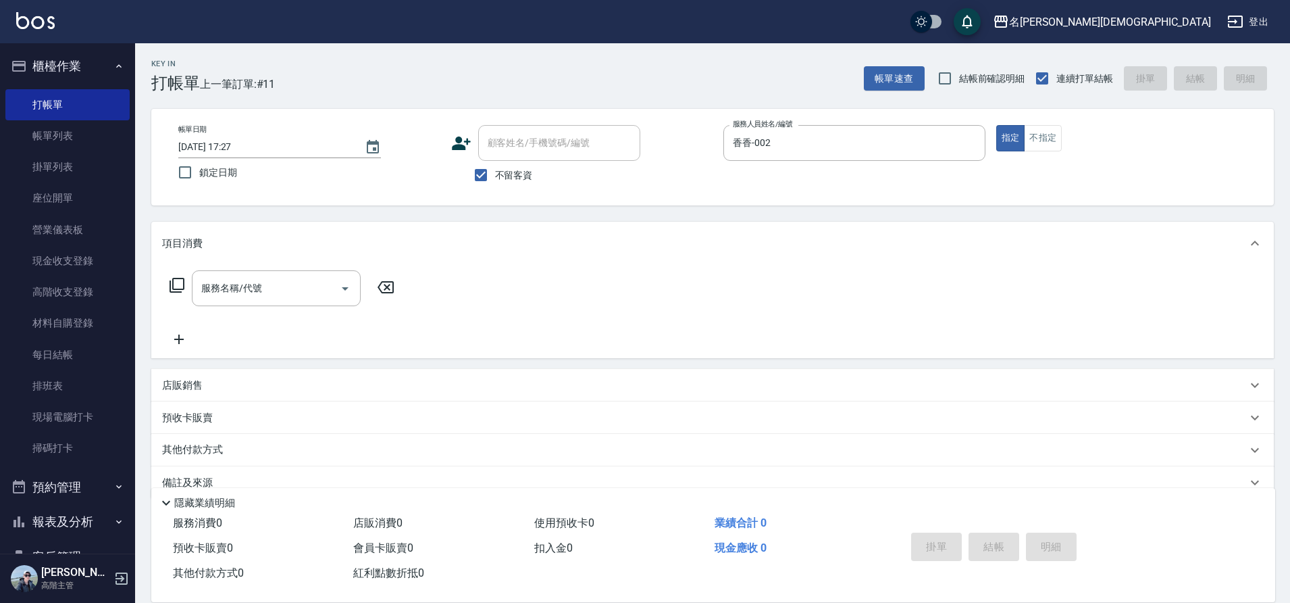
click at [176, 282] on icon at bounding box center [177, 285] width 16 height 16
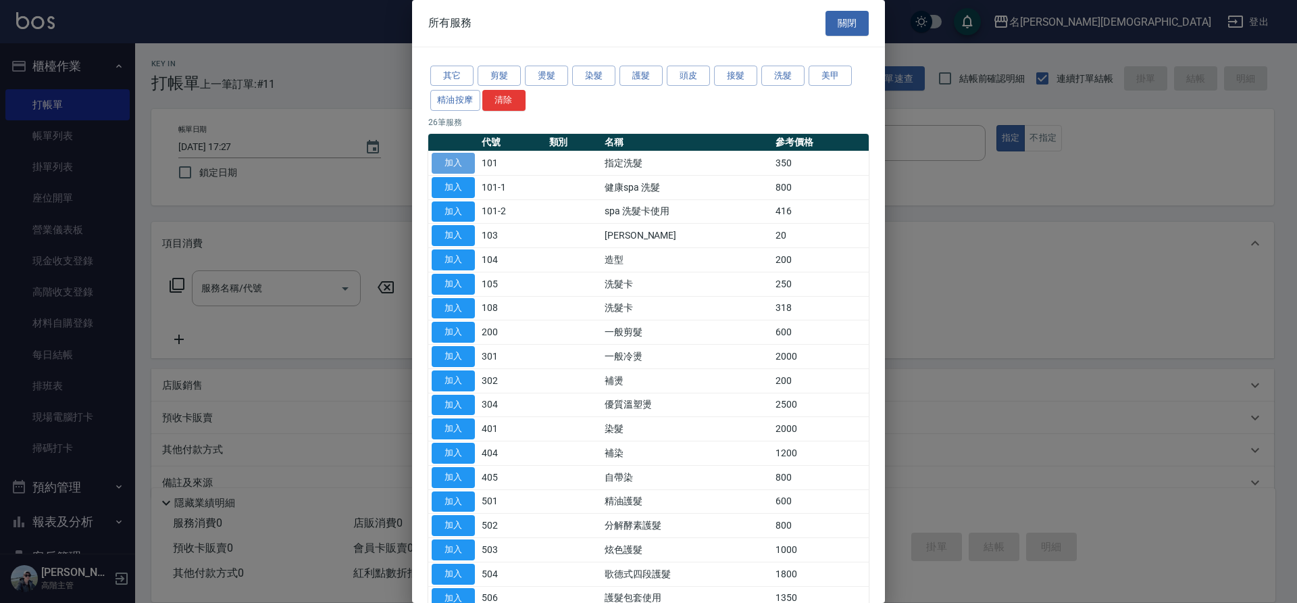
click at [463, 159] on button "加入" at bounding box center [453, 163] width 43 height 21
type input "指定洗髮(101)"
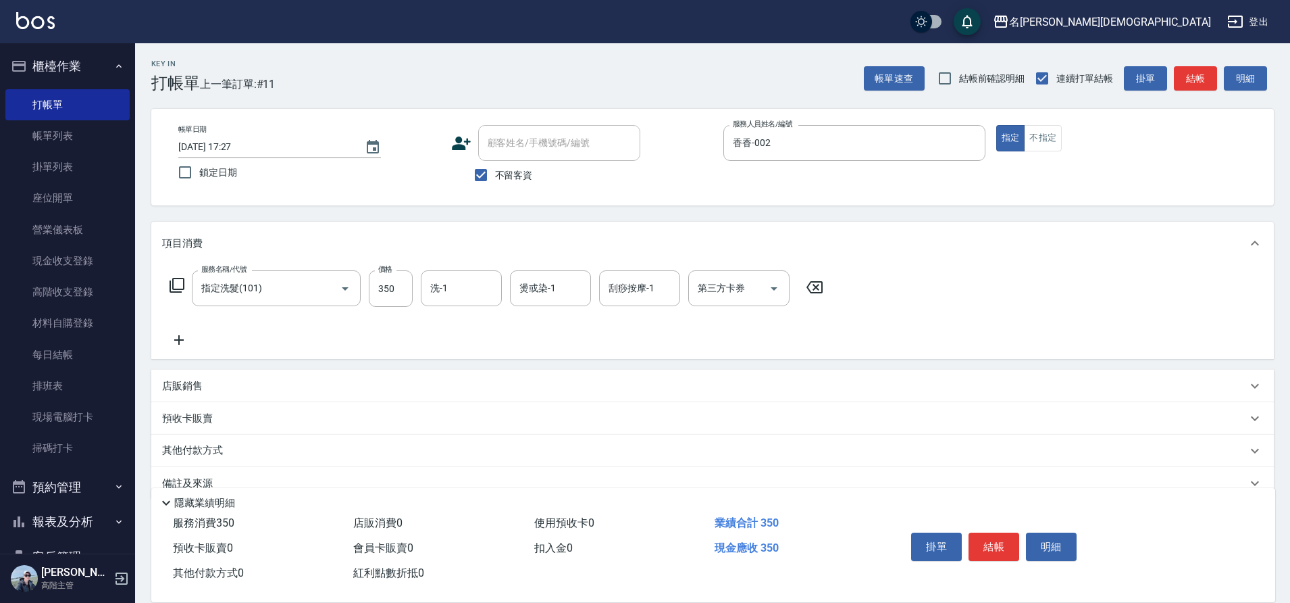
drag, startPoint x: 979, startPoint y: 536, endPoint x: 967, endPoint y: 520, distance: 19.7
click at [979, 536] on button "結帳" at bounding box center [994, 546] width 51 height 28
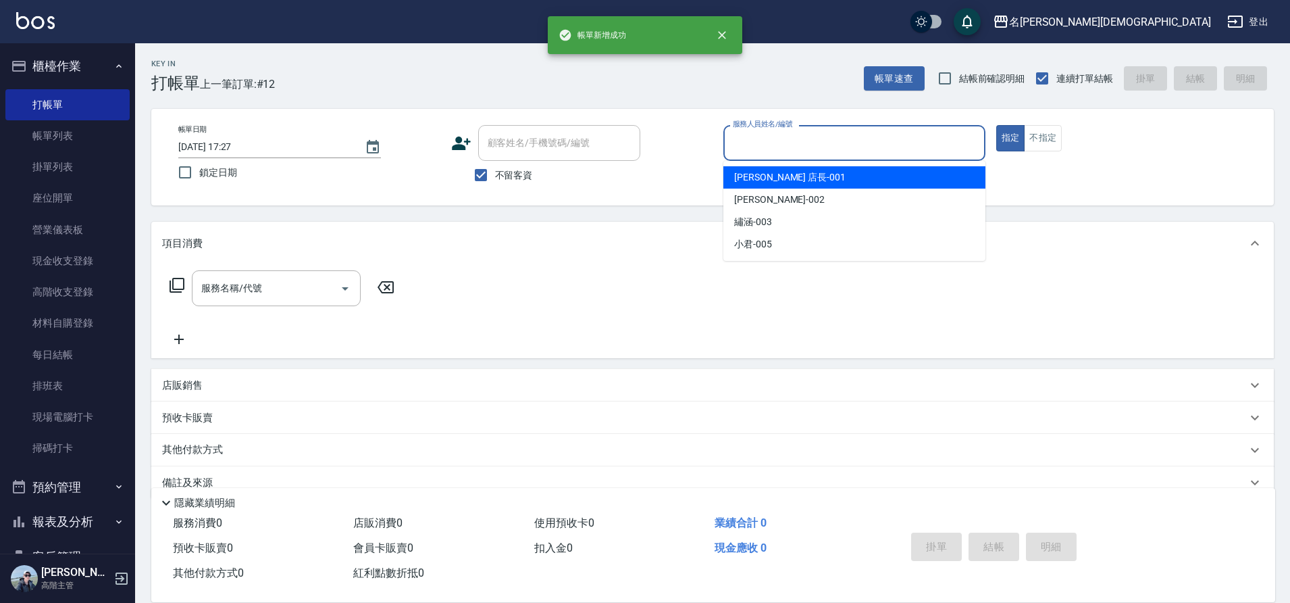
click at [752, 137] on input "服務人員姓名/編號" at bounding box center [854, 143] width 250 height 24
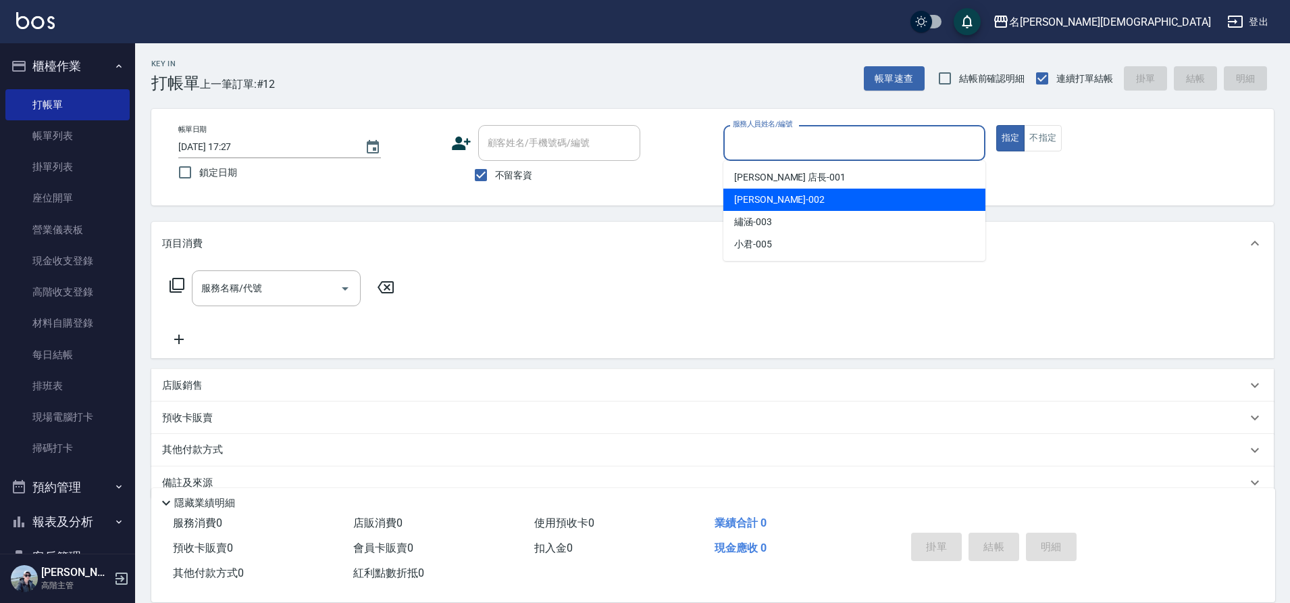
click at [760, 195] on span "香香 -002" at bounding box center [779, 200] width 91 height 14
type input "香香-002"
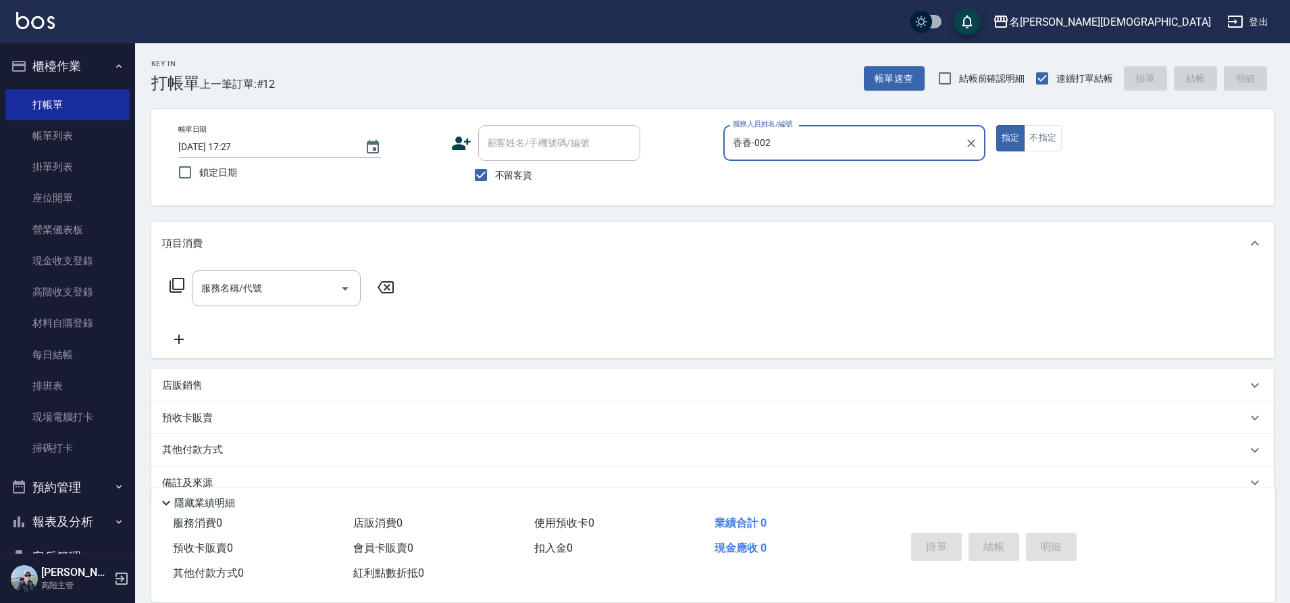
click at [172, 284] on icon at bounding box center [177, 285] width 15 height 15
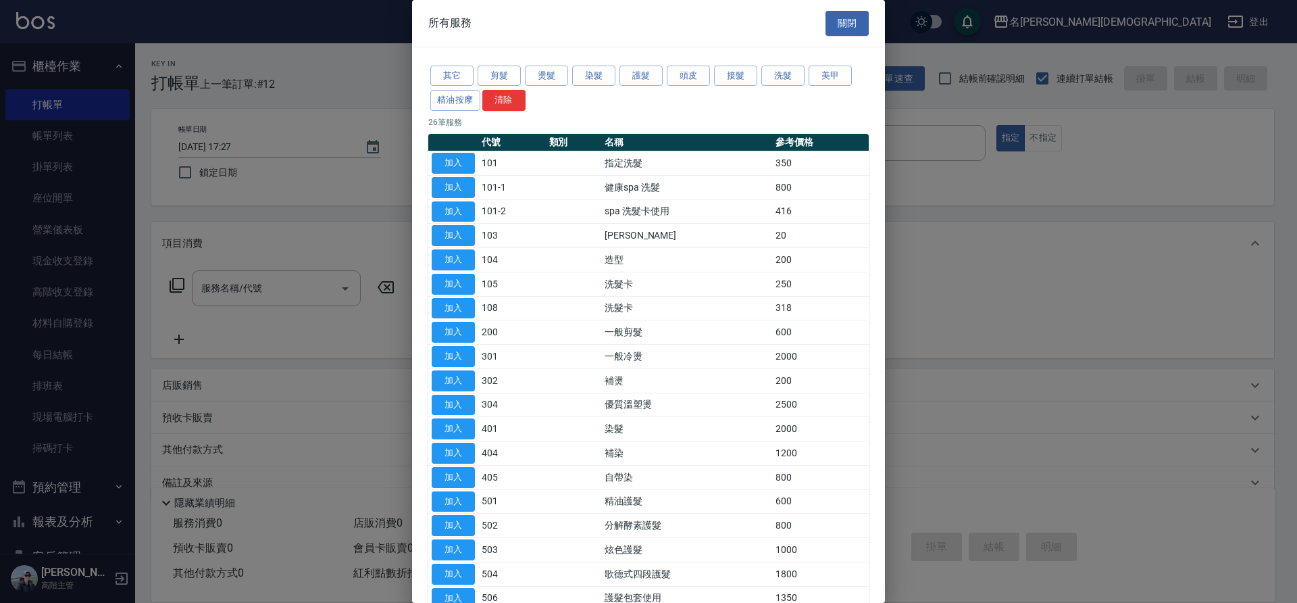
click at [455, 165] on button "加入" at bounding box center [453, 163] width 43 height 21
type input "指定洗髮(101)"
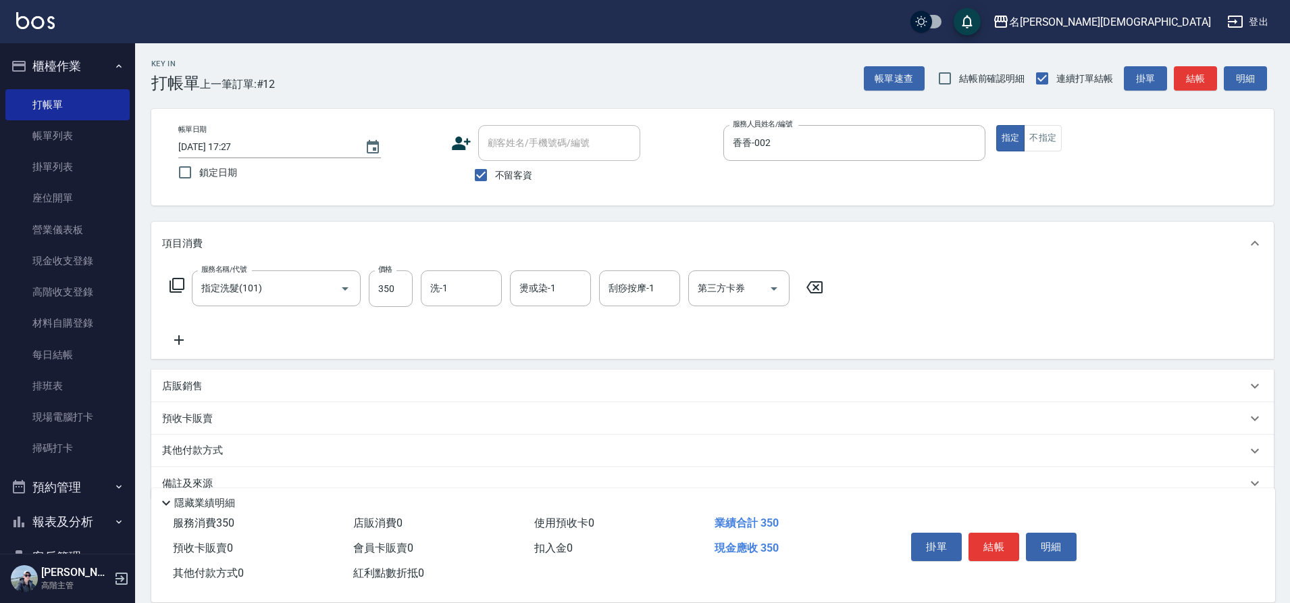
click at [1000, 535] on button "結帳" at bounding box center [994, 546] width 51 height 28
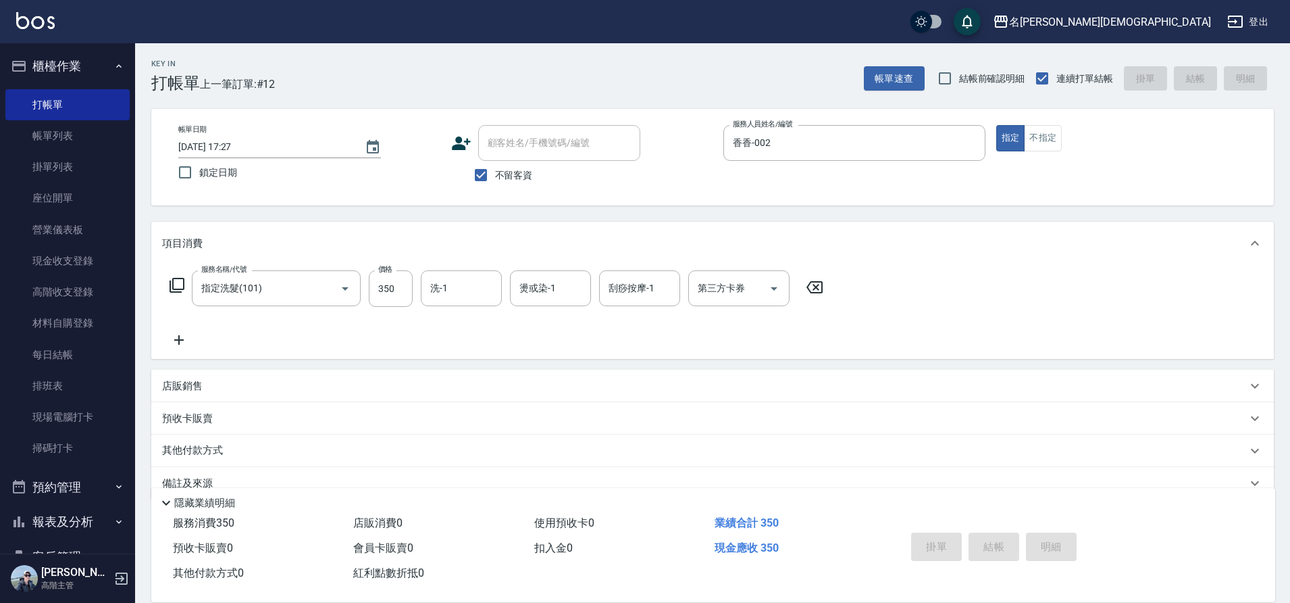
type input "[DATE] 17:28"
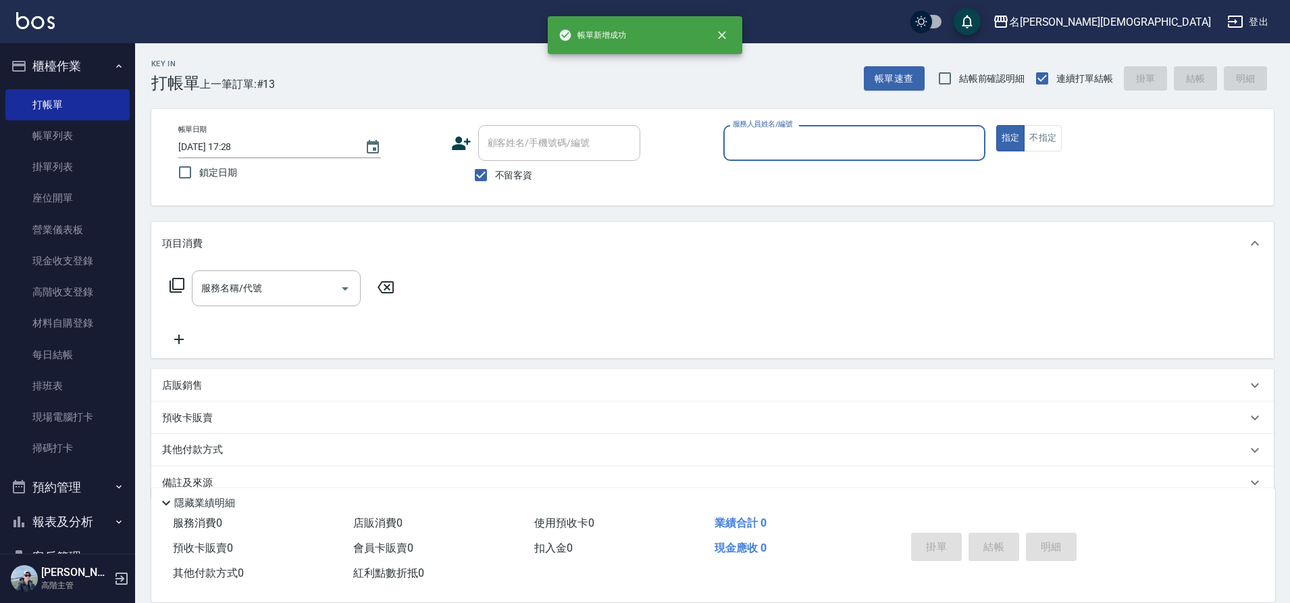
click at [755, 133] on input "服務人員姓名/編號" at bounding box center [854, 143] width 250 height 24
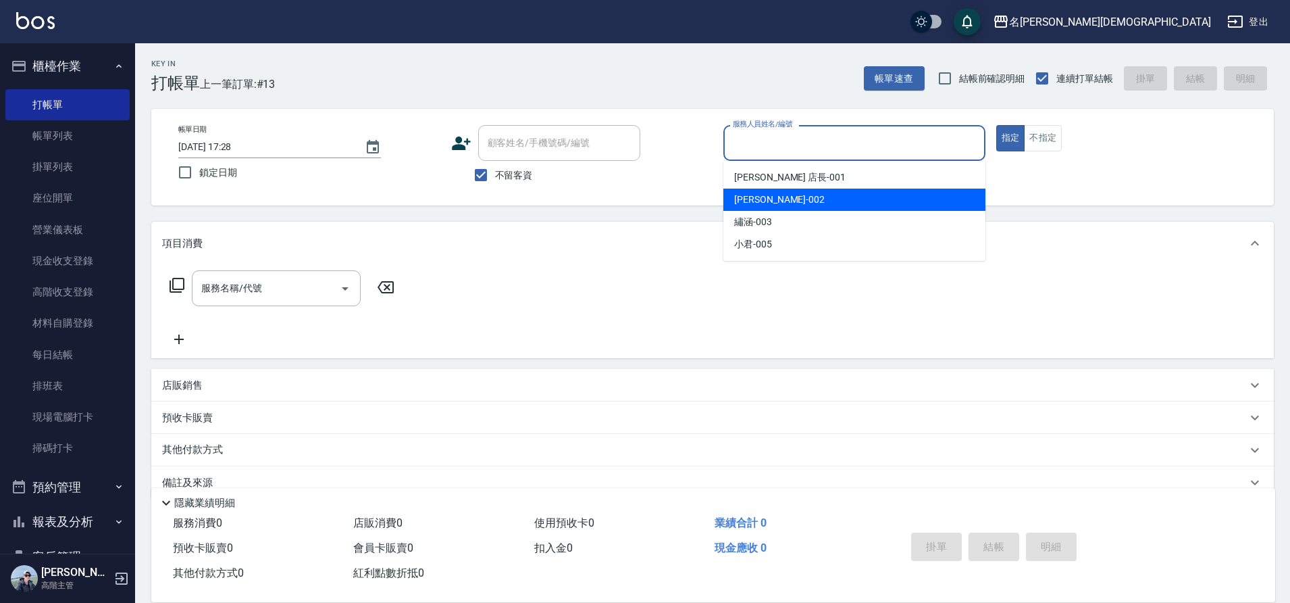
click at [758, 196] on span "香香 -002" at bounding box center [779, 200] width 91 height 14
type input "香香-002"
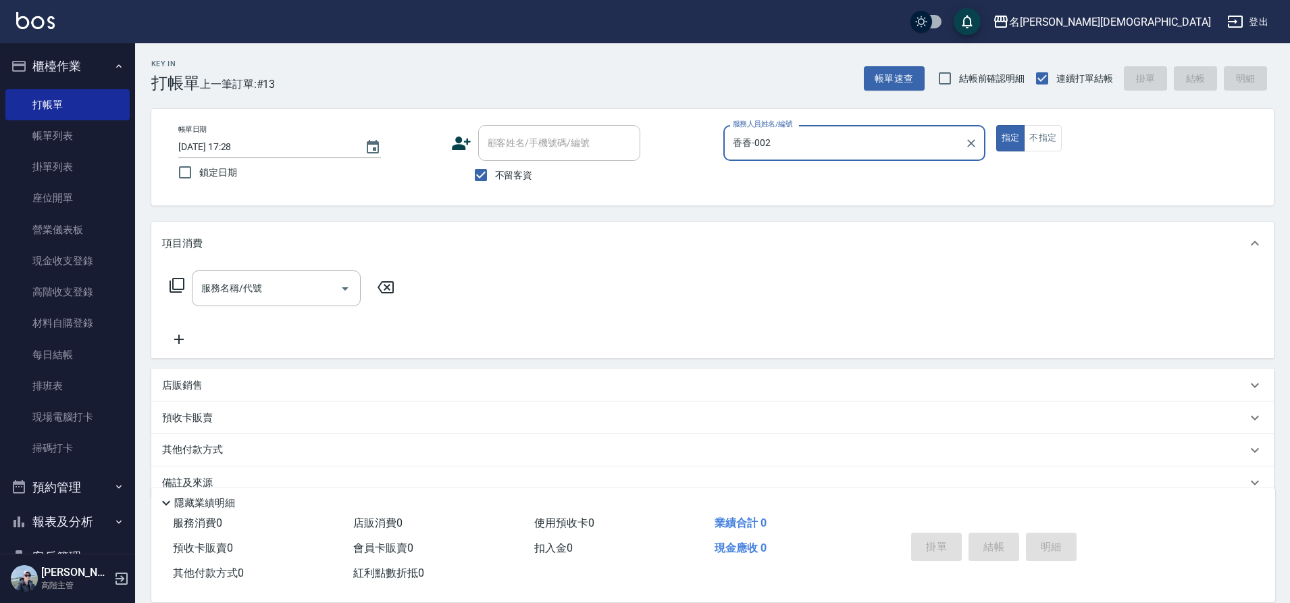
click at [172, 284] on icon at bounding box center [177, 285] width 16 height 16
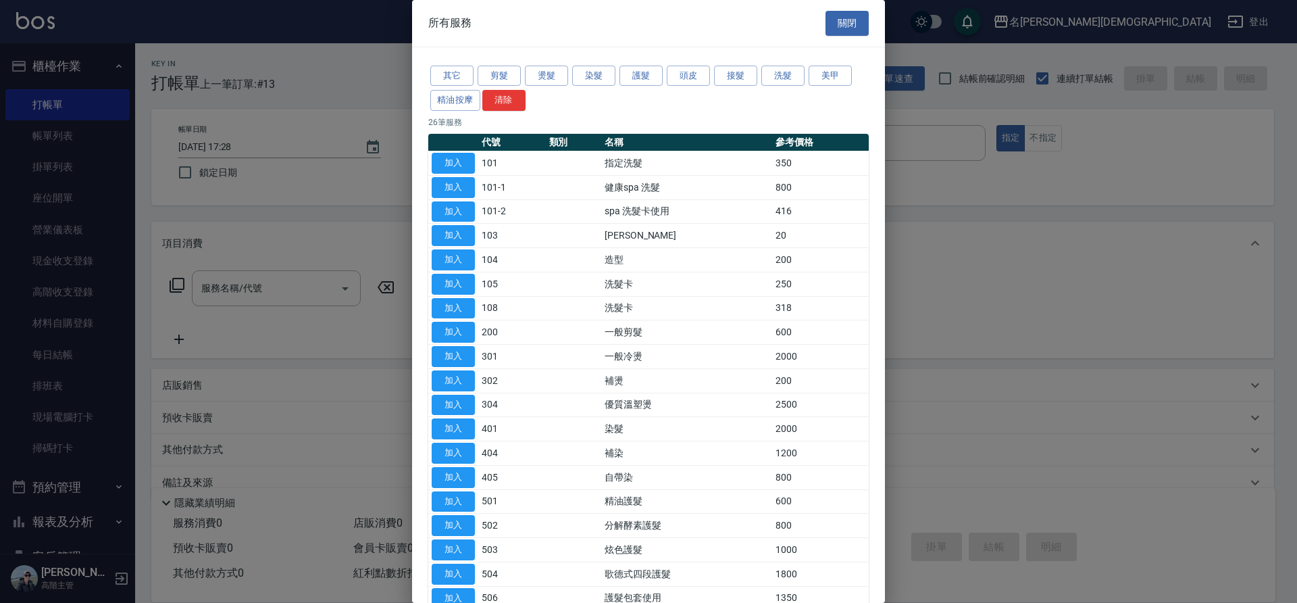
drag, startPoint x: 464, startPoint y: 163, endPoint x: 457, endPoint y: 235, distance: 72.7
click at [463, 162] on button "加入" at bounding box center [453, 163] width 43 height 21
type input "指定洗髮(101)"
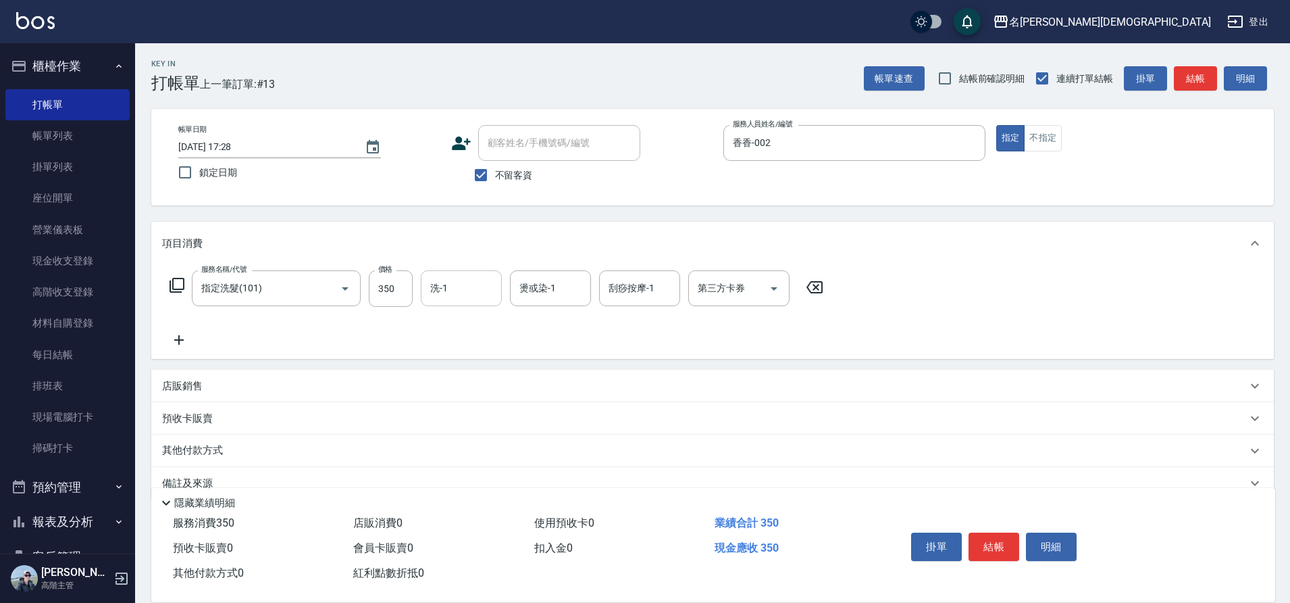
click at [458, 289] on input "洗-1" at bounding box center [461, 288] width 69 height 24
click at [472, 370] on div "繡涵 -003" at bounding box center [461, 381] width 81 height 22
type input "繡涵-003"
click at [984, 539] on button "結帳" at bounding box center [994, 546] width 51 height 28
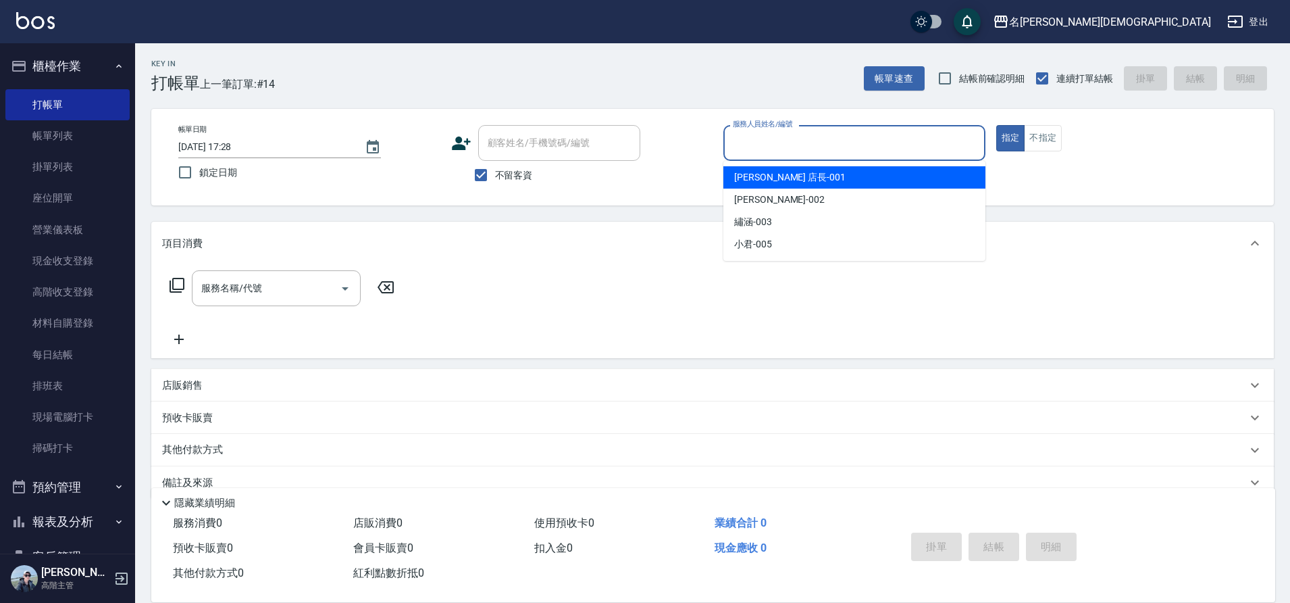
click at [772, 143] on input "服務人員姓名/編號" at bounding box center [854, 143] width 250 height 24
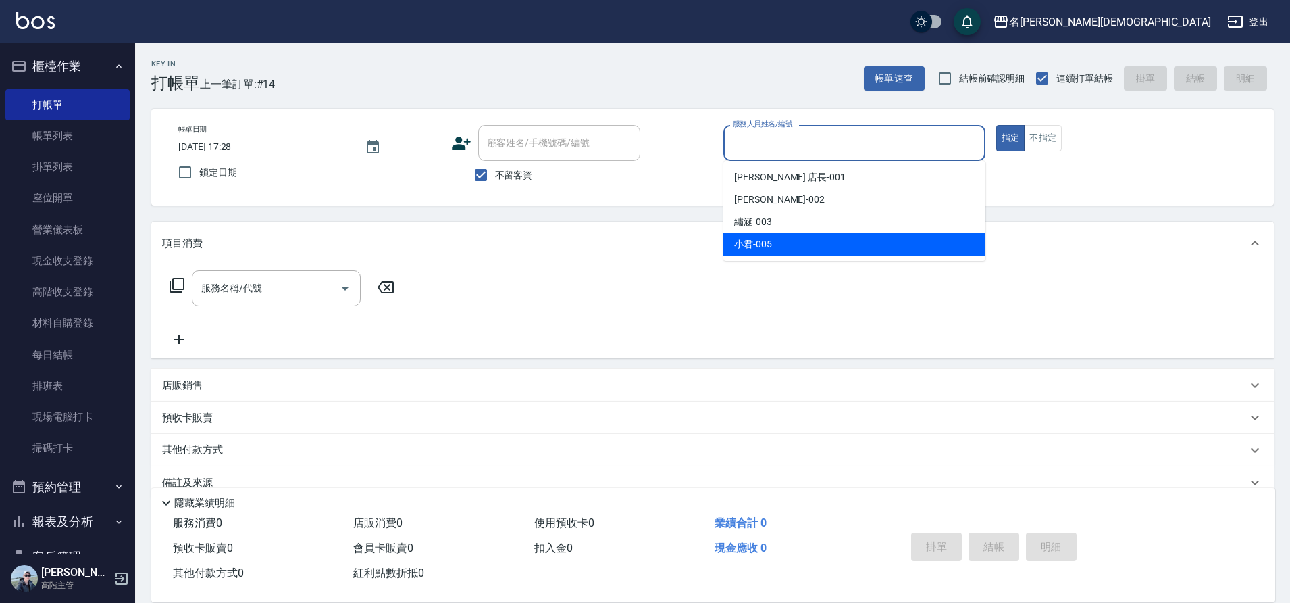
click at [777, 245] on div "小君 -005" at bounding box center [854, 244] width 262 height 22
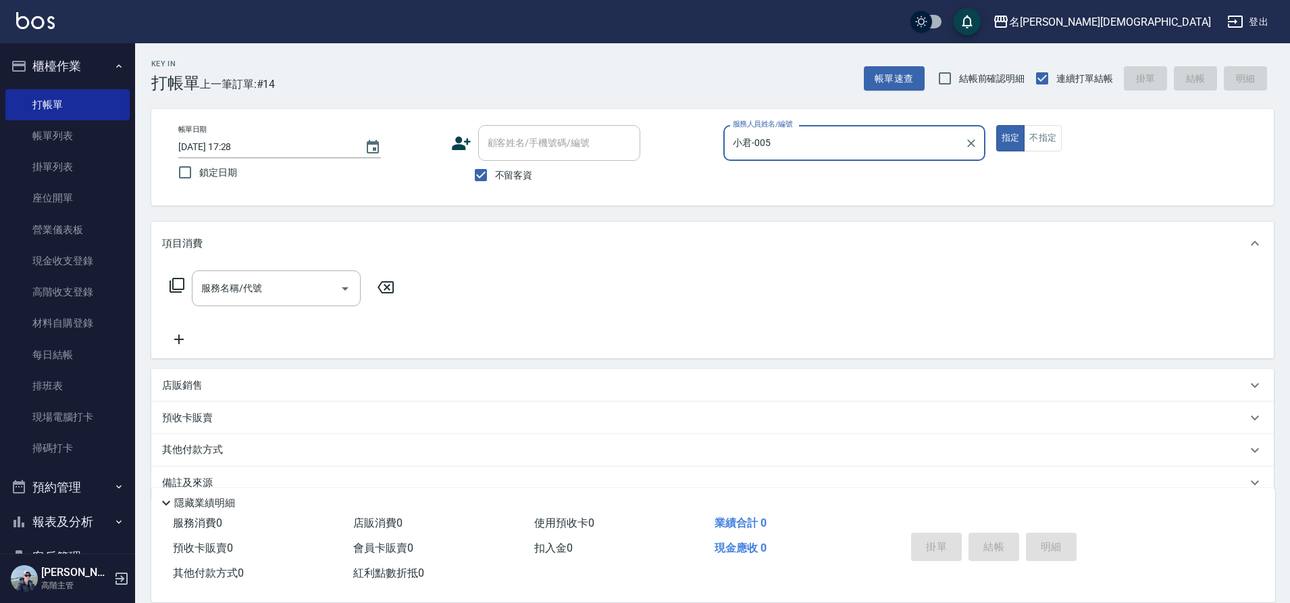
click at [786, 142] on input "小君-005" at bounding box center [844, 143] width 230 height 24
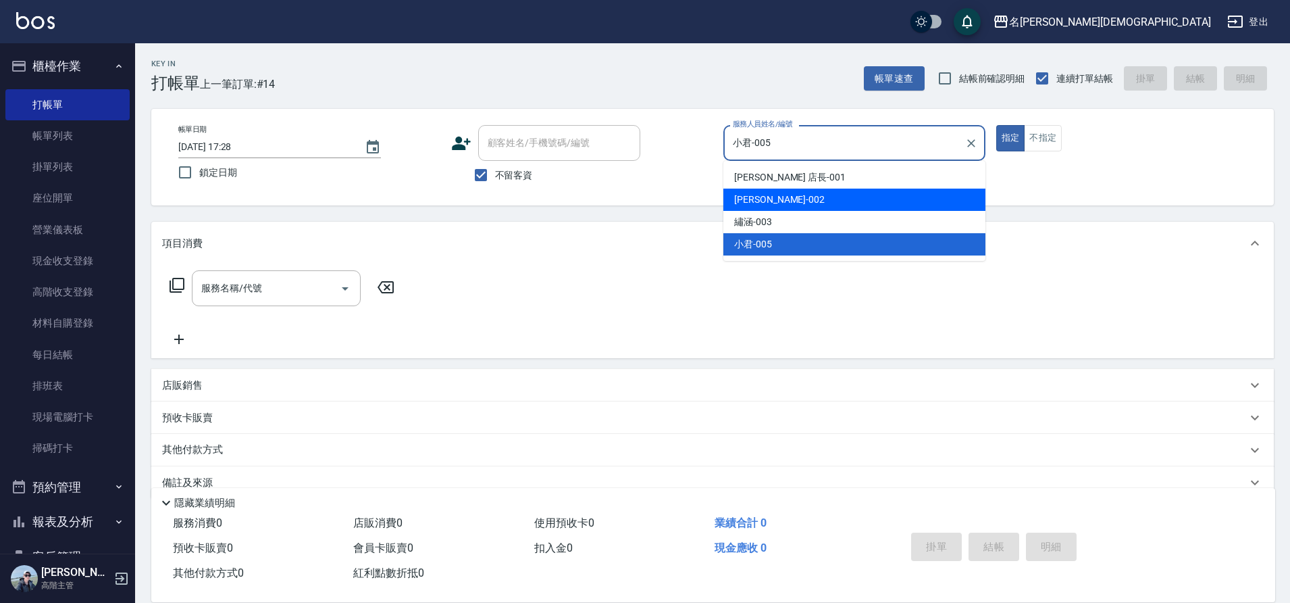
click at [752, 194] on span "香香 -002" at bounding box center [779, 200] width 91 height 14
type input "香香-002"
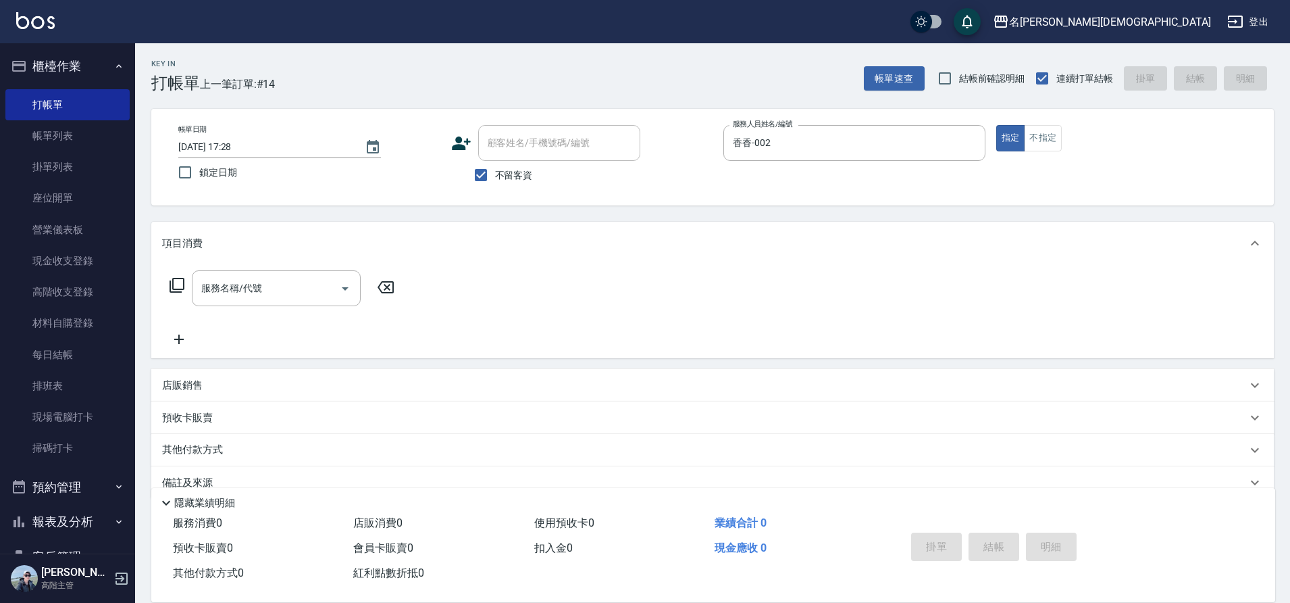
click at [176, 282] on icon at bounding box center [177, 285] width 16 height 16
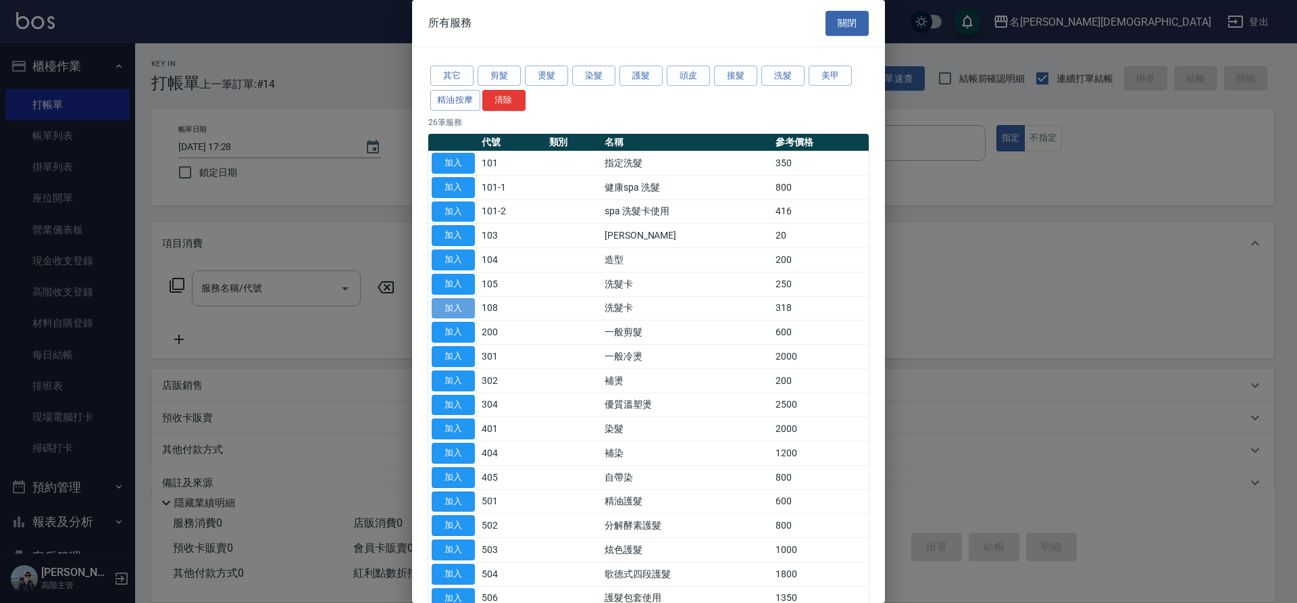
click at [461, 301] on button "加入" at bounding box center [453, 308] width 43 height 21
type input "洗髮卡(108)"
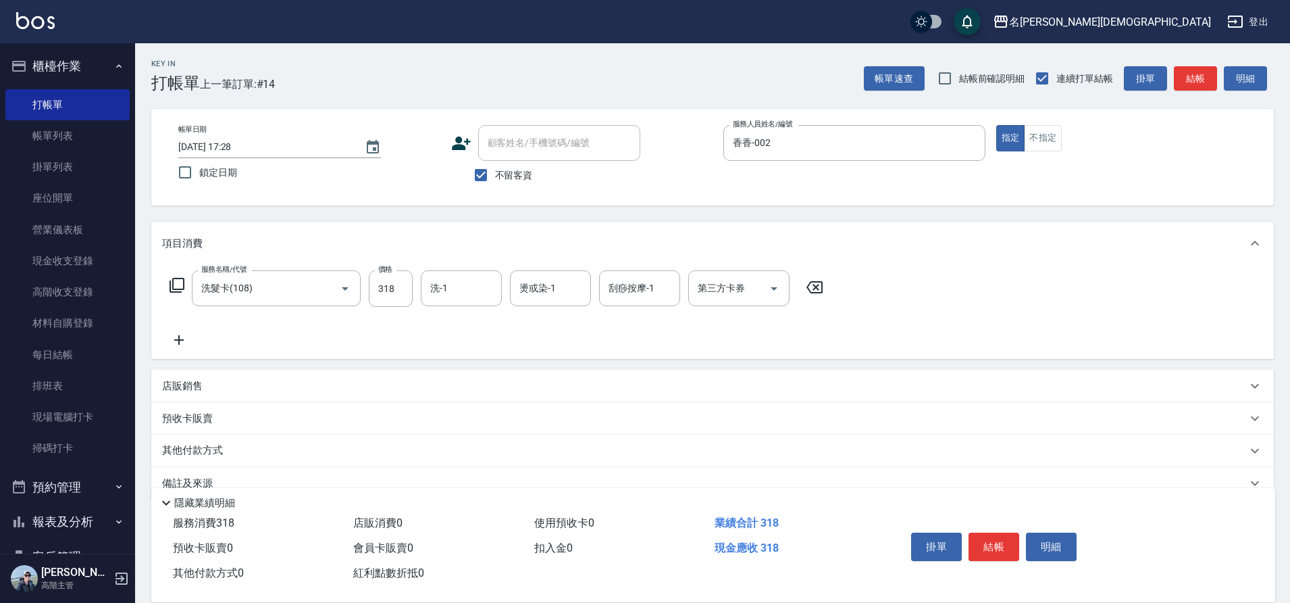
click at [711, 287] on div "第三方卡券 第三方卡券" at bounding box center [738, 288] width 101 height 36
drag, startPoint x: 713, startPoint y: 346, endPoint x: 715, endPoint y: 339, distance: 7.1
click at [713, 346] on span "舊有卡券" at bounding box center [738, 345] width 101 height 22
type input "舊有卡券"
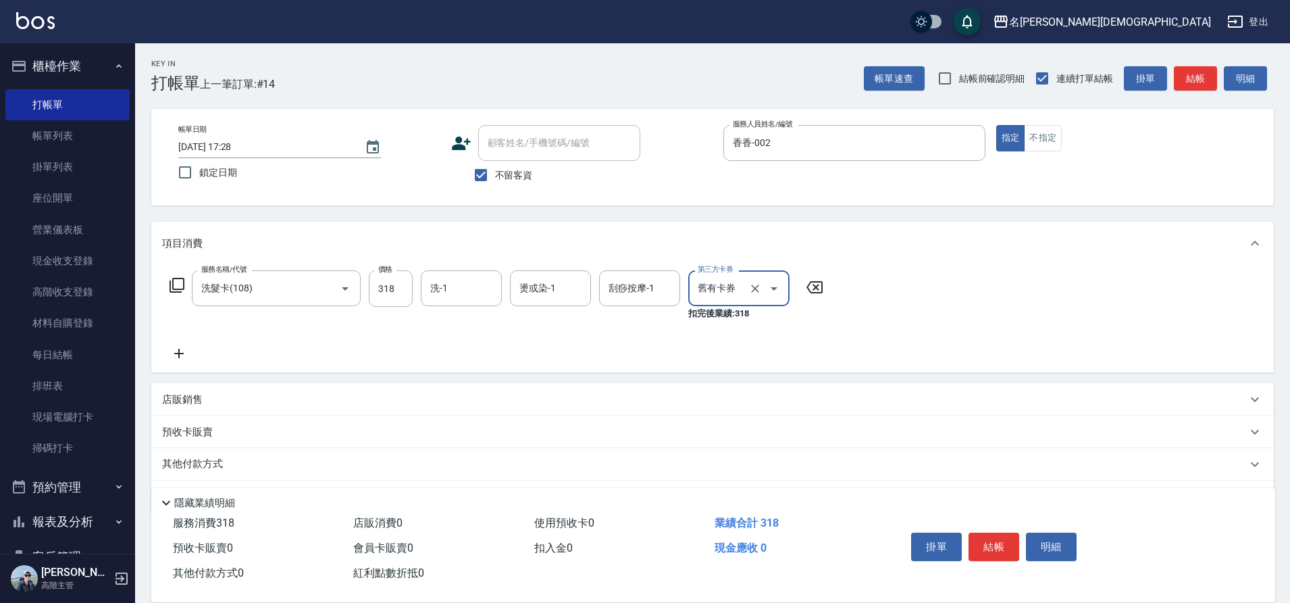
drag, startPoint x: 992, startPoint y: 536, endPoint x: 990, endPoint y: 528, distance: 7.6
click at [992, 532] on button "結帳" at bounding box center [994, 546] width 51 height 28
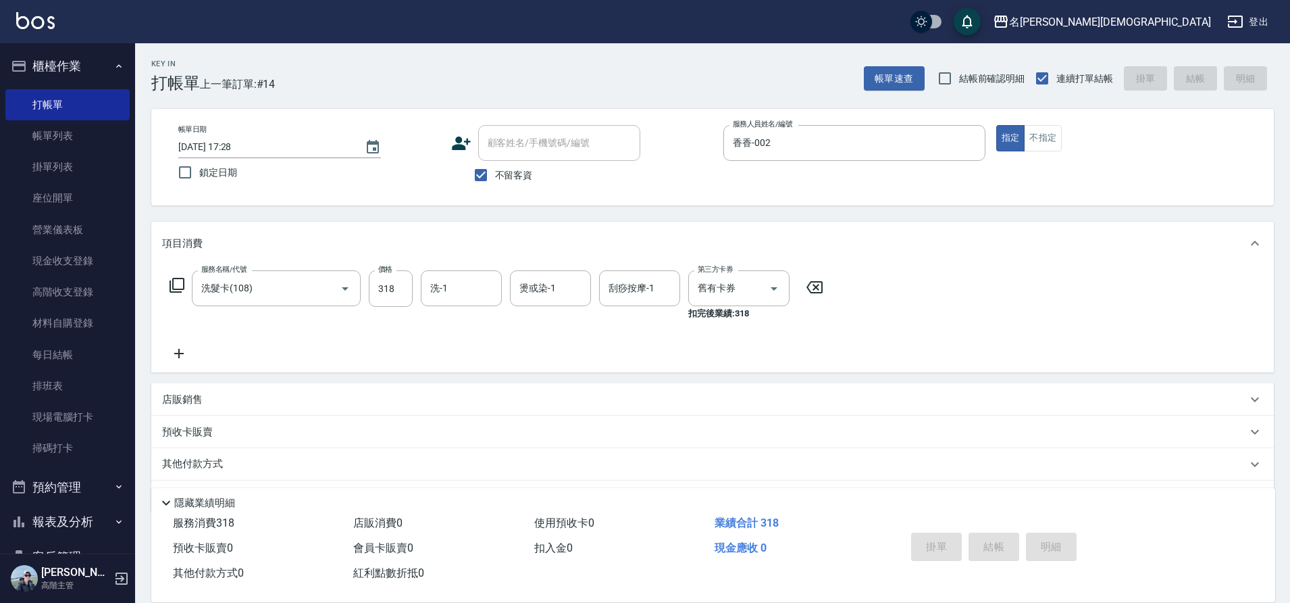
type input "[DATE] 17:29"
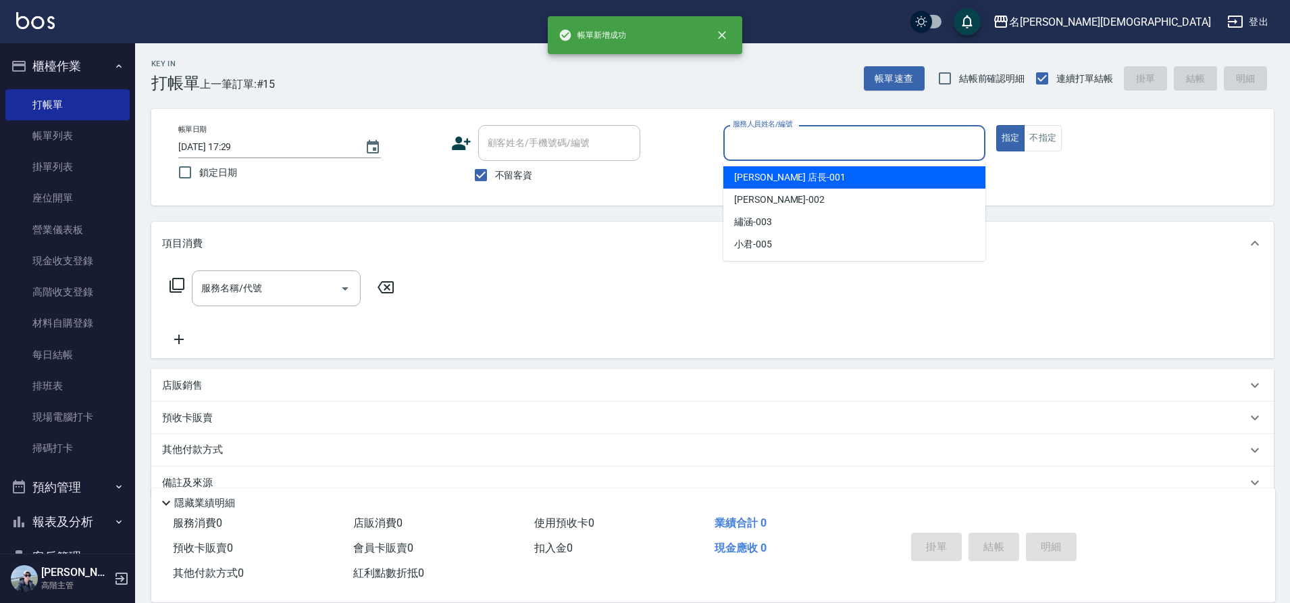
drag, startPoint x: 751, startPoint y: 140, endPoint x: 758, endPoint y: 175, distance: 35.8
click at [752, 140] on input "服務人員姓名/編號" at bounding box center [854, 143] width 250 height 24
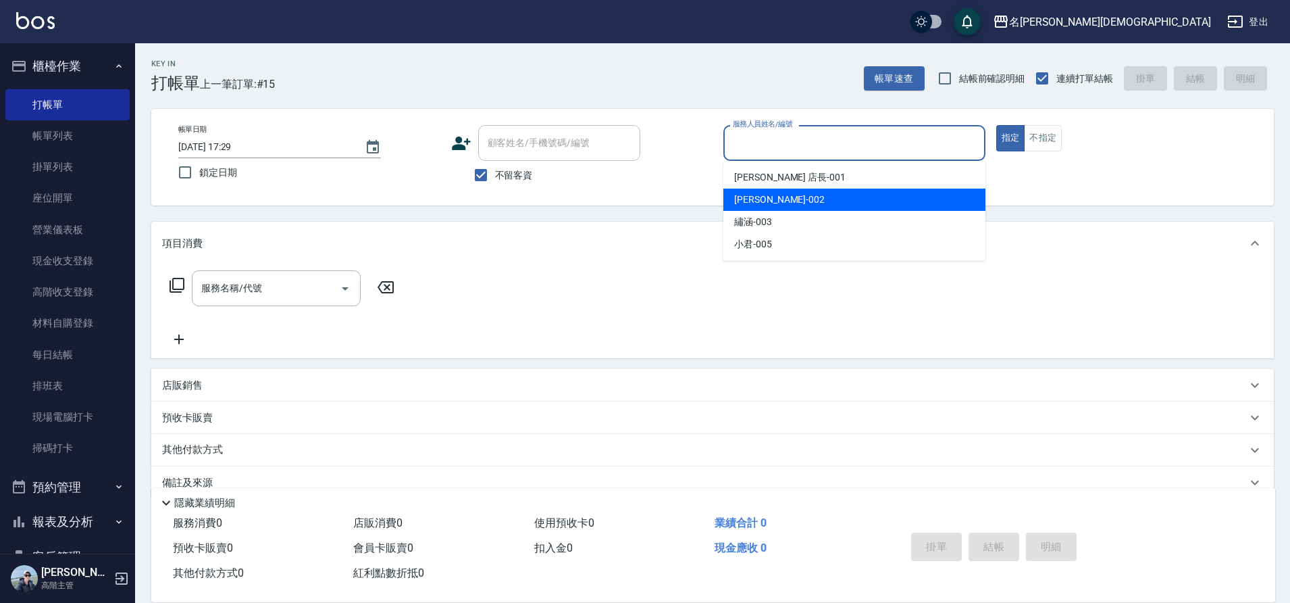
drag, startPoint x: 759, startPoint y: 194, endPoint x: 423, endPoint y: 211, distance: 336.8
click at [757, 194] on span "香香 -002" at bounding box center [779, 200] width 91 height 14
type input "香香-002"
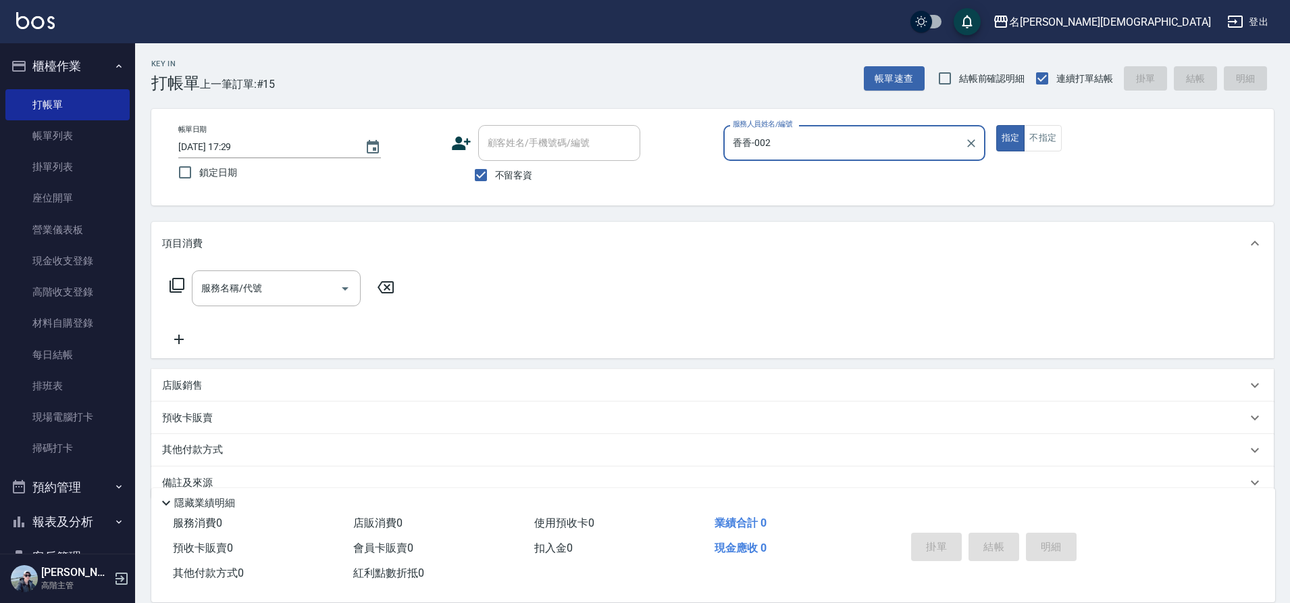
click at [180, 286] on icon at bounding box center [177, 285] width 16 height 16
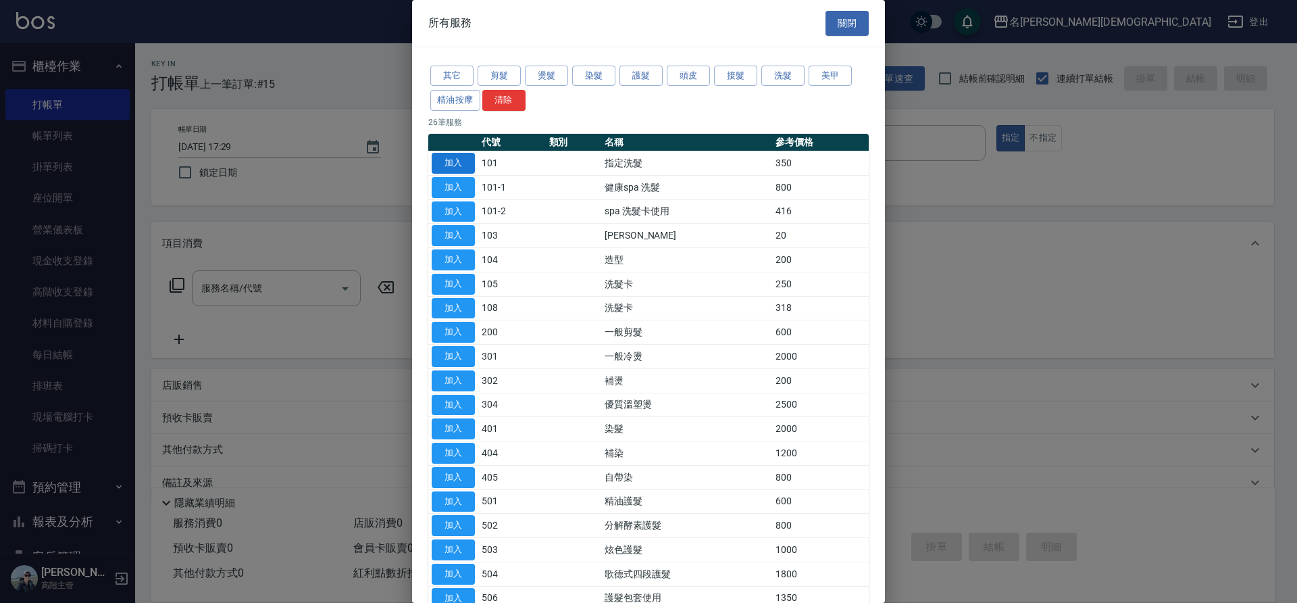
click at [447, 160] on button "加入" at bounding box center [453, 163] width 43 height 21
type input "指定洗髮(101)"
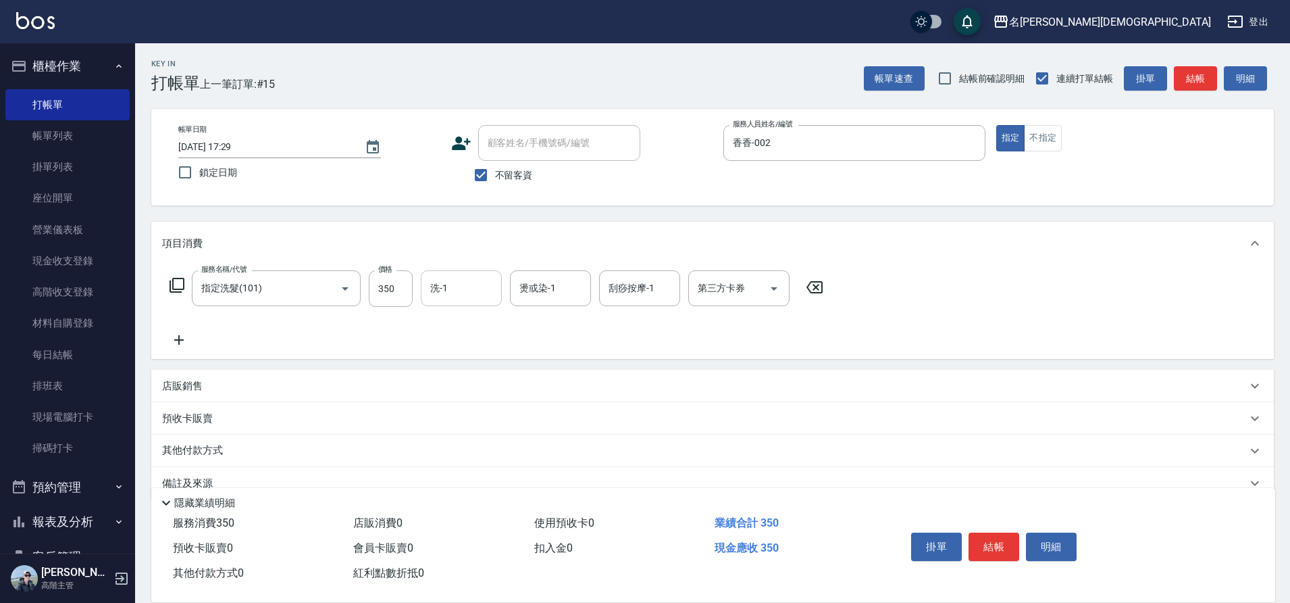
click at [467, 286] on input "洗-1" at bounding box center [461, 288] width 69 height 24
drag, startPoint x: 470, startPoint y: 367, endPoint x: 533, endPoint y: 378, distance: 63.7
click at [471, 370] on div "繡涵 -003" at bounding box center [461, 381] width 81 height 22
type input "繡涵-003"
click at [988, 550] on button "結帳" at bounding box center [994, 546] width 51 height 28
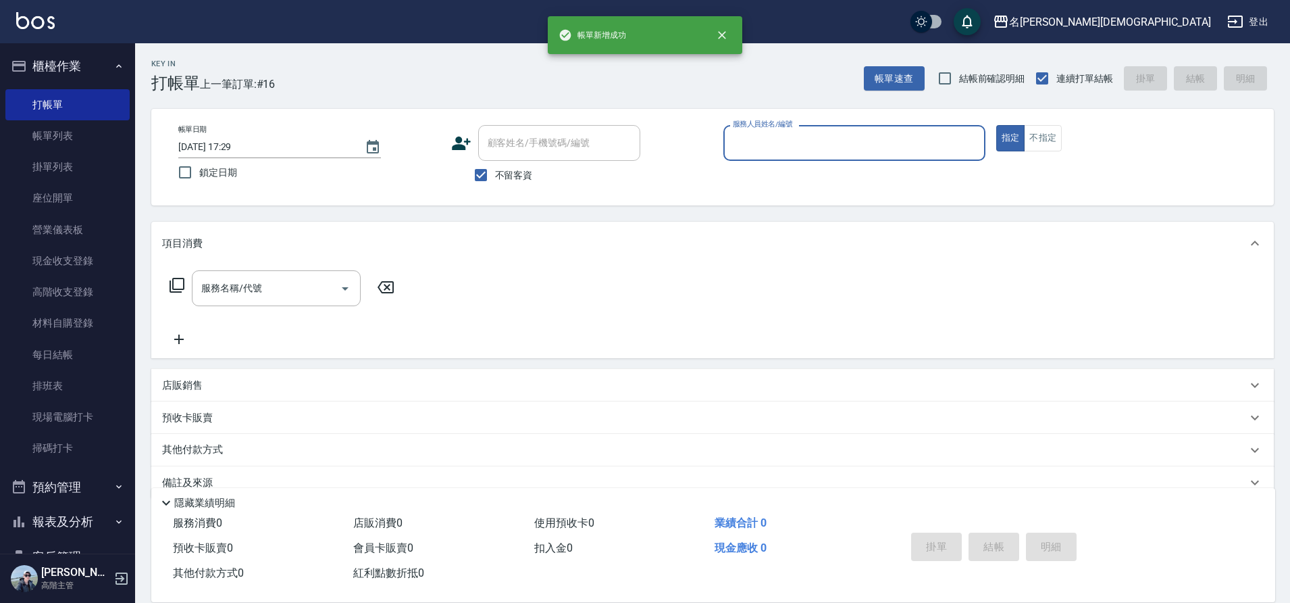
click at [738, 140] on input "服務人員姓名/編號" at bounding box center [854, 143] width 250 height 24
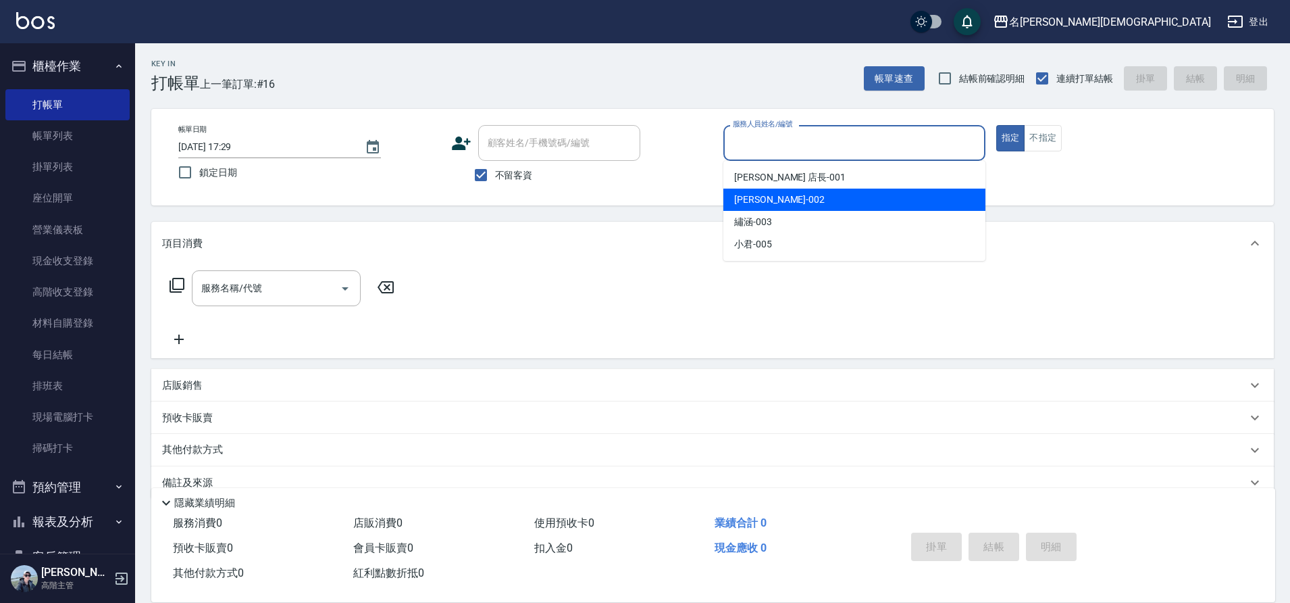
click at [750, 207] on div "香香 -002" at bounding box center [854, 199] width 262 height 22
type input "香香-002"
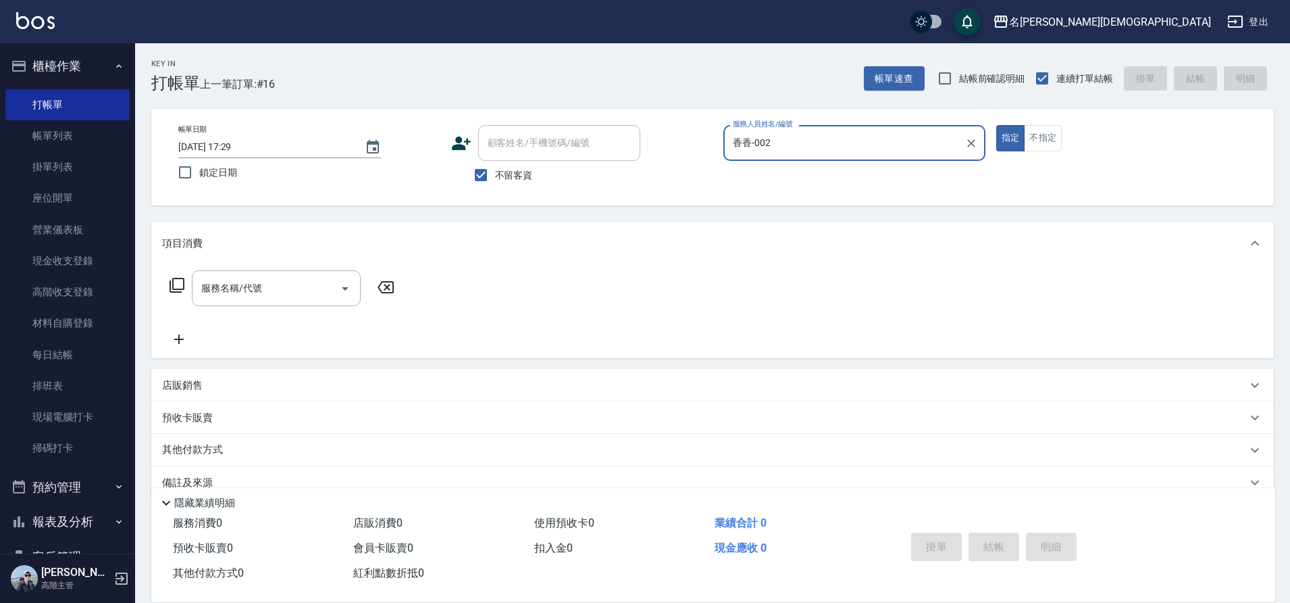
click at [181, 282] on icon at bounding box center [177, 285] width 16 height 16
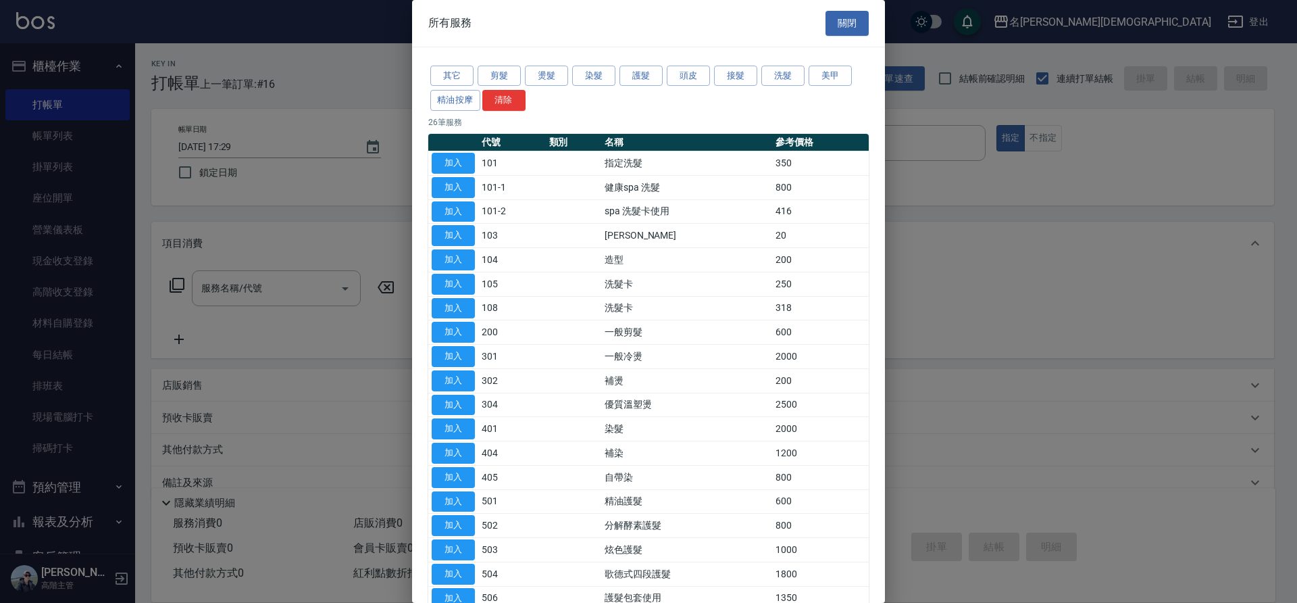
drag, startPoint x: 466, startPoint y: 160, endPoint x: 479, endPoint y: 220, distance: 60.8
click at [466, 159] on button "加入" at bounding box center [453, 163] width 43 height 21
type input "指定洗髮(101)"
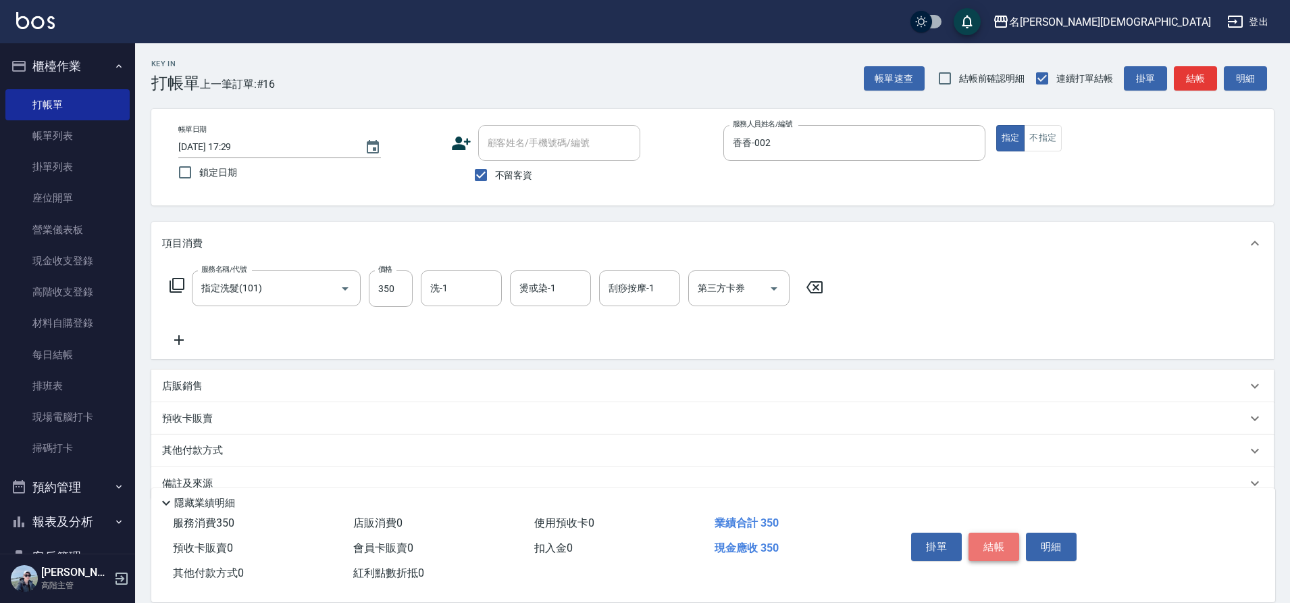
click at [995, 536] on button "結帳" at bounding box center [994, 546] width 51 height 28
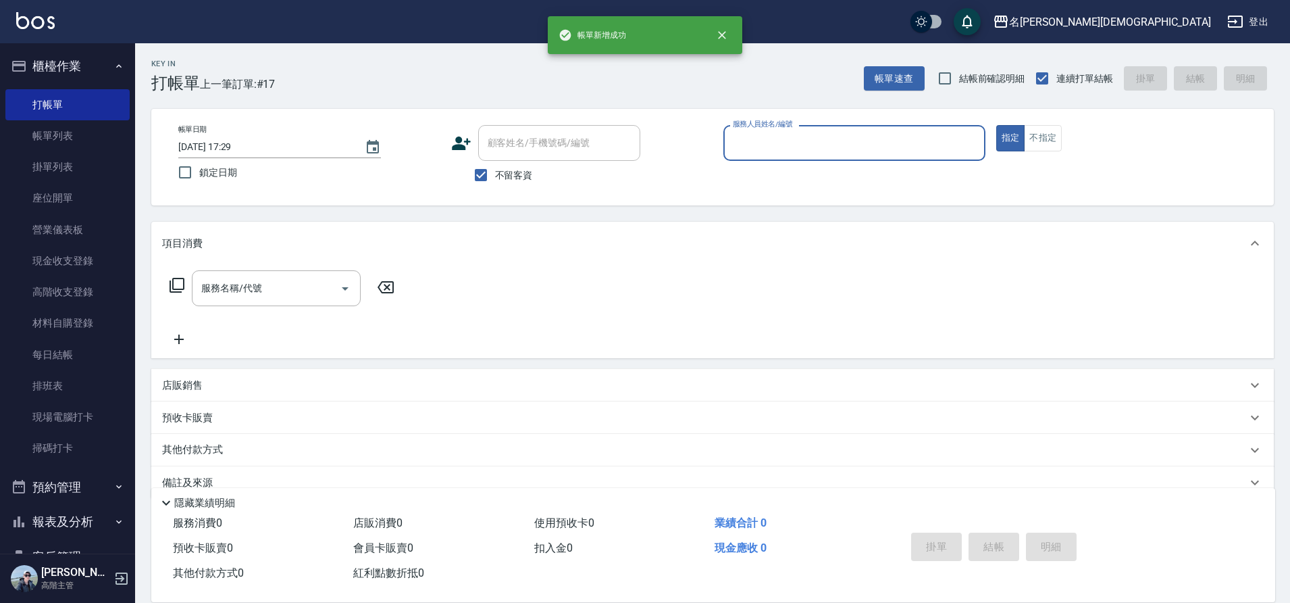
click at [723, 137] on div "服務人員姓名/編號" at bounding box center [854, 143] width 262 height 36
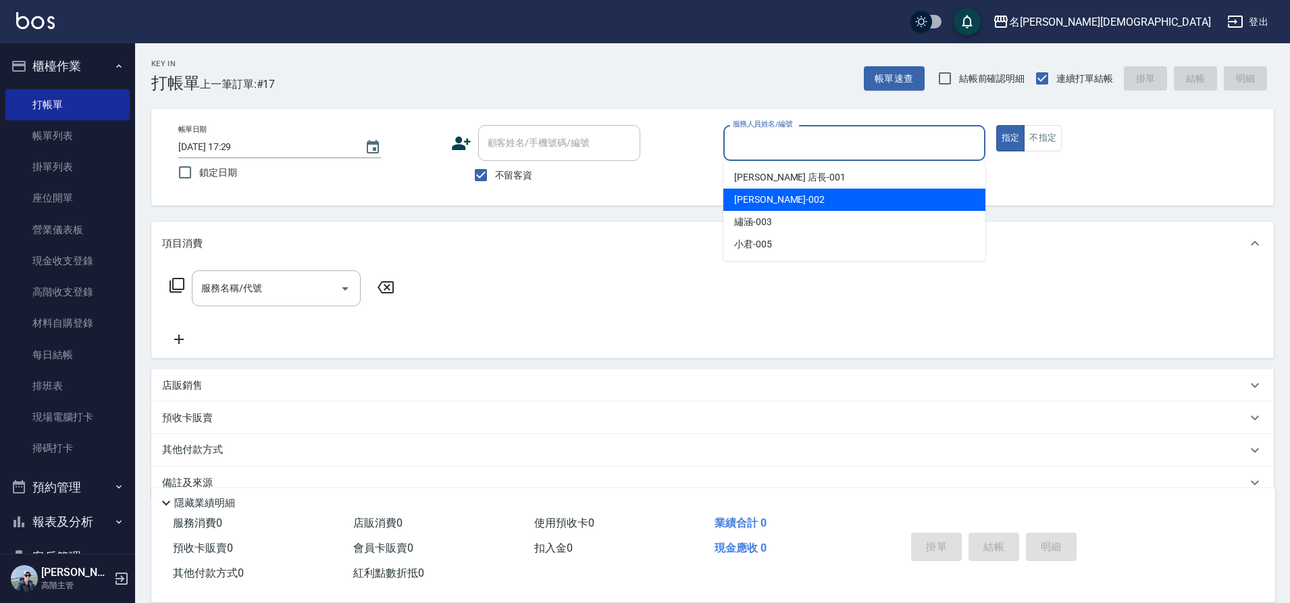
click at [752, 205] on span "香香 -002" at bounding box center [779, 200] width 91 height 14
type input "香香-002"
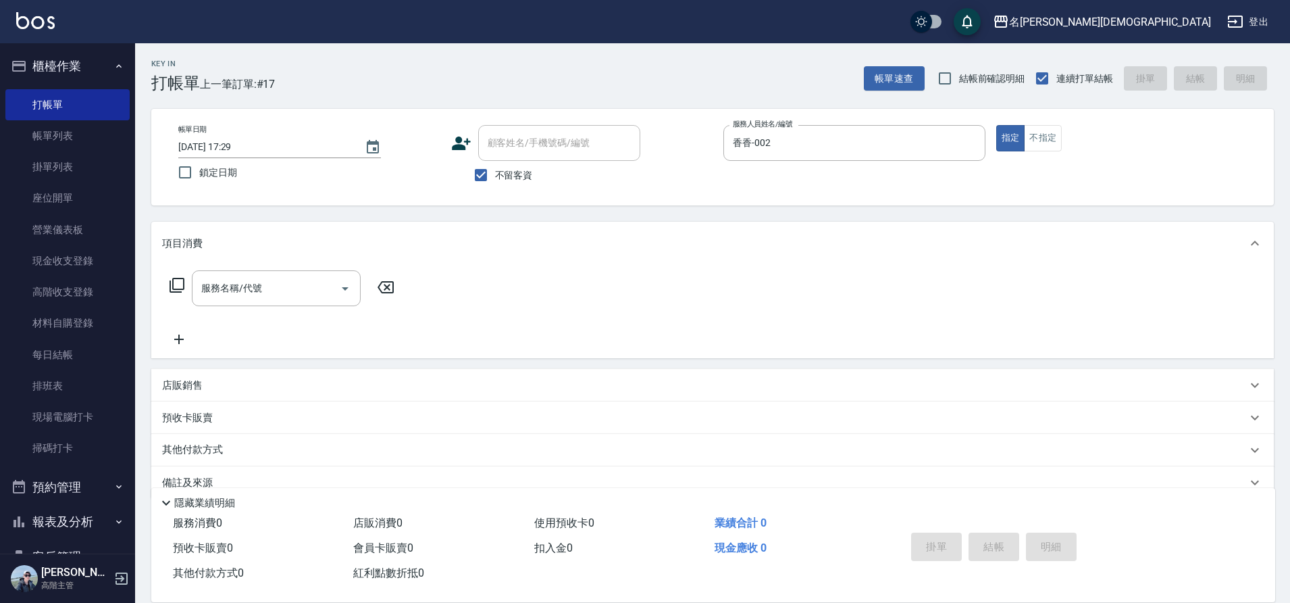
click at [175, 285] on icon at bounding box center [177, 285] width 16 height 16
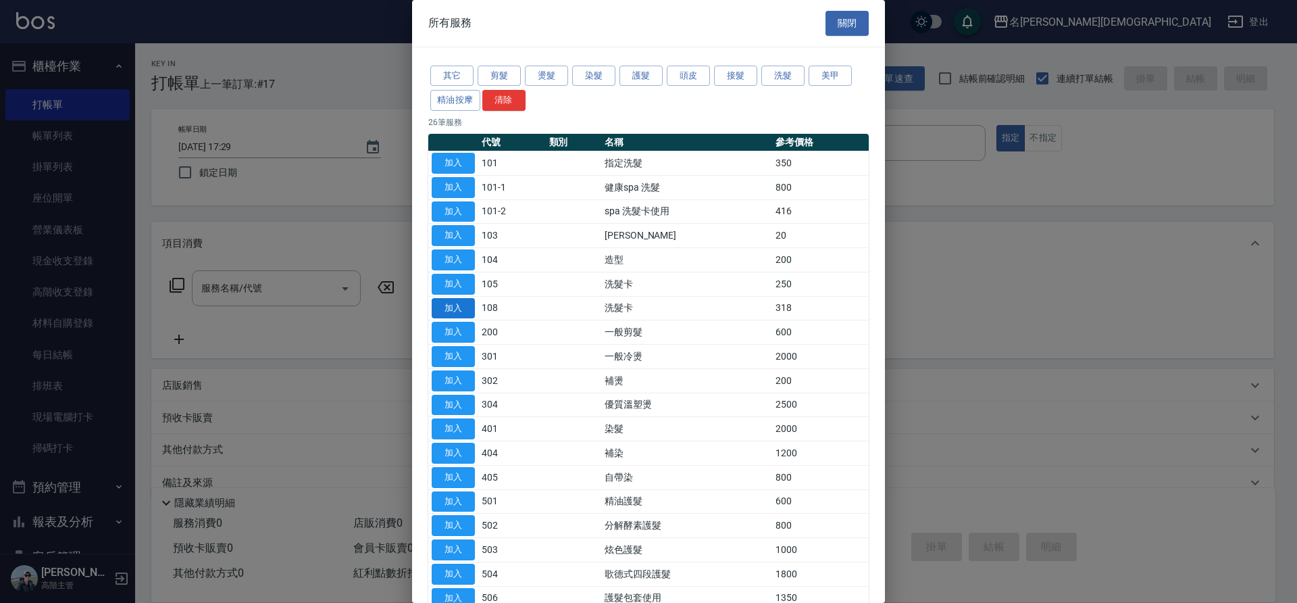
click at [469, 305] on button "加入" at bounding box center [453, 308] width 43 height 21
type input "洗髮卡(108)"
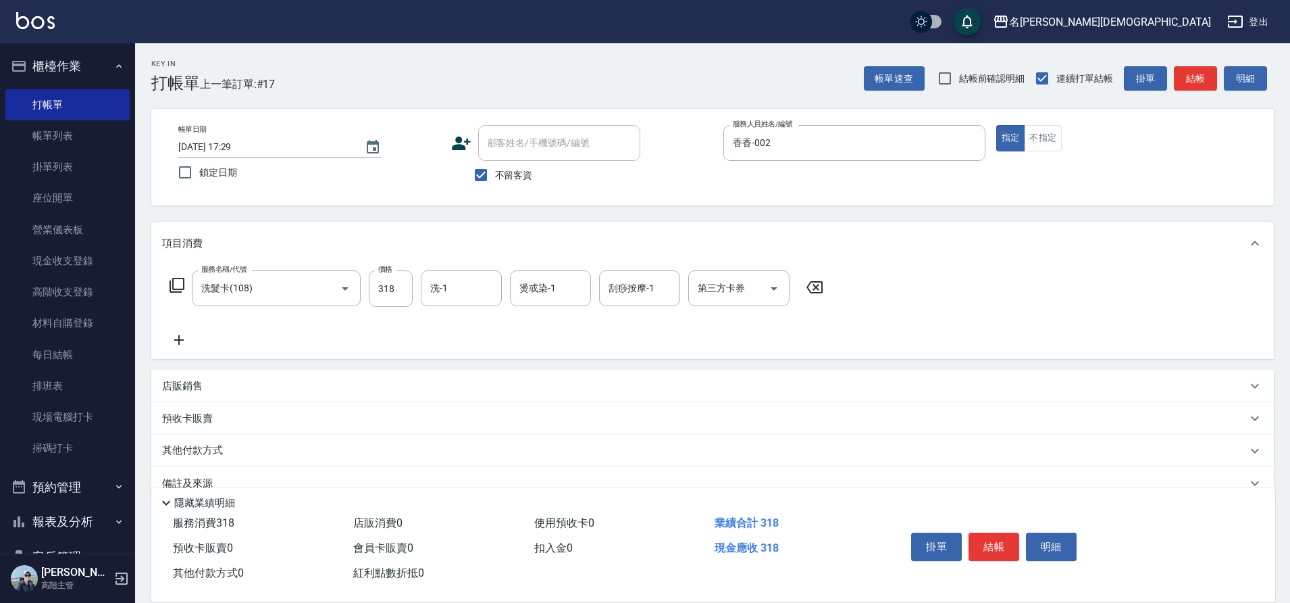
click at [718, 287] on div "第三方卡券 第三方卡券" at bounding box center [738, 288] width 101 height 36
click at [721, 342] on span "舊有卡券" at bounding box center [738, 345] width 101 height 22
type input "舊有卡券"
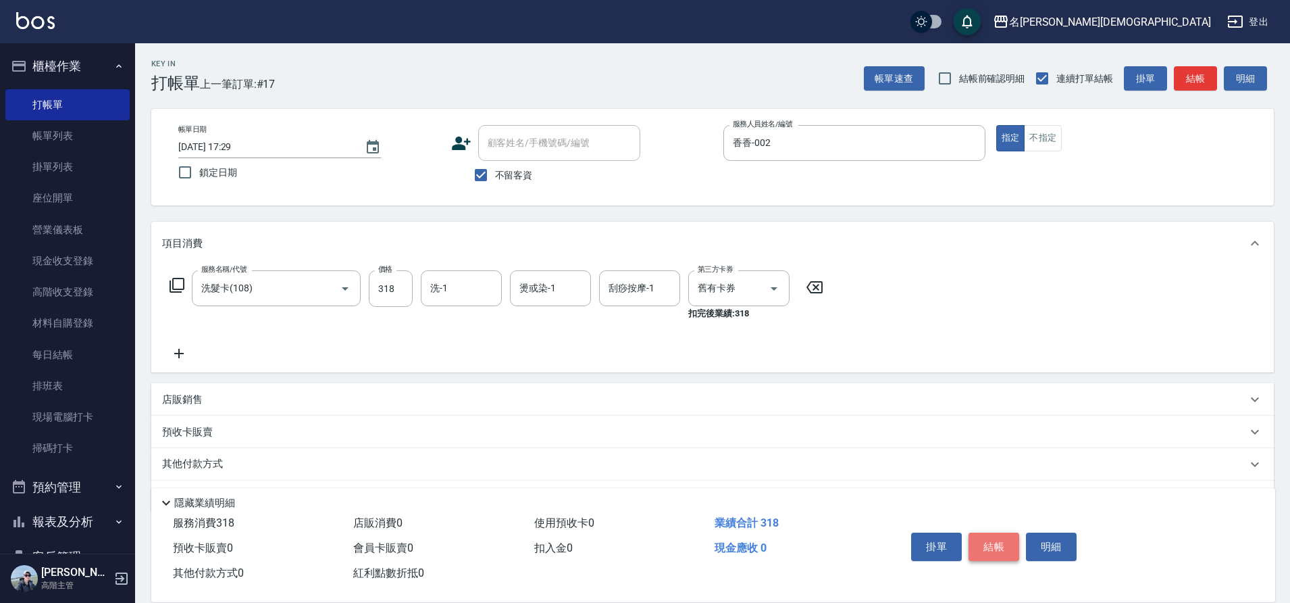
click at [990, 532] on button "結帳" at bounding box center [994, 546] width 51 height 28
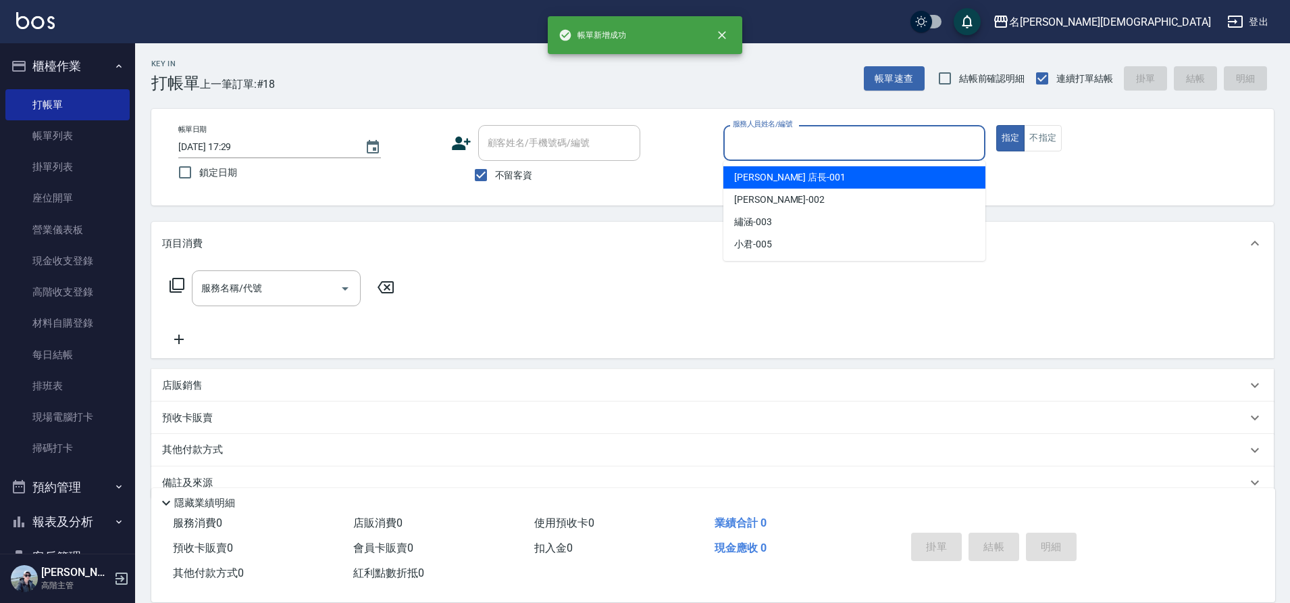
click at [766, 148] on input "服務人員姓名/編號" at bounding box center [854, 143] width 250 height 24
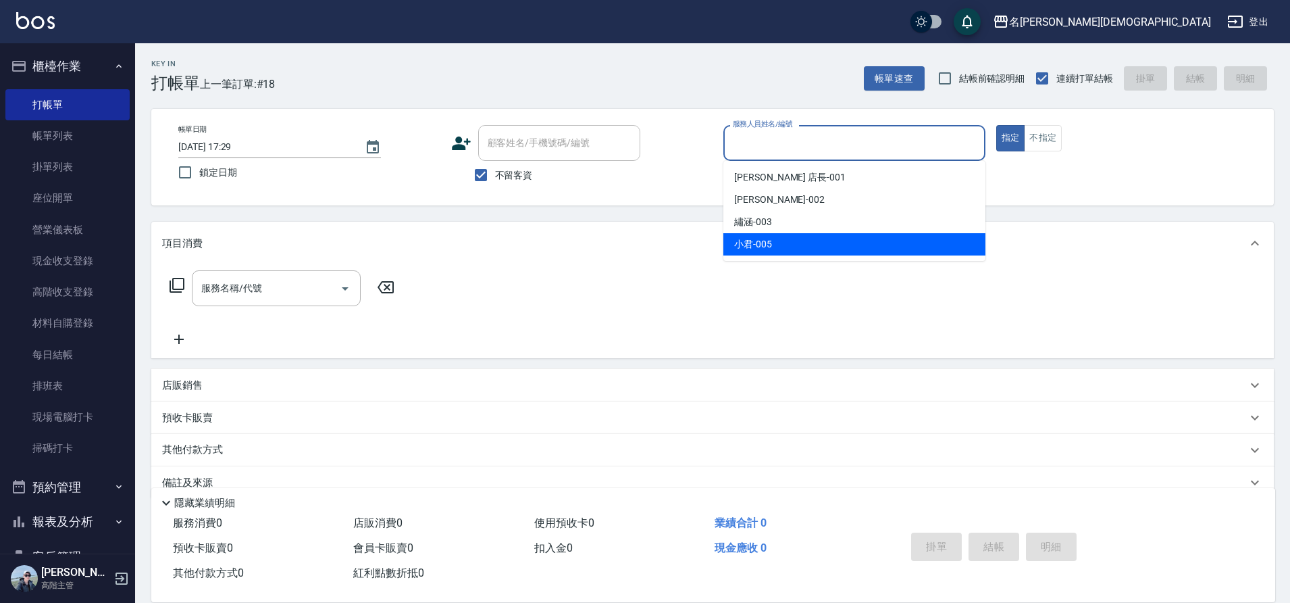
drag, startPoint x: 760, startPoint y: 236, endPoint x: 711, endPoint y: 220, distance: 51.9
click at [760, 237] on div "小君 -005" at bounding box center [854, 244] width 262 height 22
type input "小君-005"
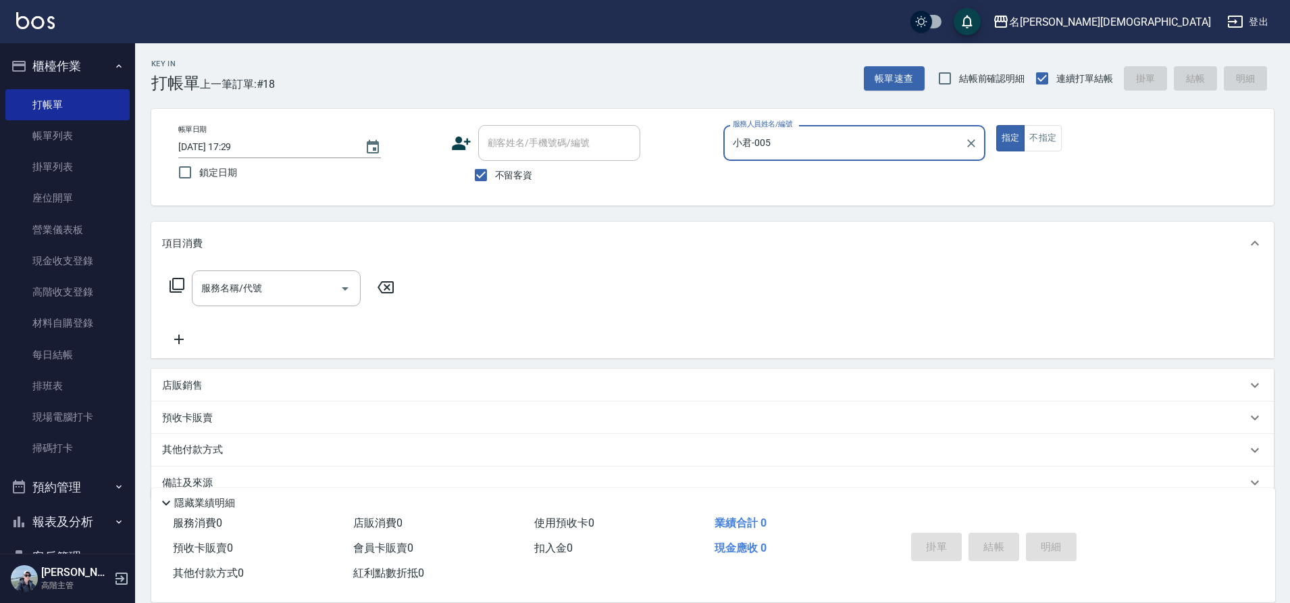
click at [178, 283] on icon at bounding box center [177, 285] width 16 height 16
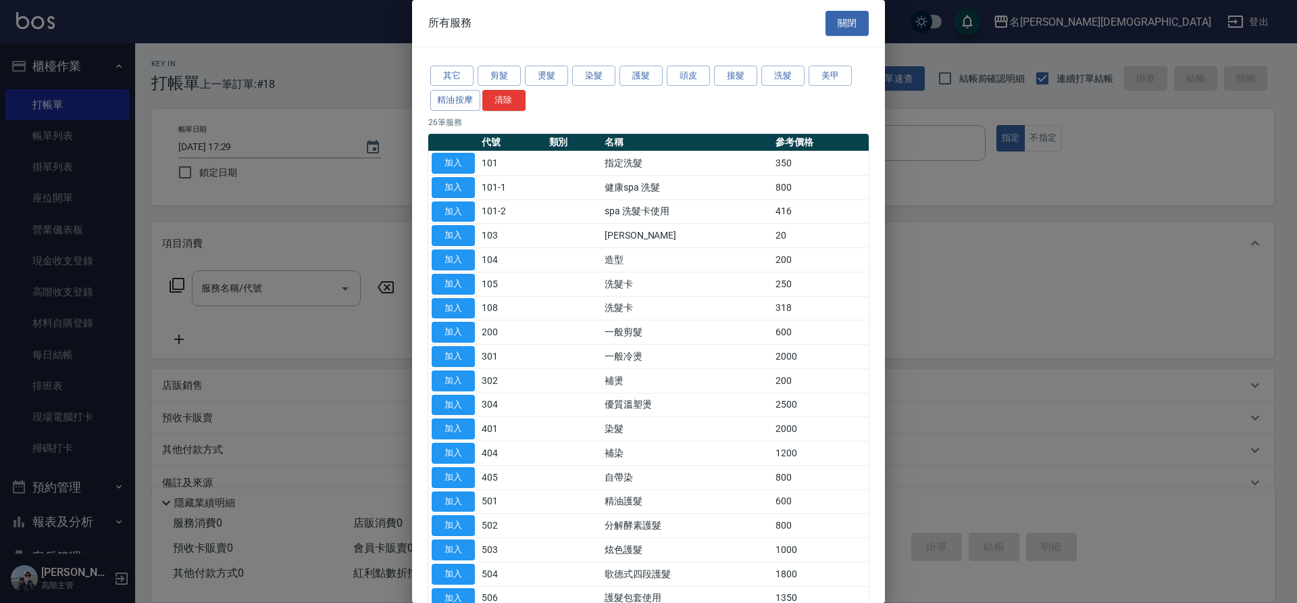
drag, startPoint x: 461, startPoint y: 156, endPoint x: 594, endPoint y: 317, distance: 208.7
click at [461, 156] on button "加入" at bounding box center [453, 163] width 43 height 21
type input "指定洗髮(101)"
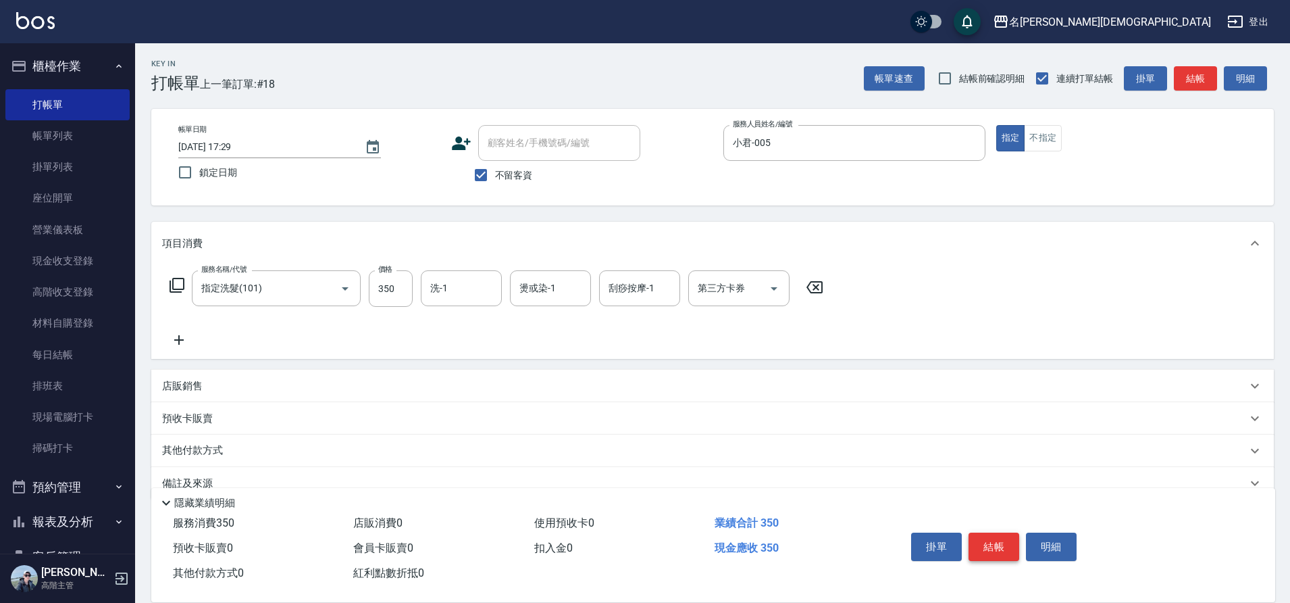
click at [985, 532] on button "結帳" at bounding box center [994, 546] width 51 height 28
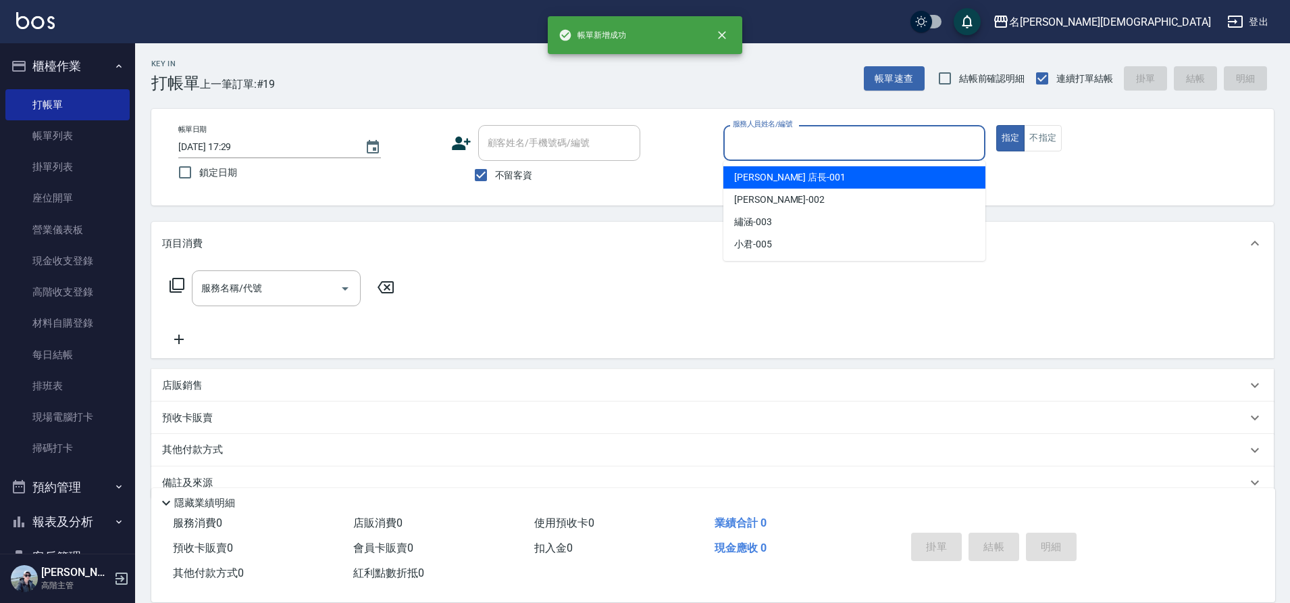
drag, startPoint x: 790, startPoint y: 143, endPoint x: 748, endPoint y: 195, distance: 66.8
click at [790, 143] on input "服務人員姓名/編號" at bounding box center [854, 143] width 250 height 24
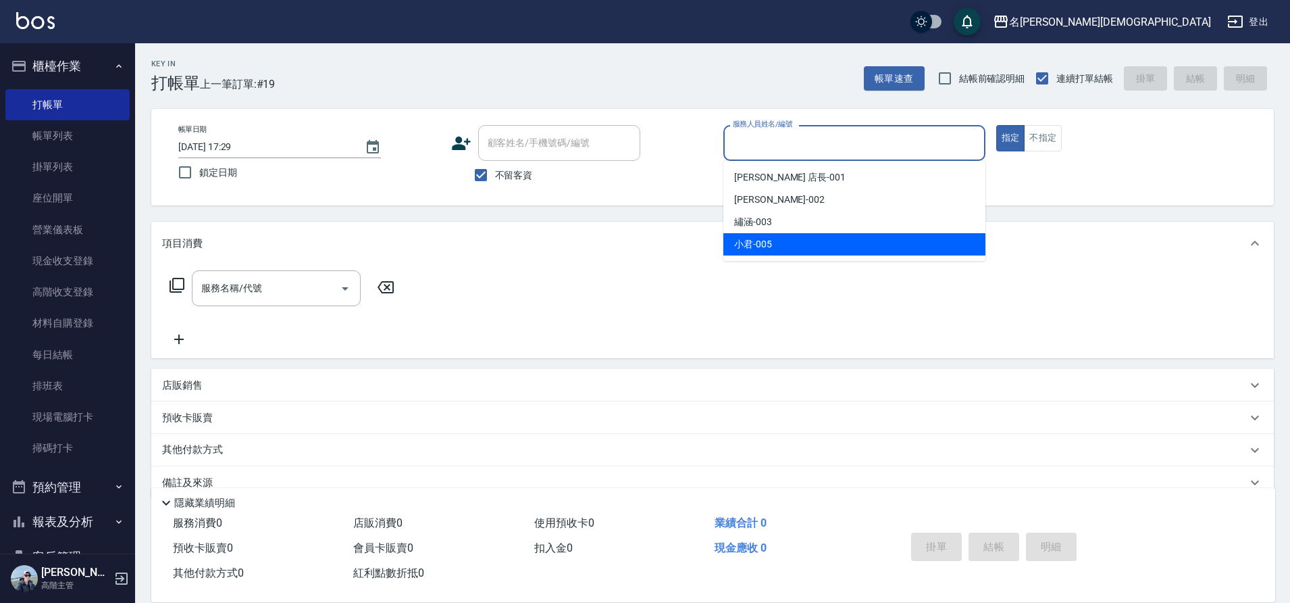
click at [754, 245] on span "小君 -005" at bounding box center [753, 244] width 38 height 14
type input "小君-005"
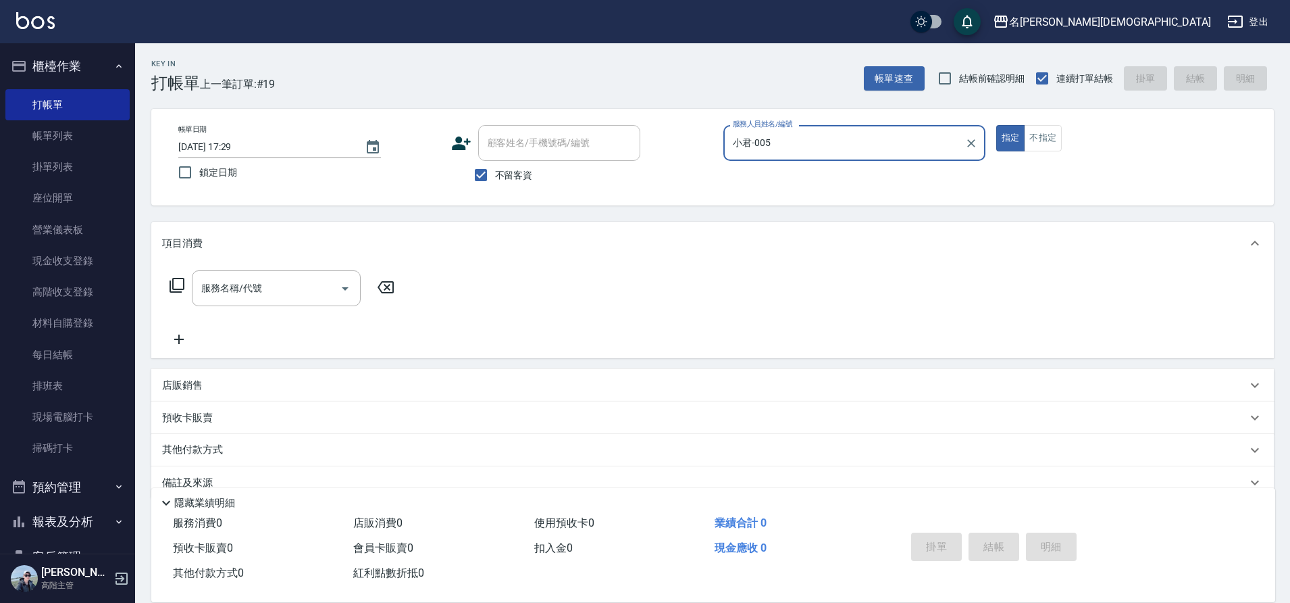
click at [176, 282] on icon at bounding box center [177, 285] width 16 height 16
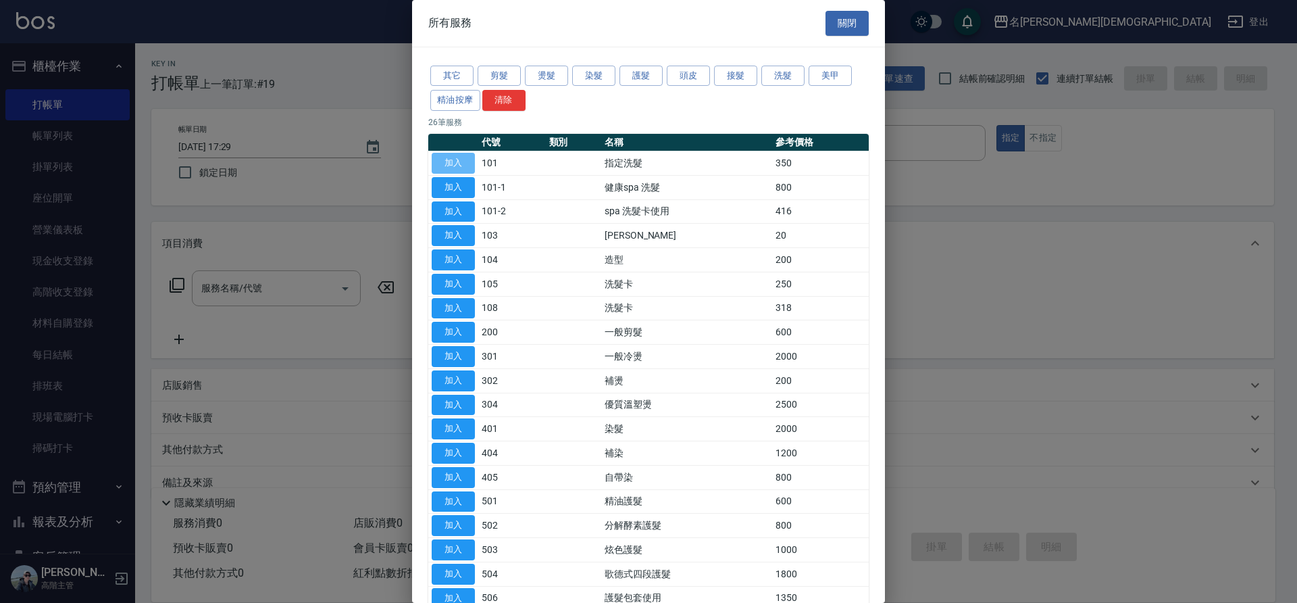
drag, startPoint x: 459, startPoint y: 160, endPoint x: 632, endPoint y: 307, distance: 226.7
click at [458, 161] on button "加入" at bounding box center [453, 163] width 43 height 21
type input "指定洗髮(101)"
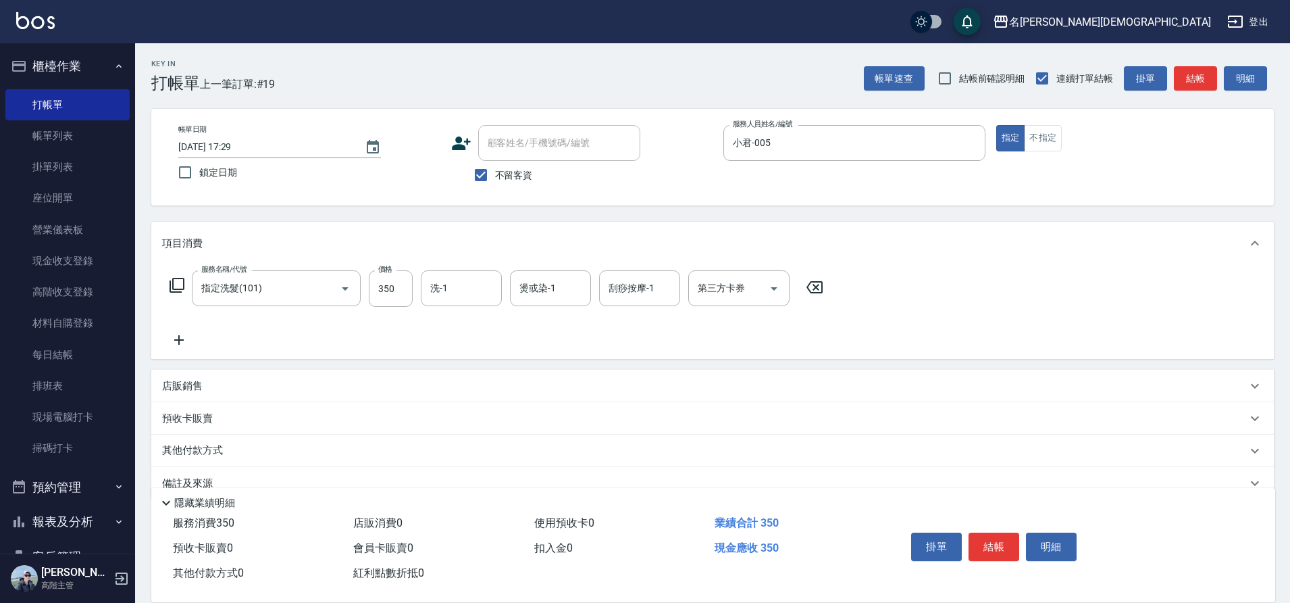
drag, startPoint x: 992, startPoint y: 530, endPoint x: 985, endPoint y: 528, distance: 7.7
click at [992, 532] on button "結帳" at bounding box center [994, 546] width 51 height 28
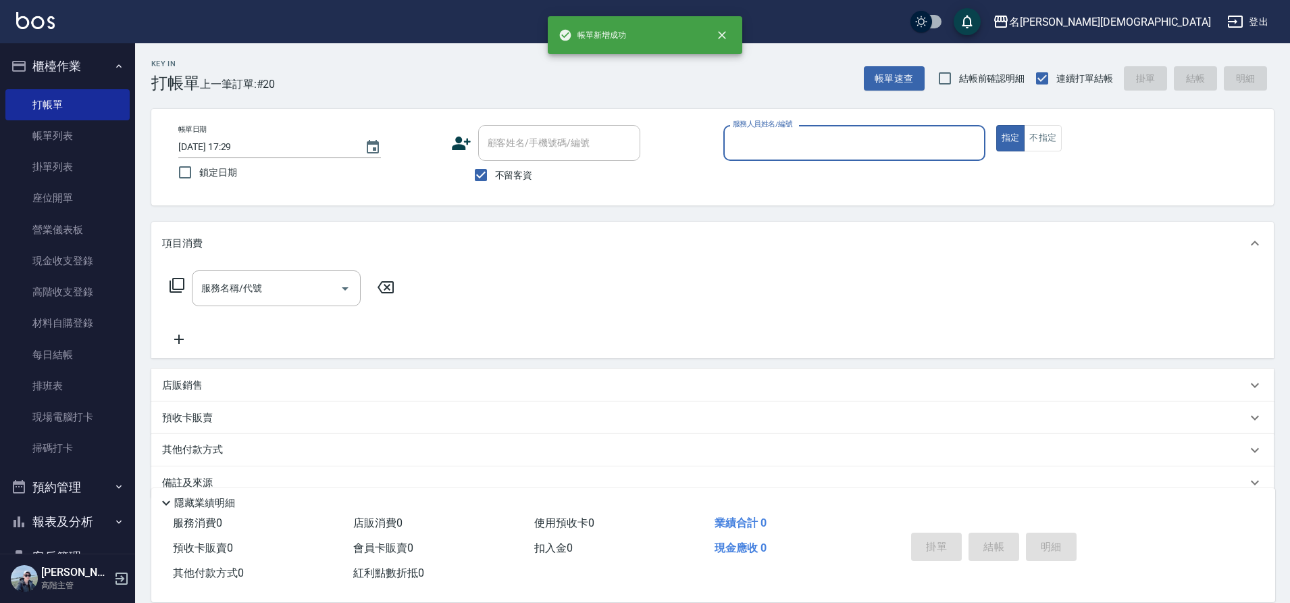
click at [758, 147] on input "服務人員姓名/編號" at bounding box center [854, 143] width 250 height 24
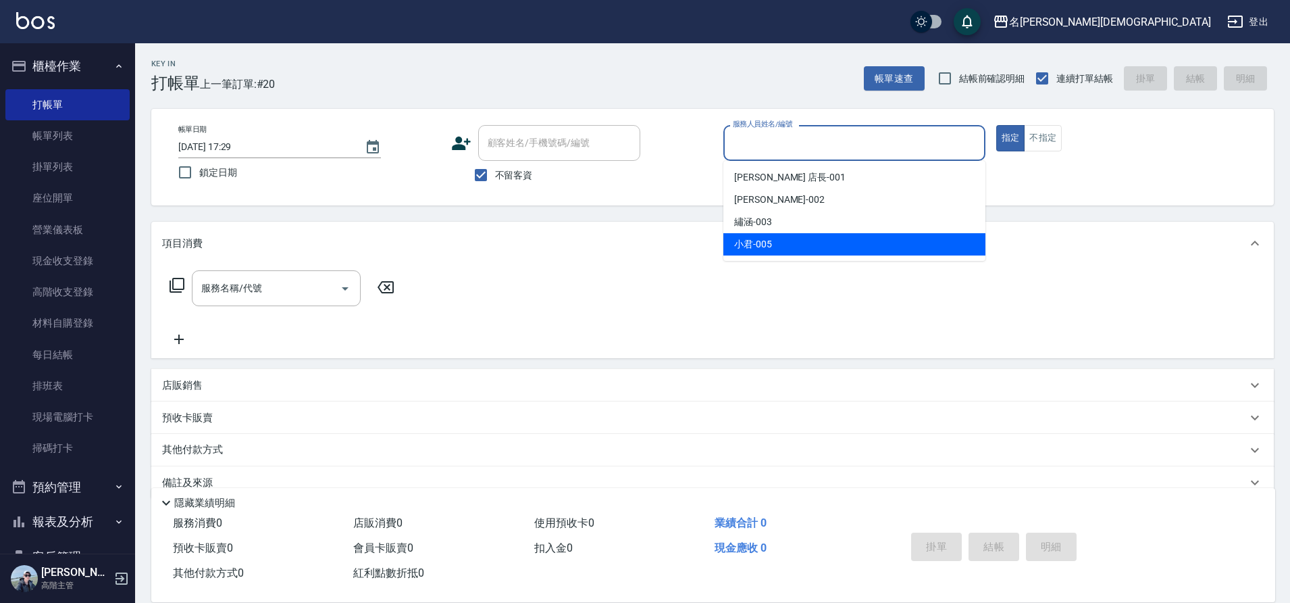
drag, startPoint x: 754, startPoint y: 240, endPoint x: 706, endPoint y: 240, distance: 48.0
click at [753, 240] on span "小君 -005" at bounding box center [753, 244] width 38 height 14
type input "小君-005"
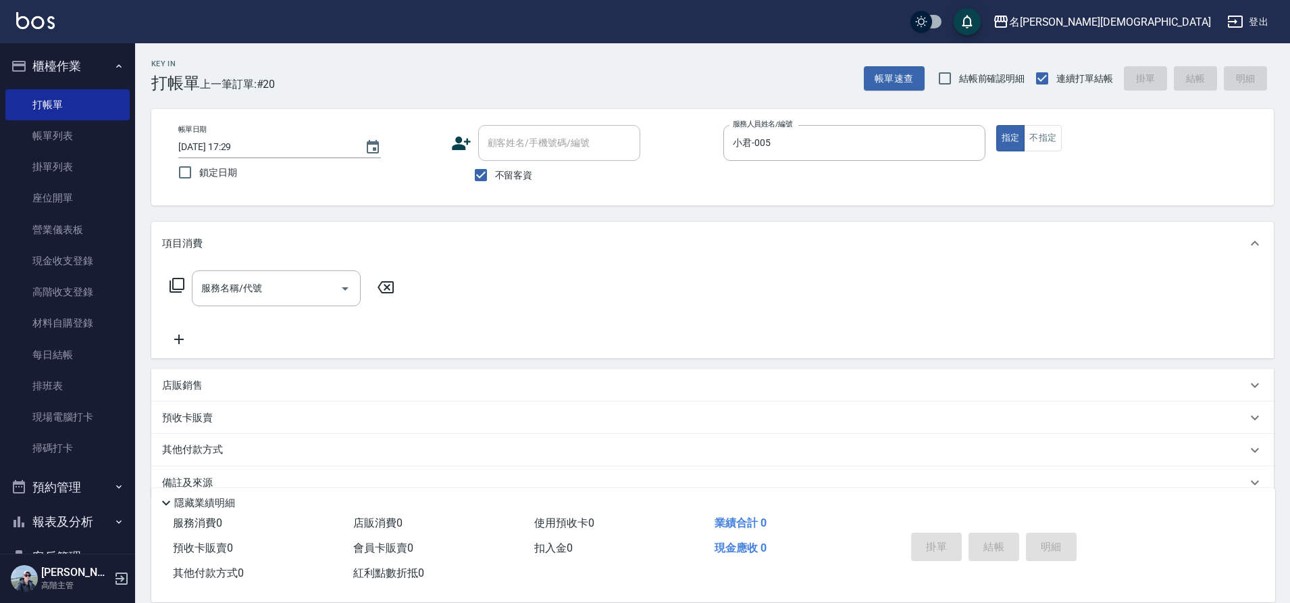
click at [178, 287] on icon at bounding box center [177, 285] width 16 height 16
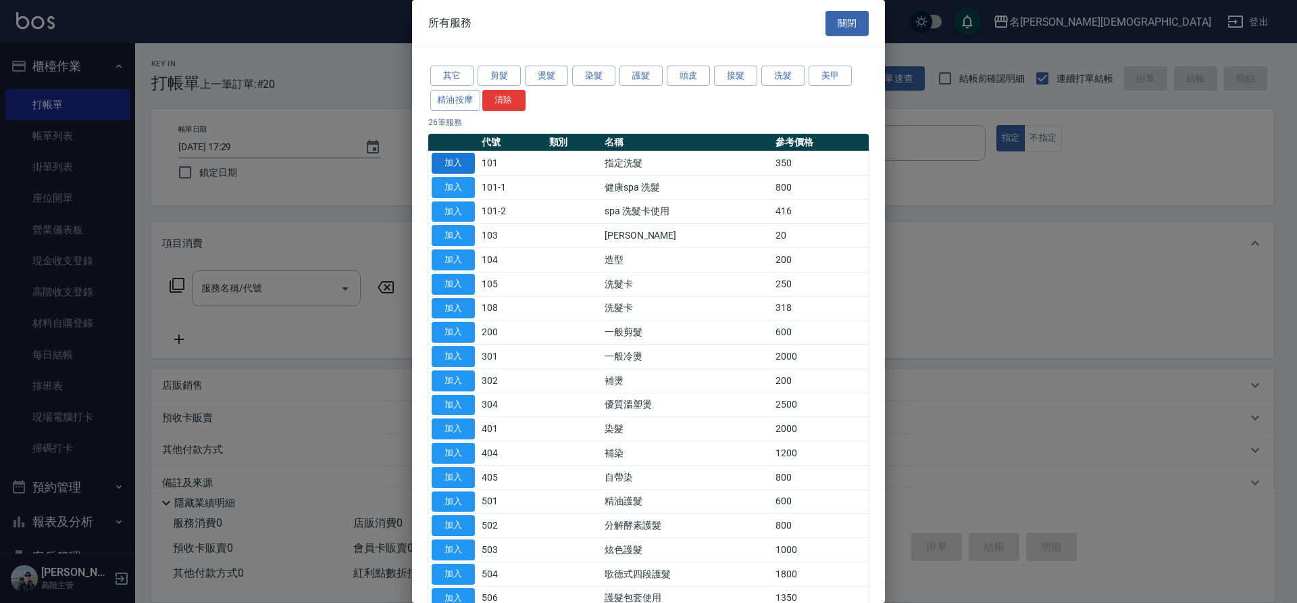
click at [449, 165] on button "加入" at bounding box center [453, 163] width 43 height 21
type input "指定洗髮(101)"
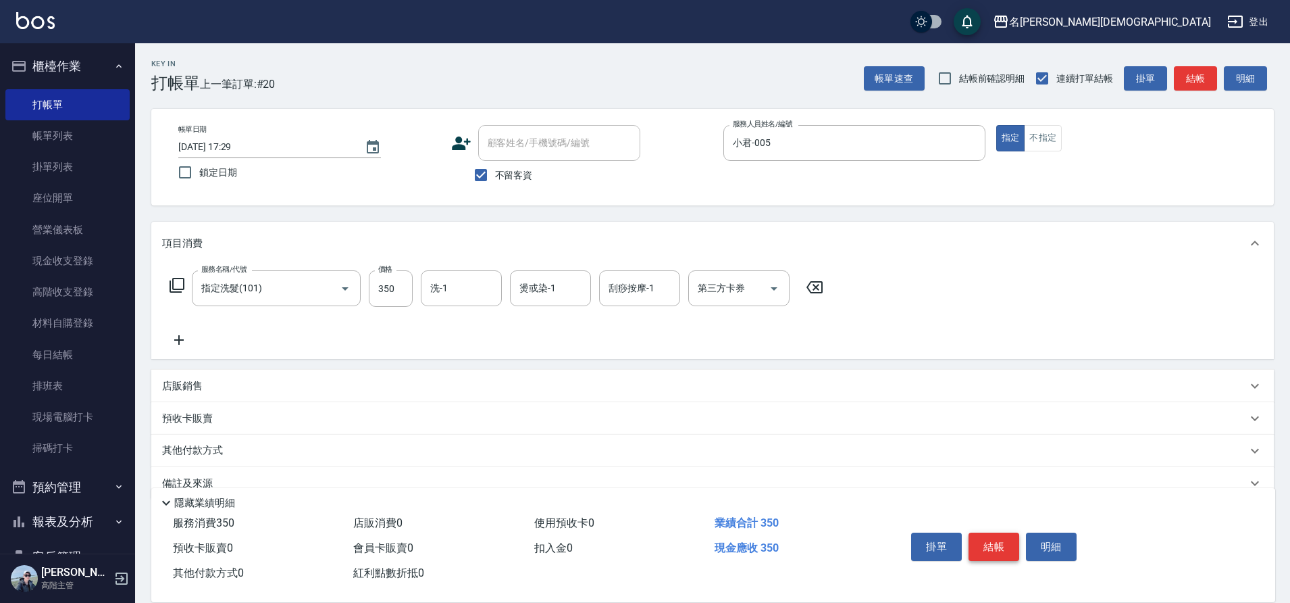
click at [986, 542] on button "結帳" at bounding box center [994, 546] width 51 height 28
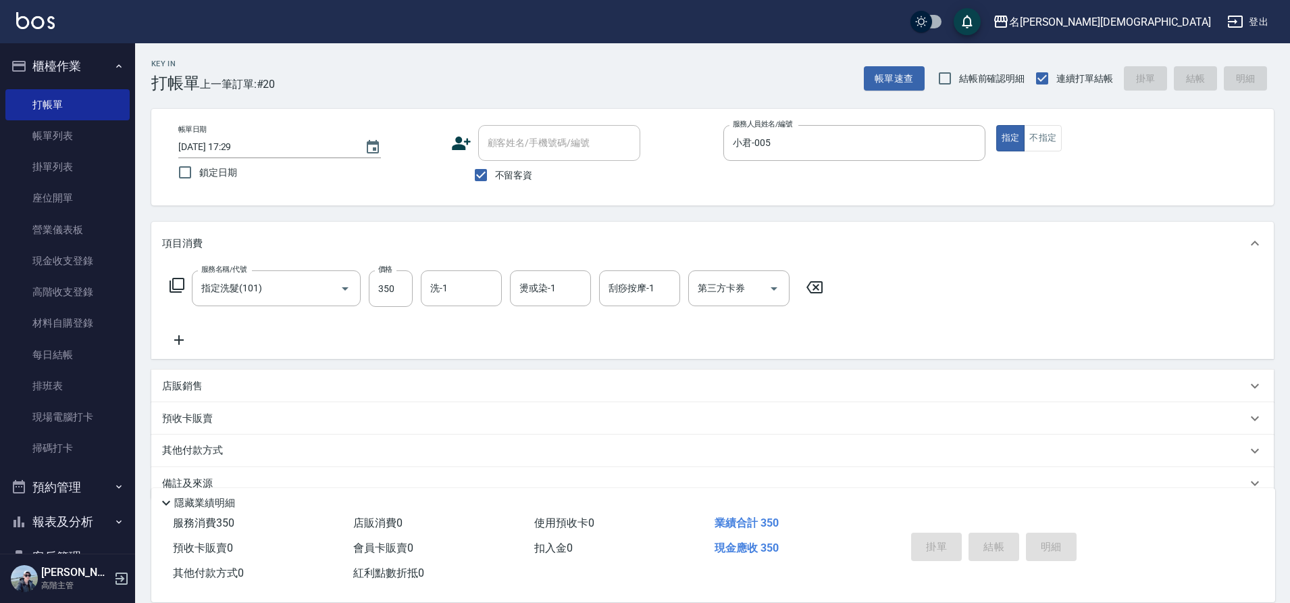
type input "[DATE] 17:30"
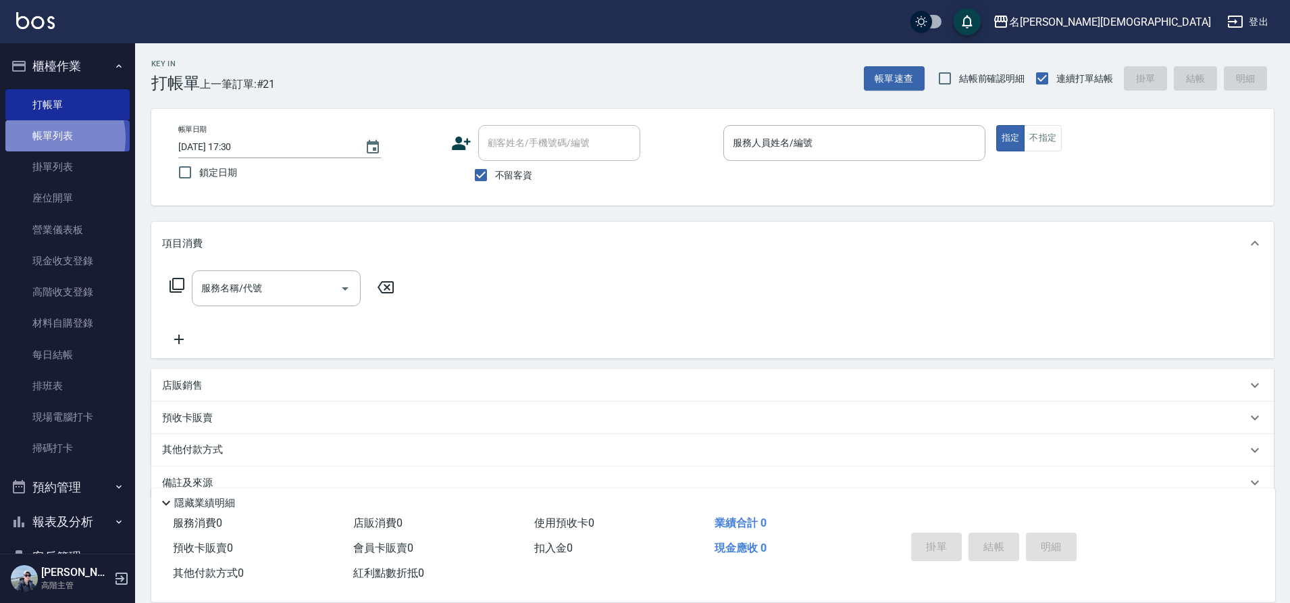
drag, startPoint x: 43, startPoint y: 138, endPoint x: 51, endPoint y: 134, distance: 8.8
click at [43, 137] on link "帳單列表" at bounding box center [67, 135] width 124 height 31
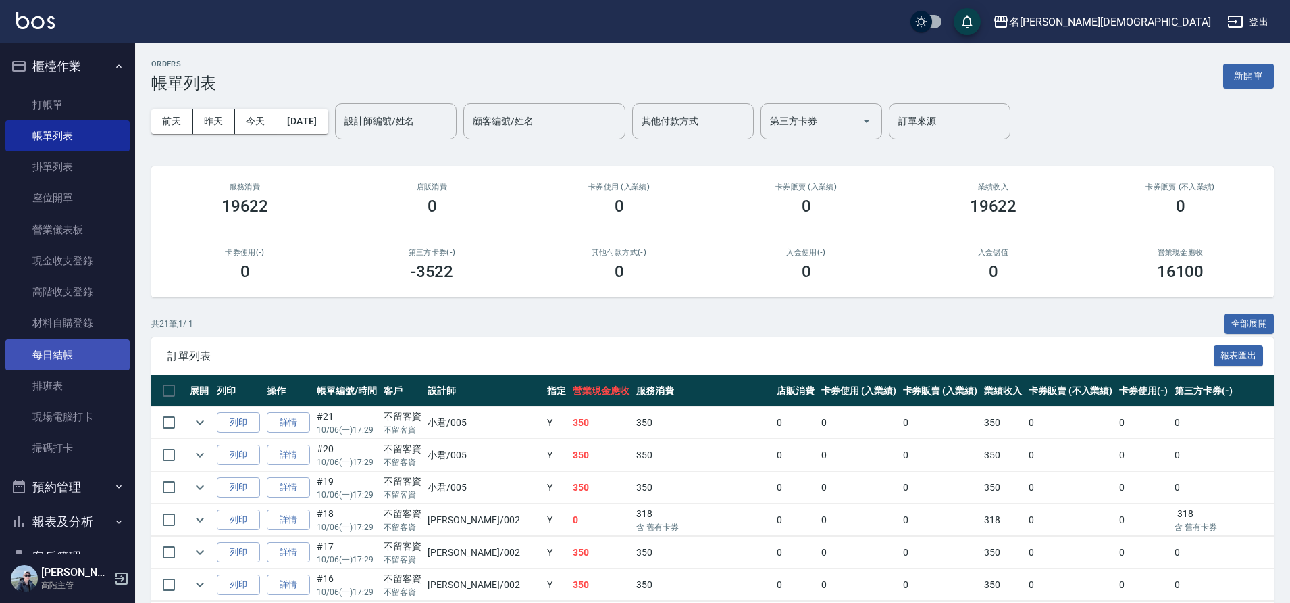
click at [80, 361] on link "每日結帳" at bounding box center [67, 354] width 124 height 31
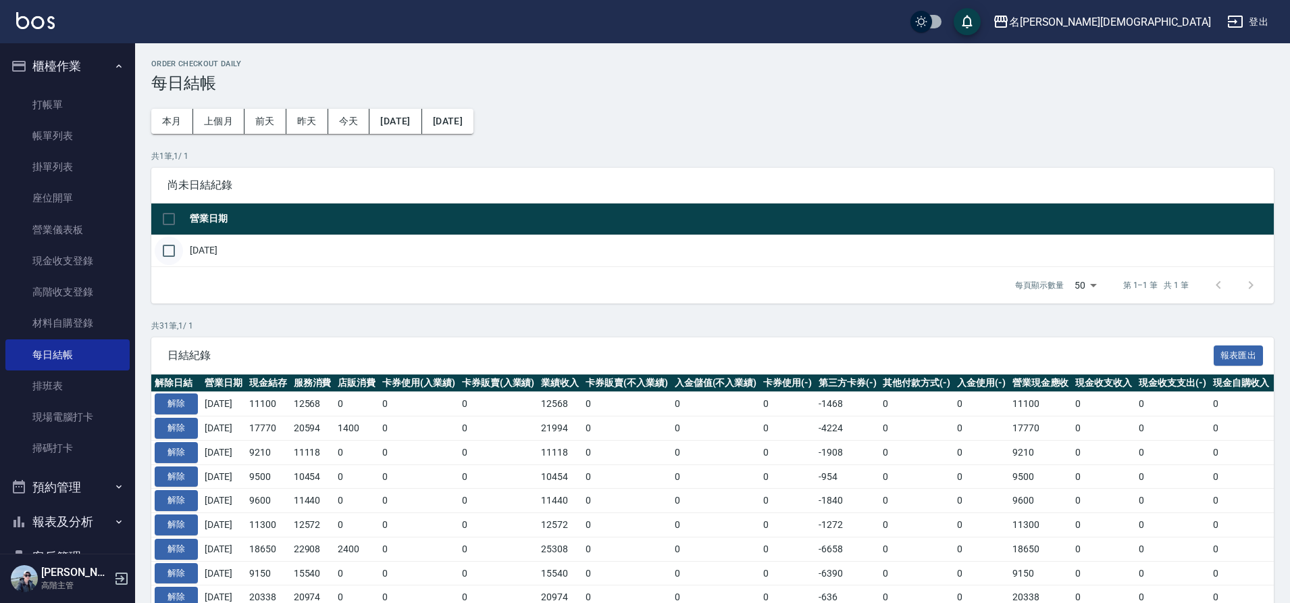
click at [168, 251] on input "checkbox" at bounding box center [169, 250] width 28 height 28
checkbox input "true"
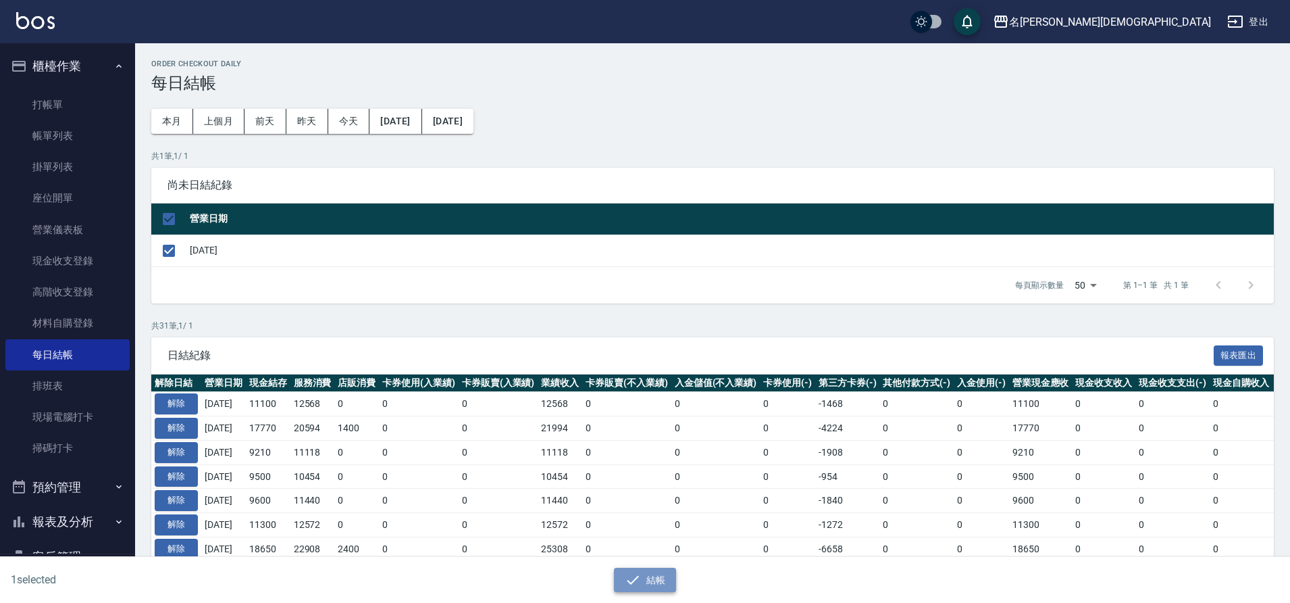
click at [659, 575] on button "結帳" at bounding box center [645, 579] width 63 height 25
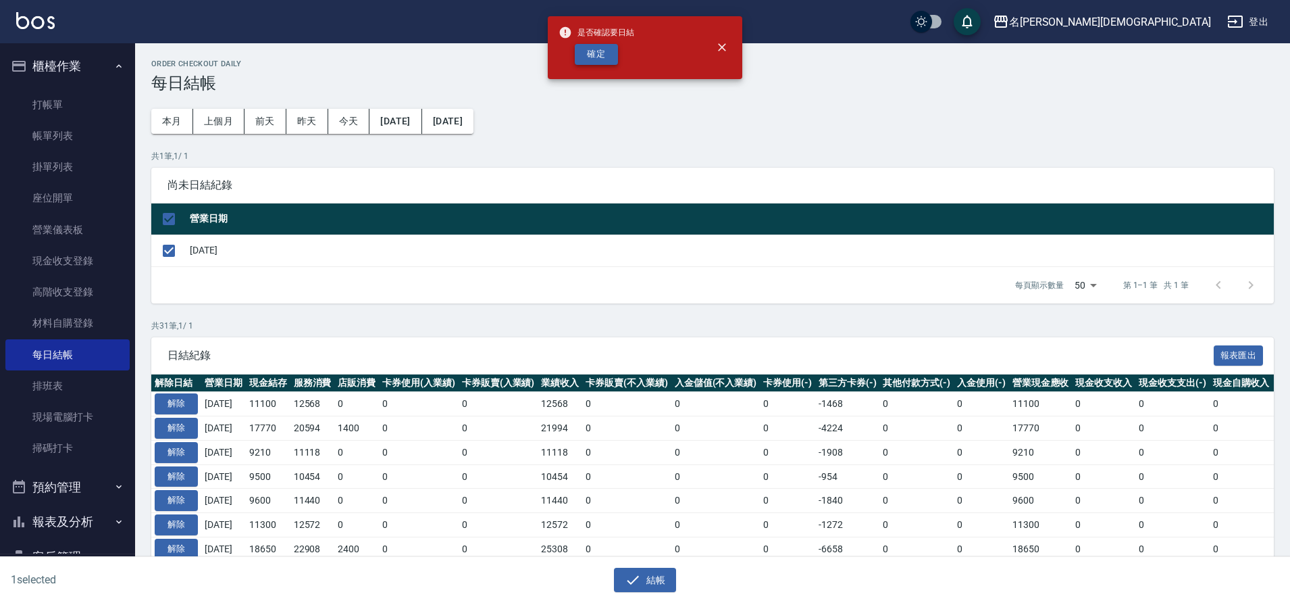
click at [598, 53] on button "確定" at bounding box center [596, 54] width 43 height 21
checkbox input "false"
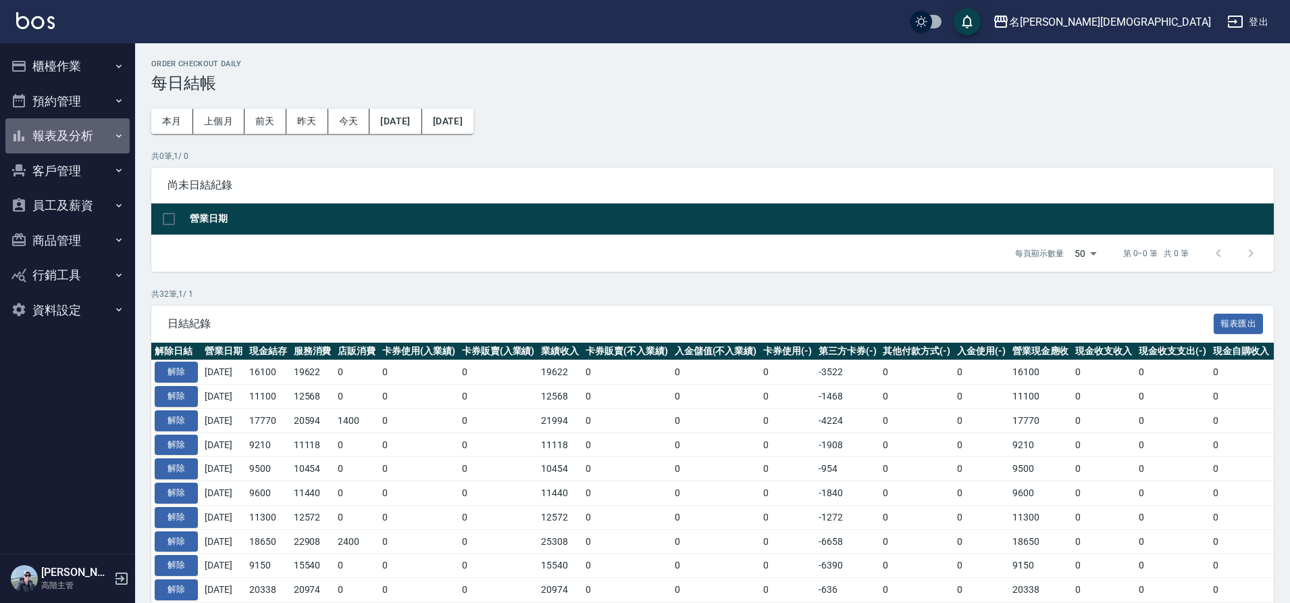
click at [91, 137] on button "報表及分析" at bounding box center [67, 135] width 124 height 35
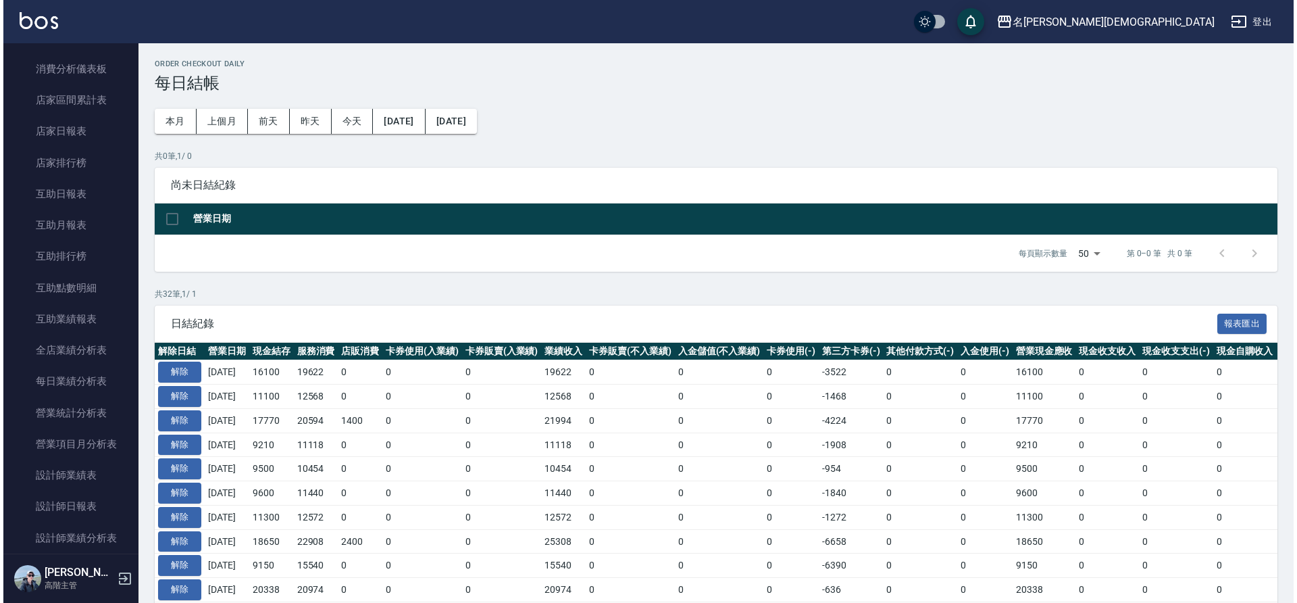
scroll to position [405, 0]
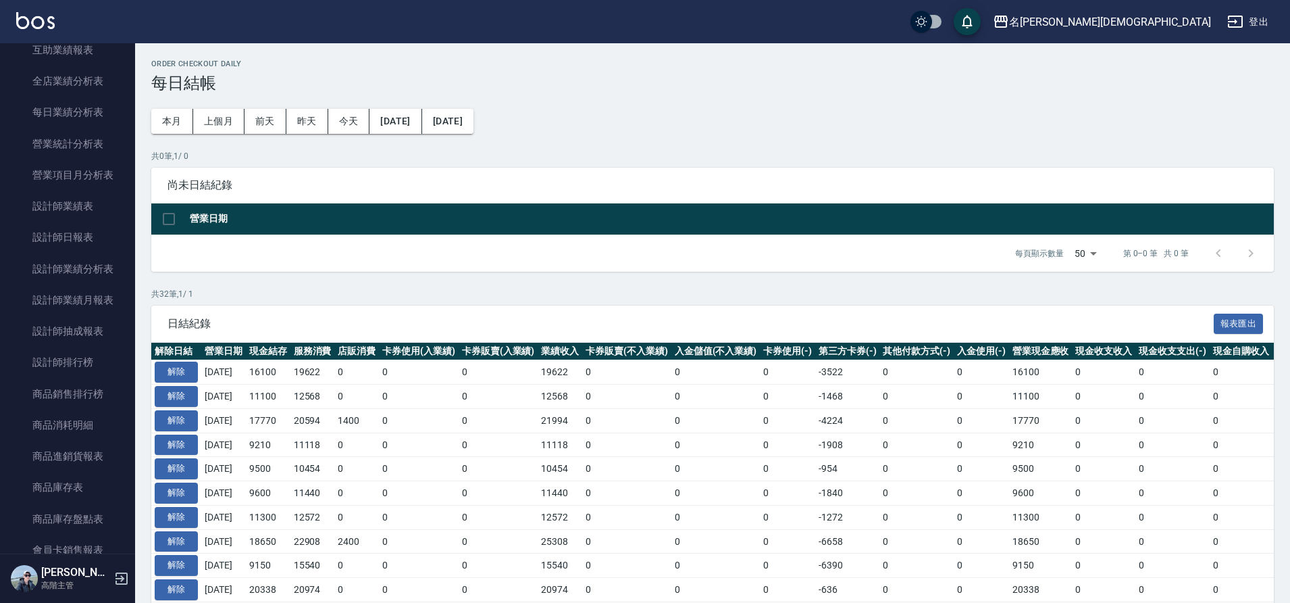
drag, startPoint x: 86, startPoint y: 358, endPoint x: 177, endPoint y: 342, distance: 92.6
click at [87, 358] on link "設計師排行榜" at bounding box center [67, 362] width 124 height 31
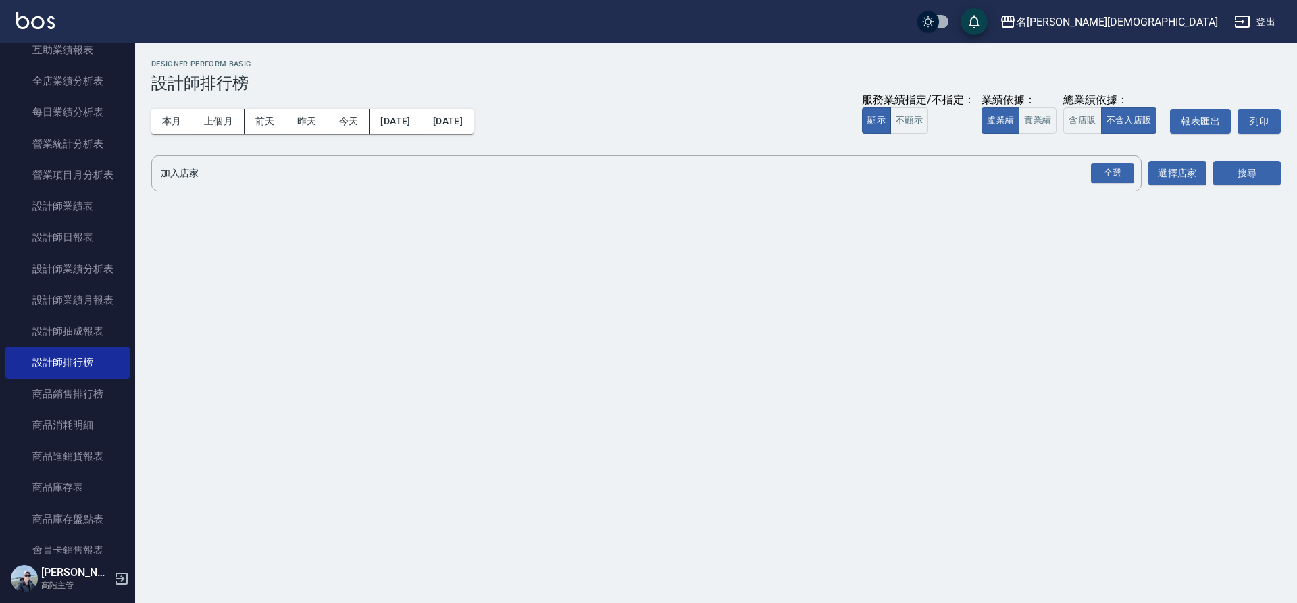
click at [1083, 124] on button "含店販" at bounding box center [1082, 120] width 38 height 26
drag, startPoint x: 1117, startPoint y: 172, endPoint x: 1167, endPoint y: 168, distance: 50.2
click at [1118, 172] on div "全選" at bounding box center [1112, 173] width 43 height 21
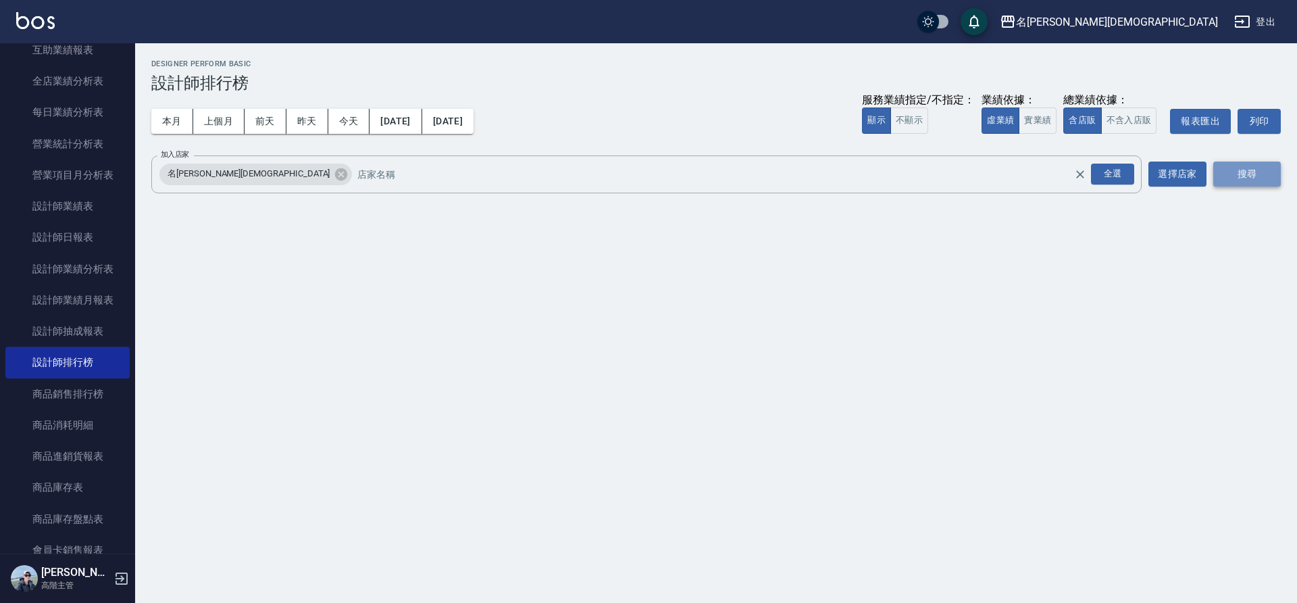
click at [1249, 168] on button "搜尋" at bounding box center [1247, 173] width 68 height 25
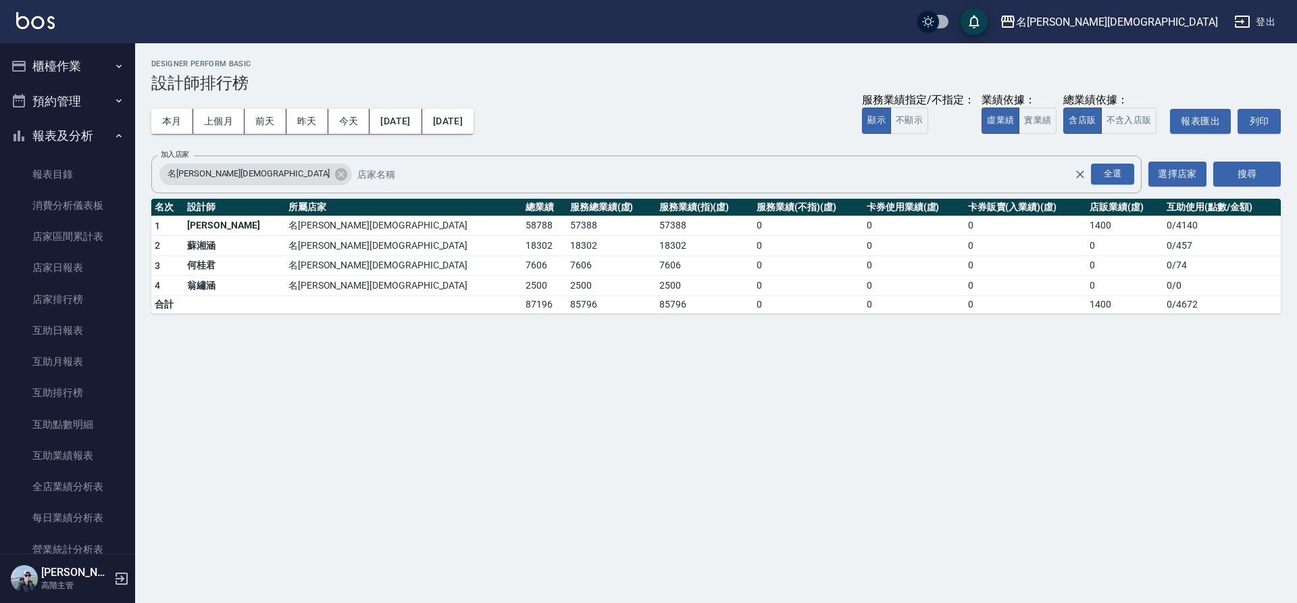
click at [84, 67] on button "櫃檯作業" at bounding box center [67, 66] width 124 height 35
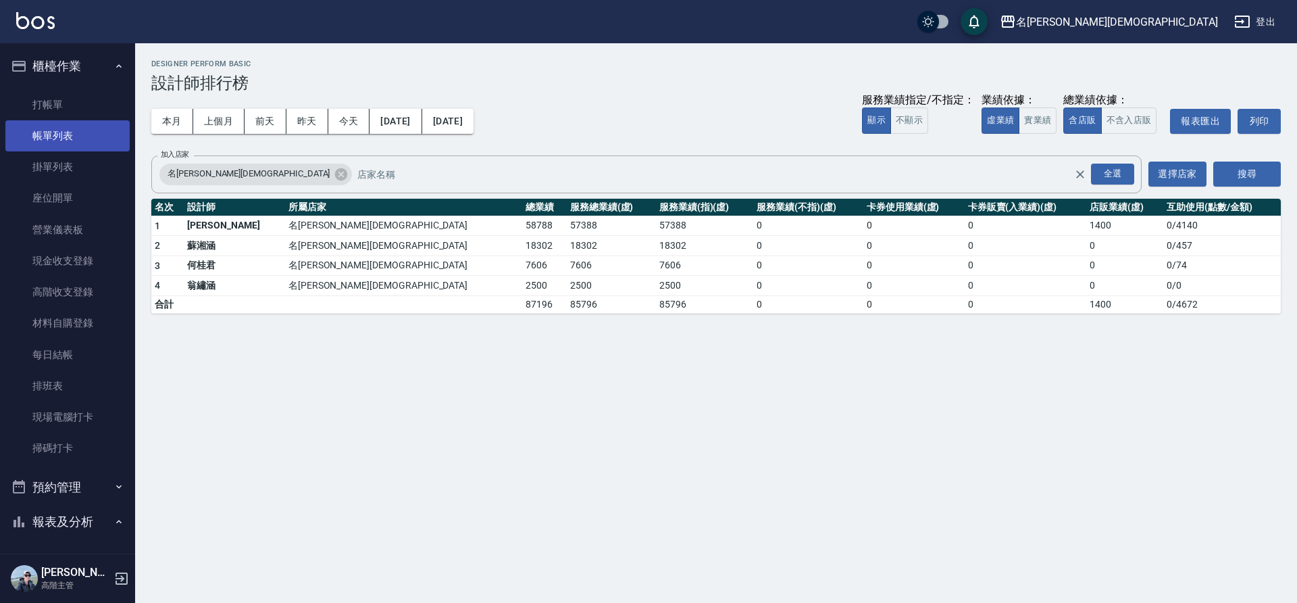
click at [76, 132] on link "帳單列表" at bounding box center [67, 135] width 124 height 31
